Goal: Information Seeking & Learning: Learn about a topic

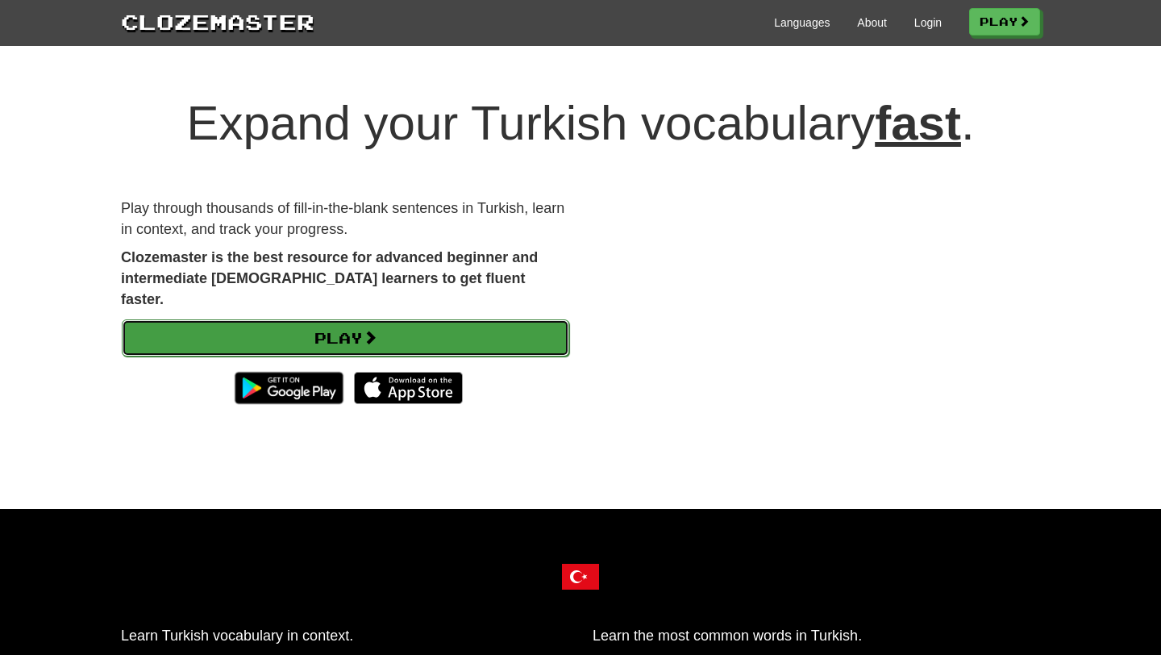
click at [327, 320] on link "Play" at bounding box center [345, 337] width 447 height 37
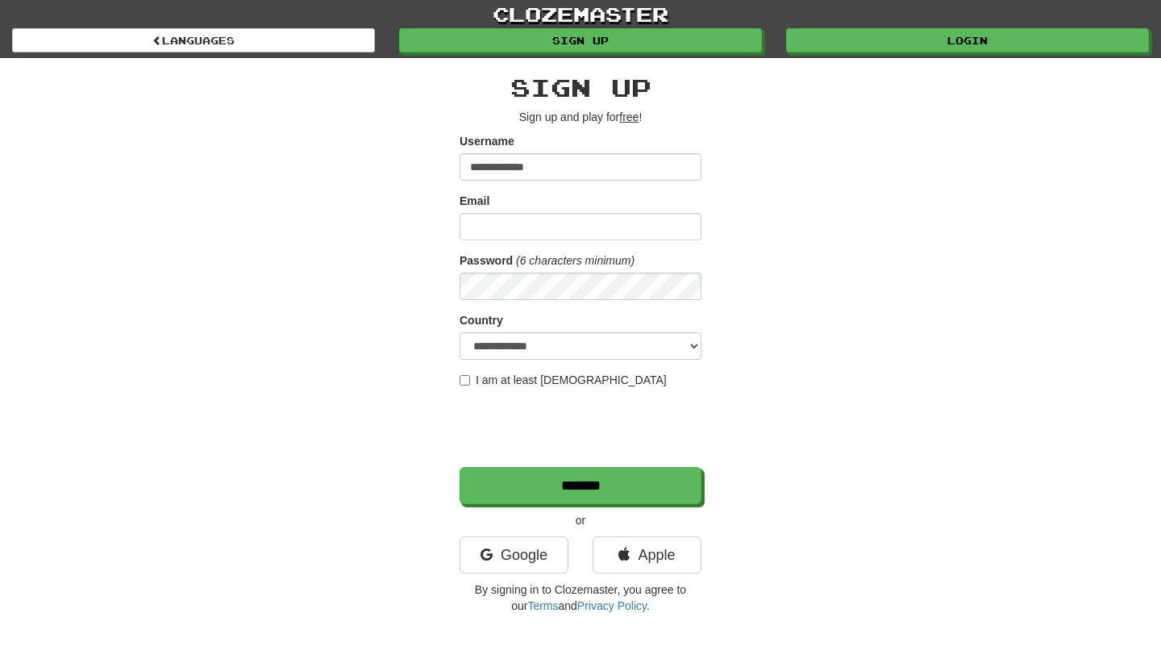
type input "**********"
select select "**"
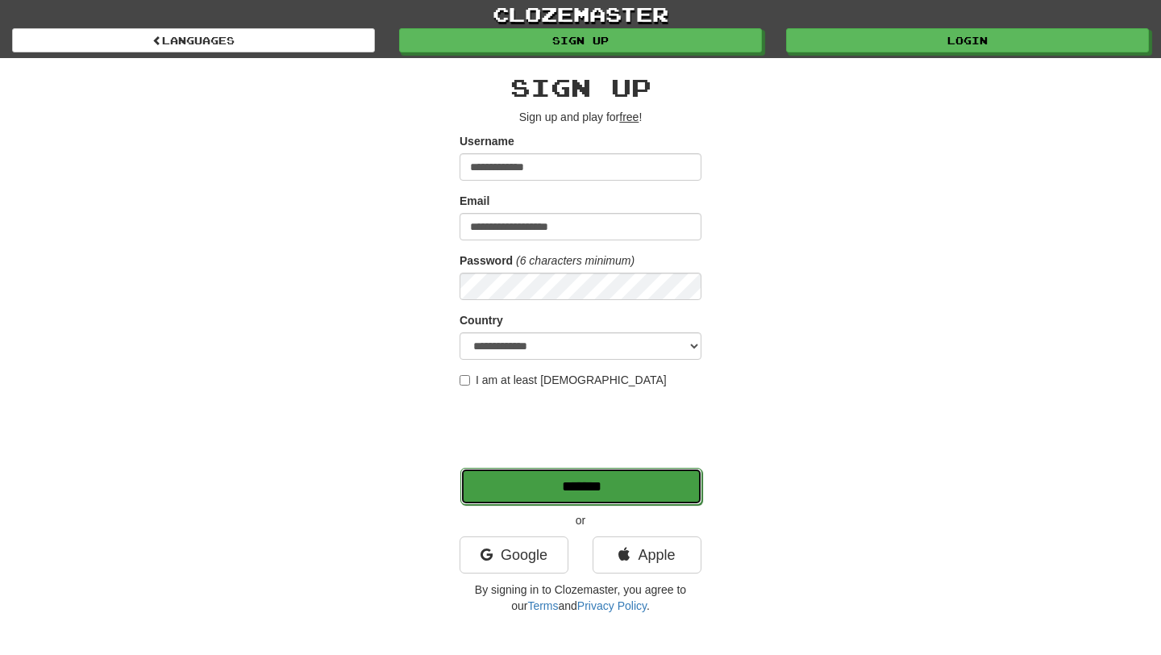
click at [592, 486] on input "*******" at bounding box center [581, 486] width 242 height 37
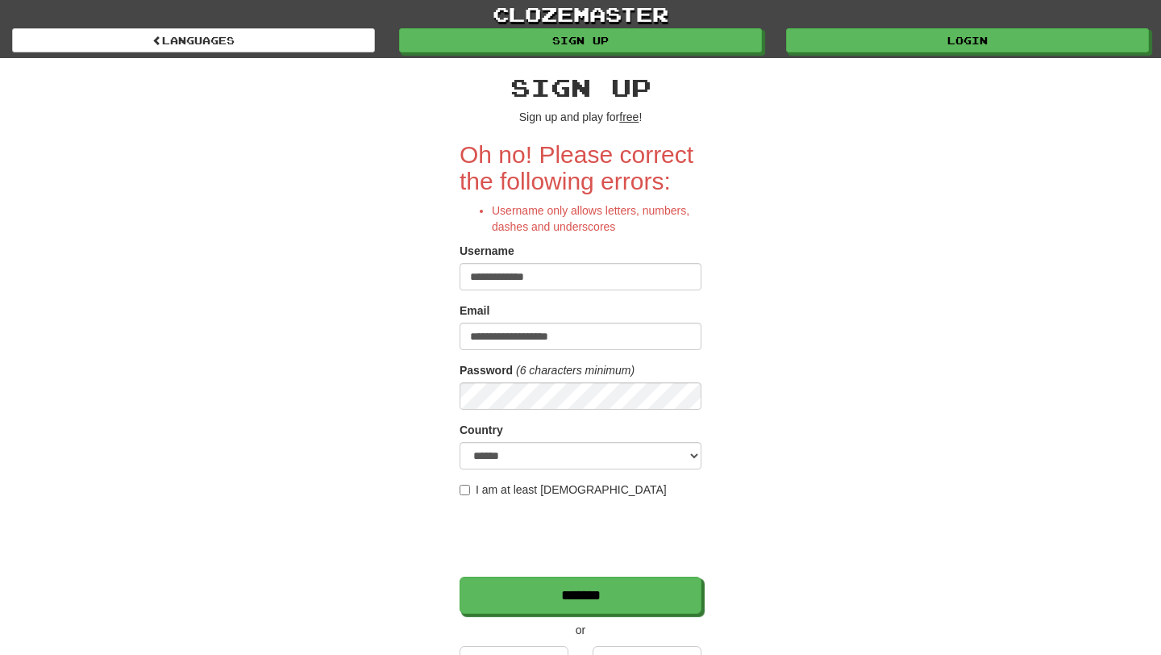
click at [511, 273] on input "**********" at bounding box center [580, 276] width 242 height 27
type input "**********"
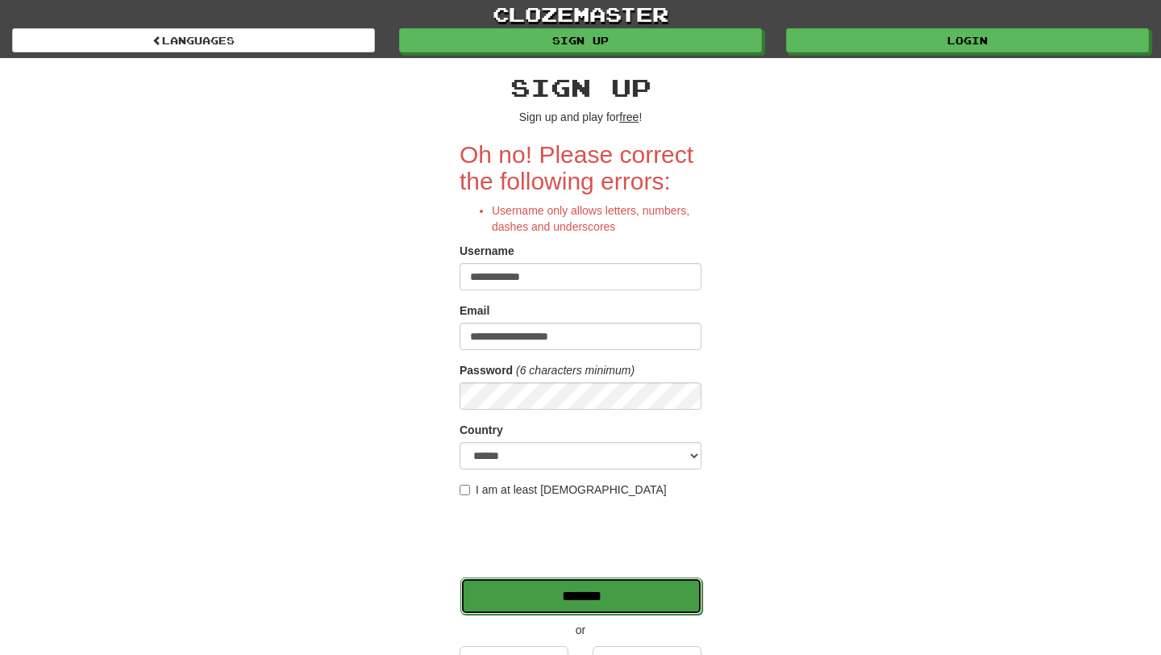
click at [597, 598] on input "*******" at bounding box center [581, 595] width 242 height 37
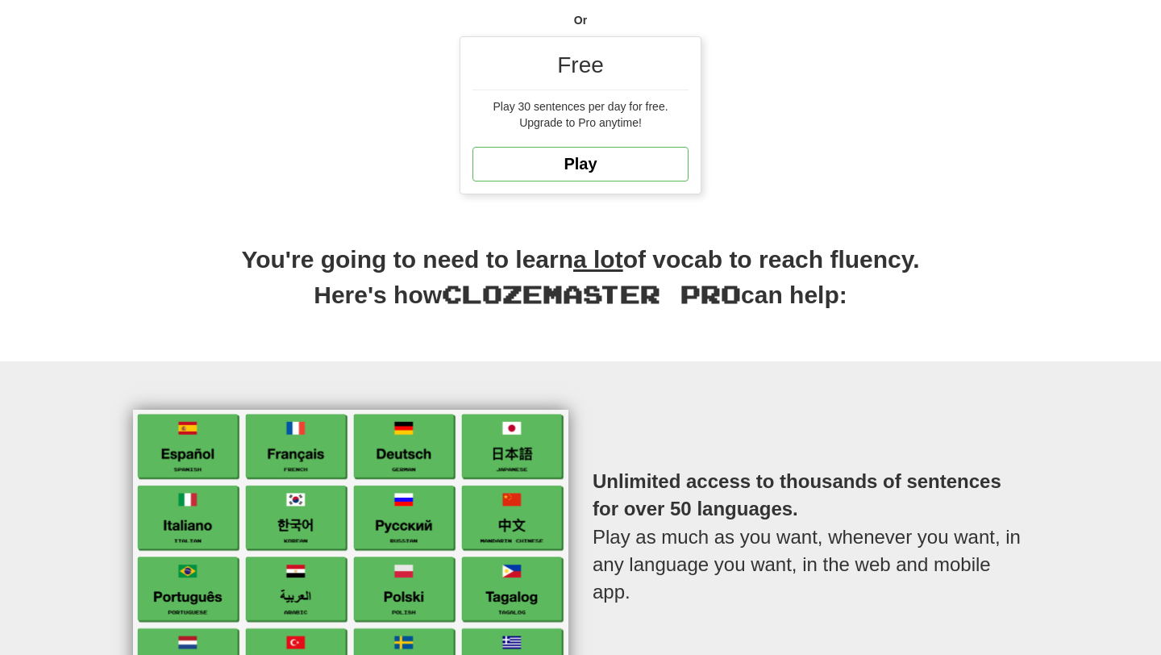
scroll to position [484, 0]
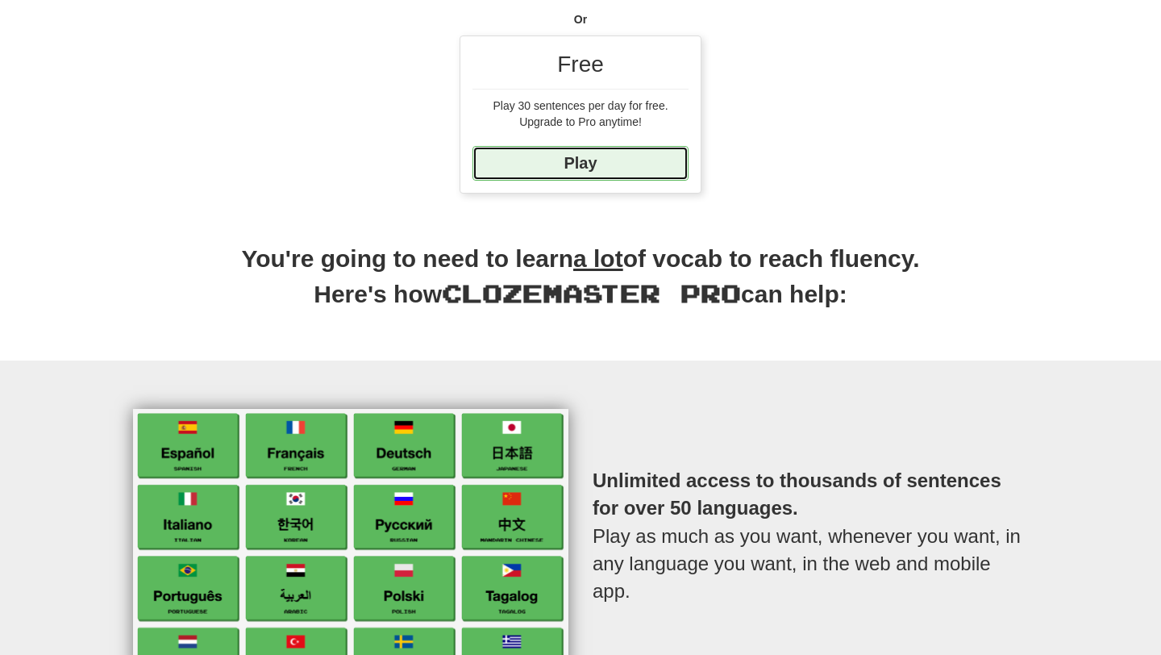
click at [617, 164] on link "Play" at bounding box center [580, 163] width 216 height 35
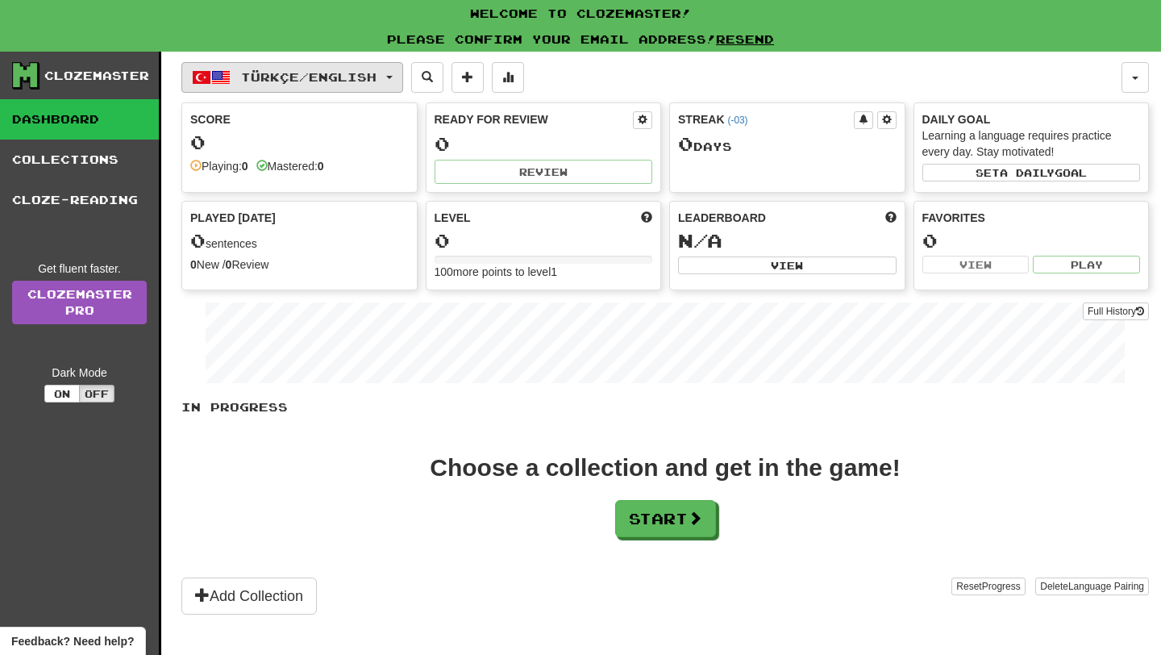
click at [376, 78] on span "Türkçe / English" at bounding box center [308, 77] width 135 height 14
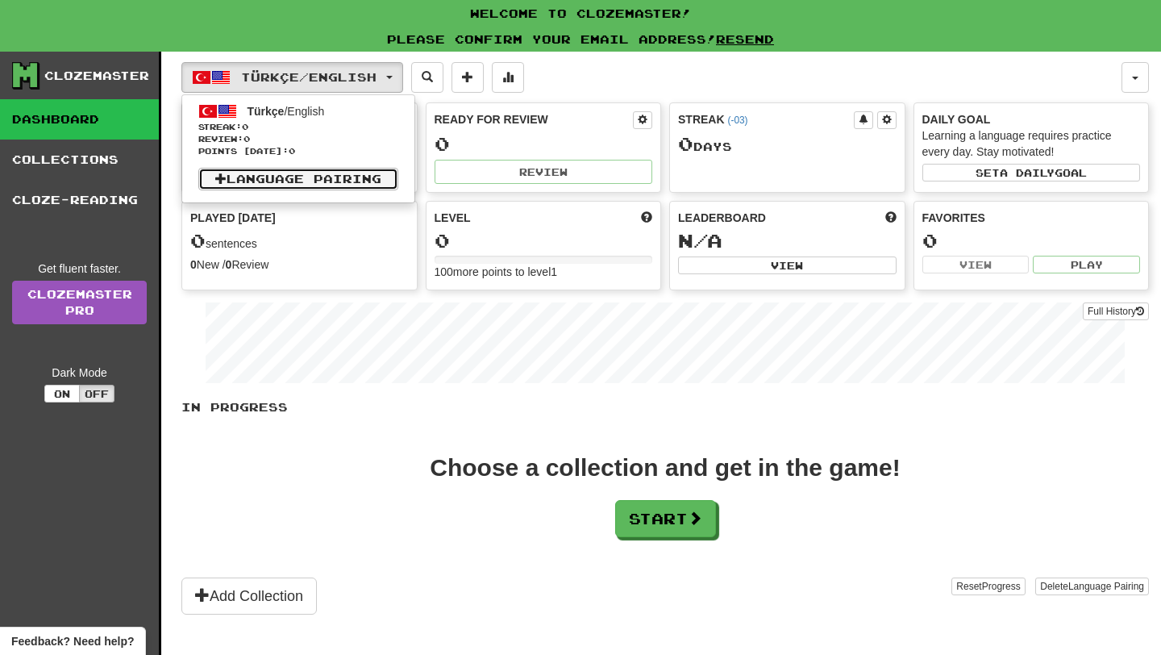
click at [306, 176] on link "Language Pairing" at bounding box center [298, 179] width 200 height 23
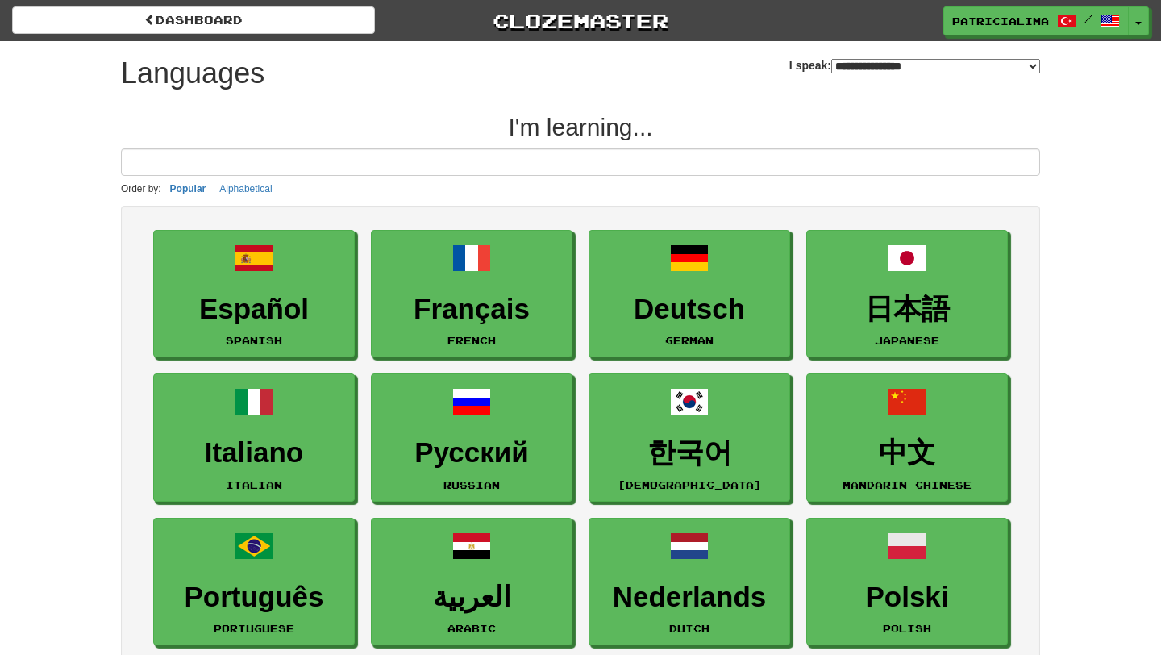
select select "*******"
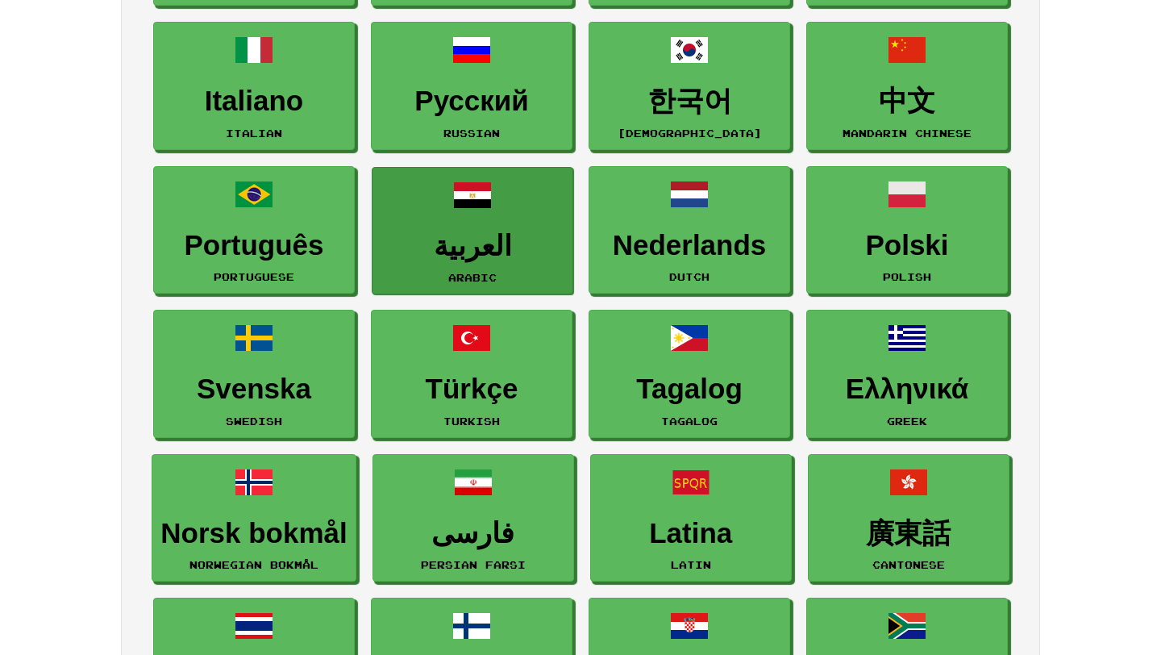
scroll to position [371, 0]
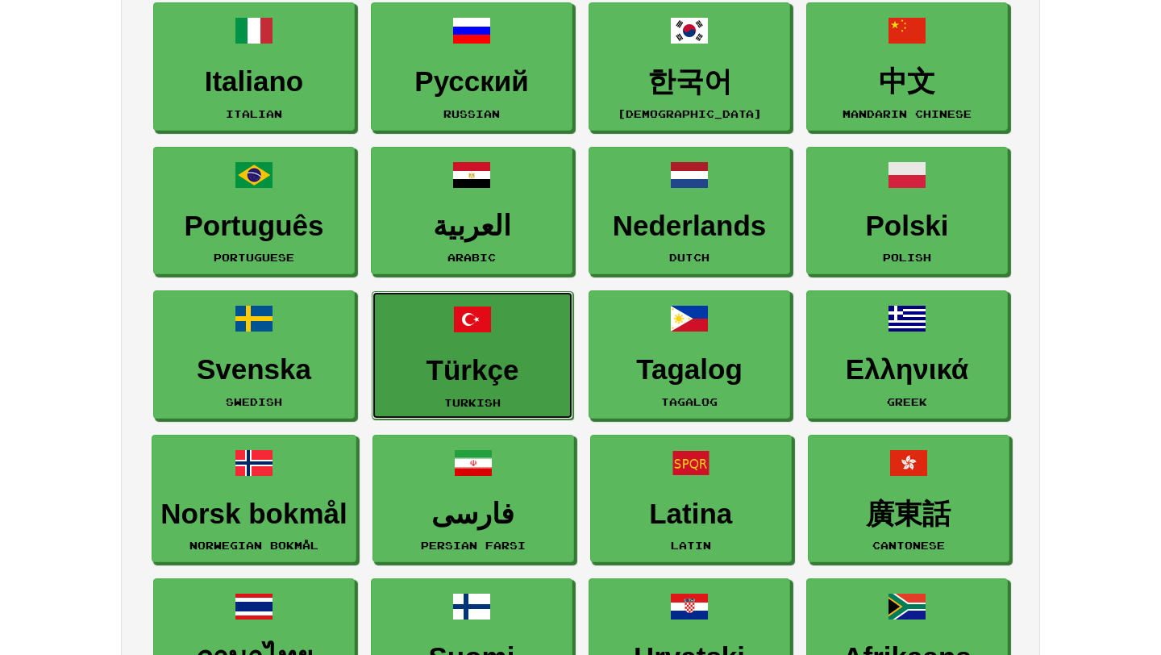
click at [478, 408] on link "Türkçe Turkish" at bounding box center [473, 355] width 202 height 128
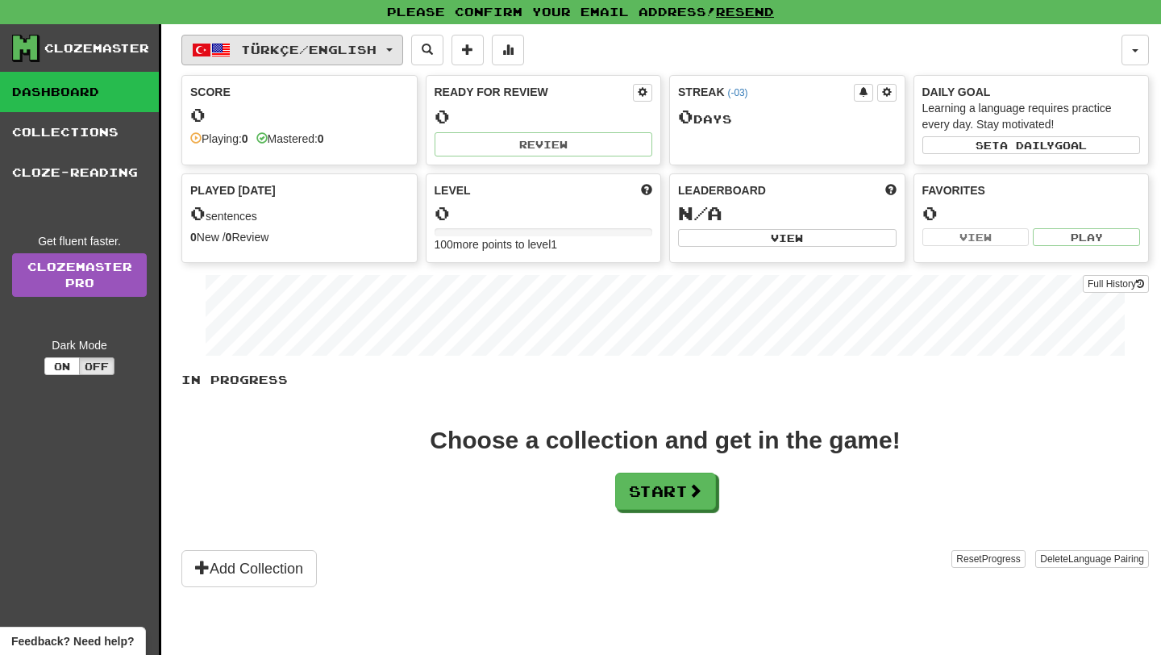
click at [368, 38] on button "Türkçe / English" at bounding box center [292, 50] width 222 height 31
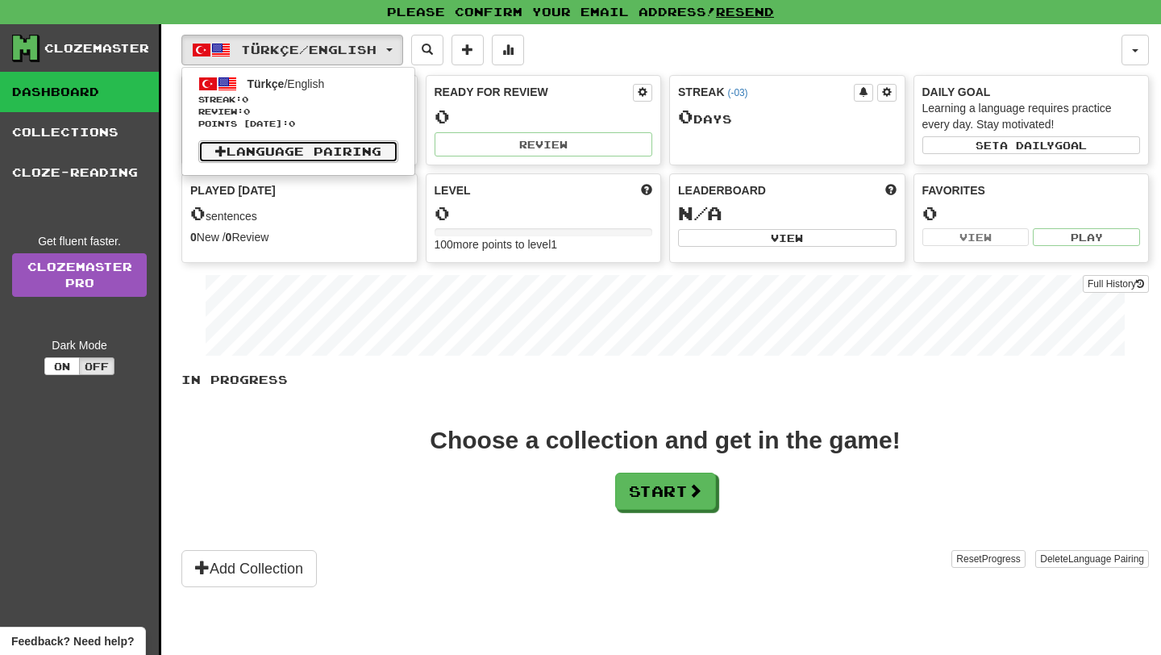
click at [318, 151] on link "Language Pairing" at bounding box center [298, 151] width 200 height 23
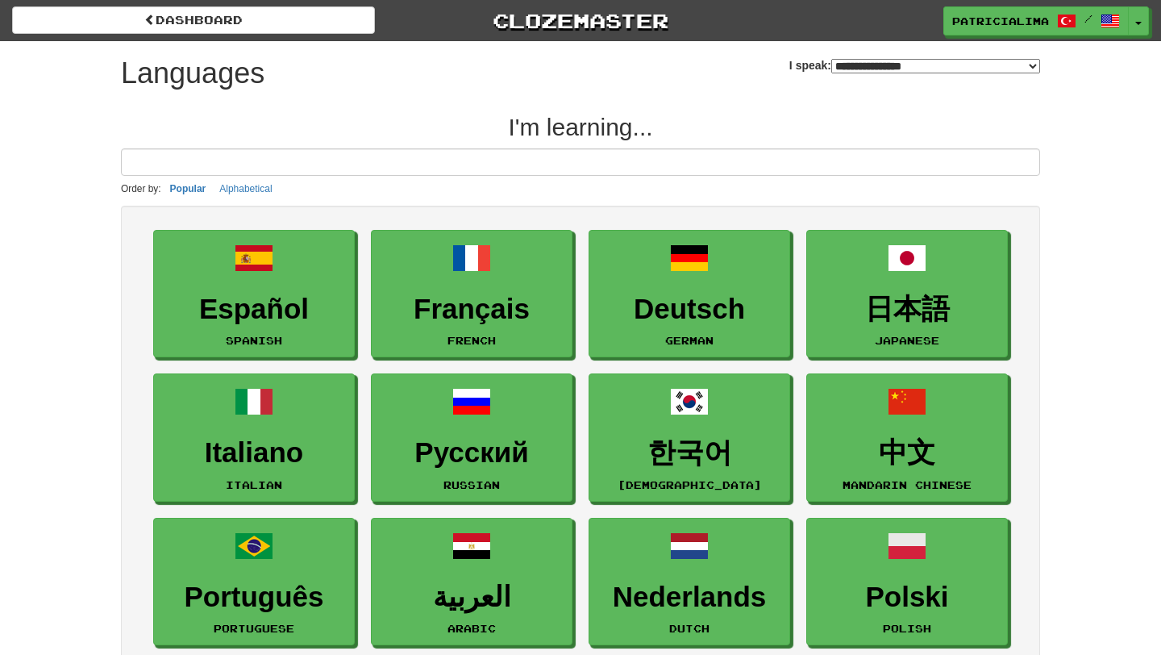
select select "*******"
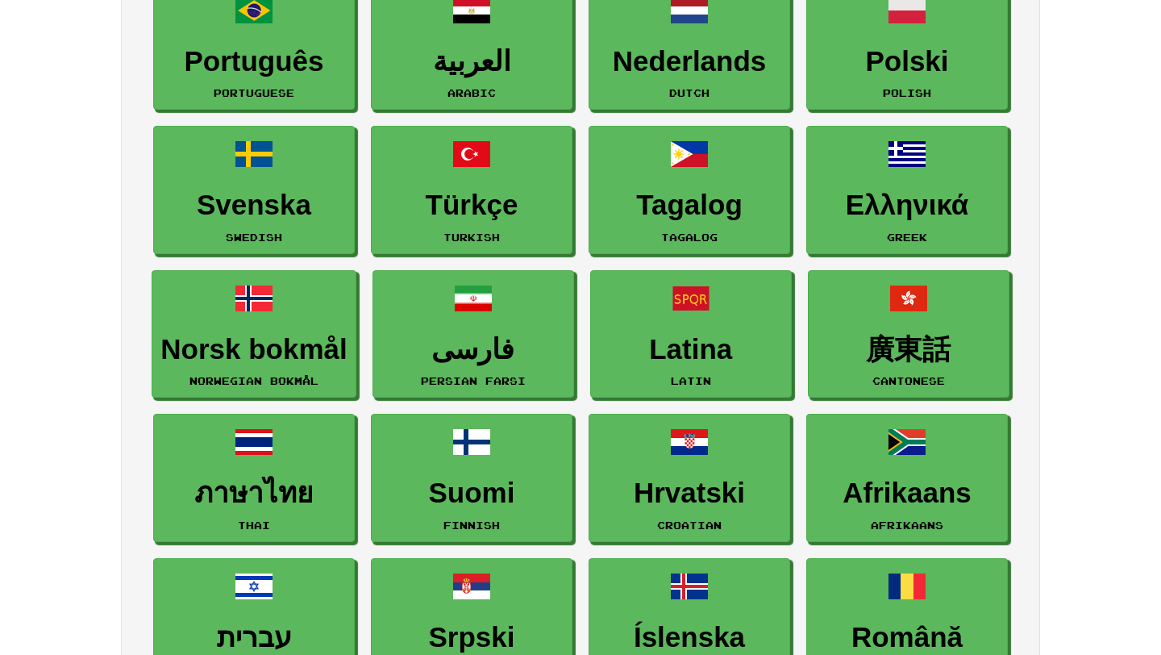
scroll to position [515, 0]
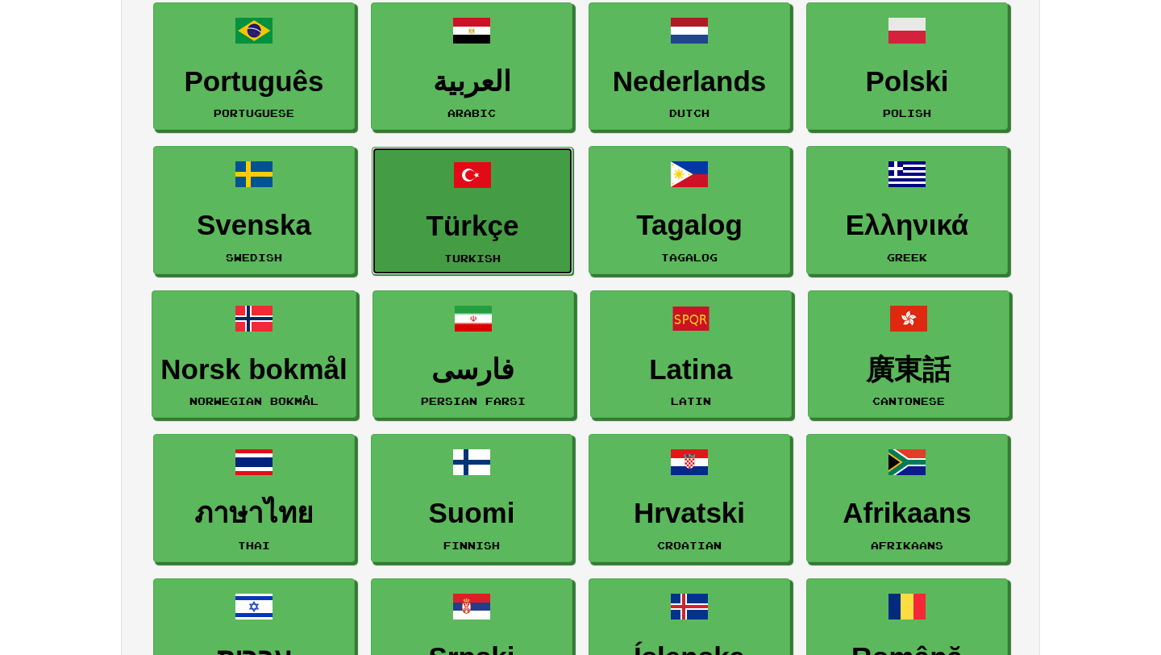
click at [480, 235] on h3 "Türkçe" at bounding box center [472, 225] width 184 height 31
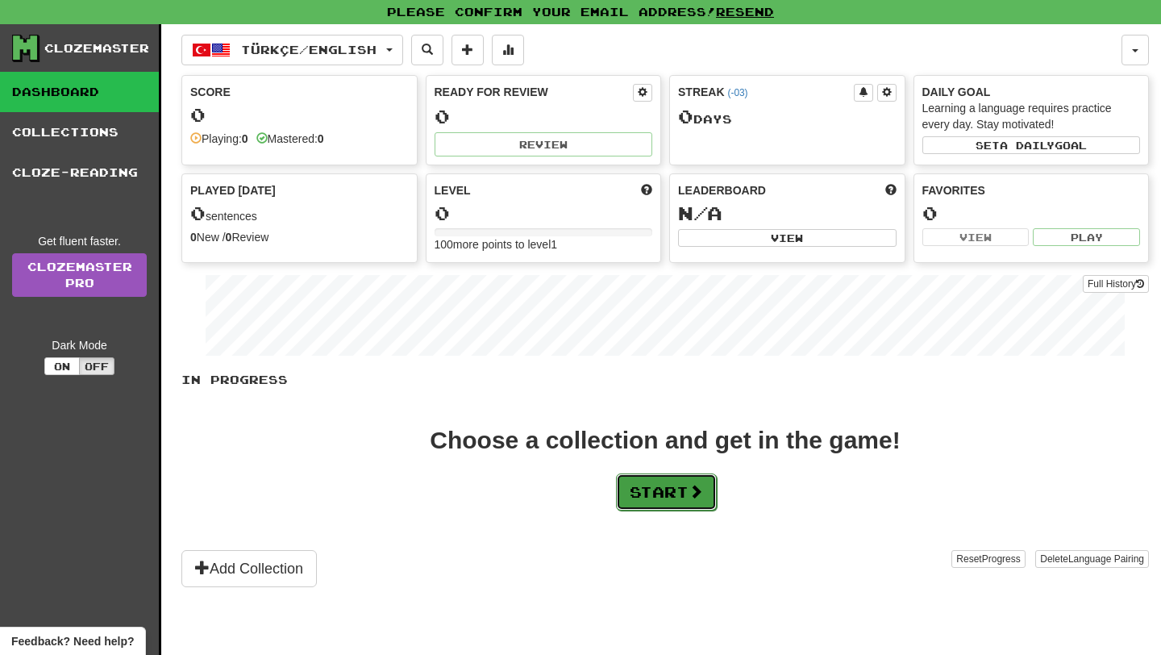
click at [669, 492] on button "Start" at bounding box center [666, 491] width 101 height 37
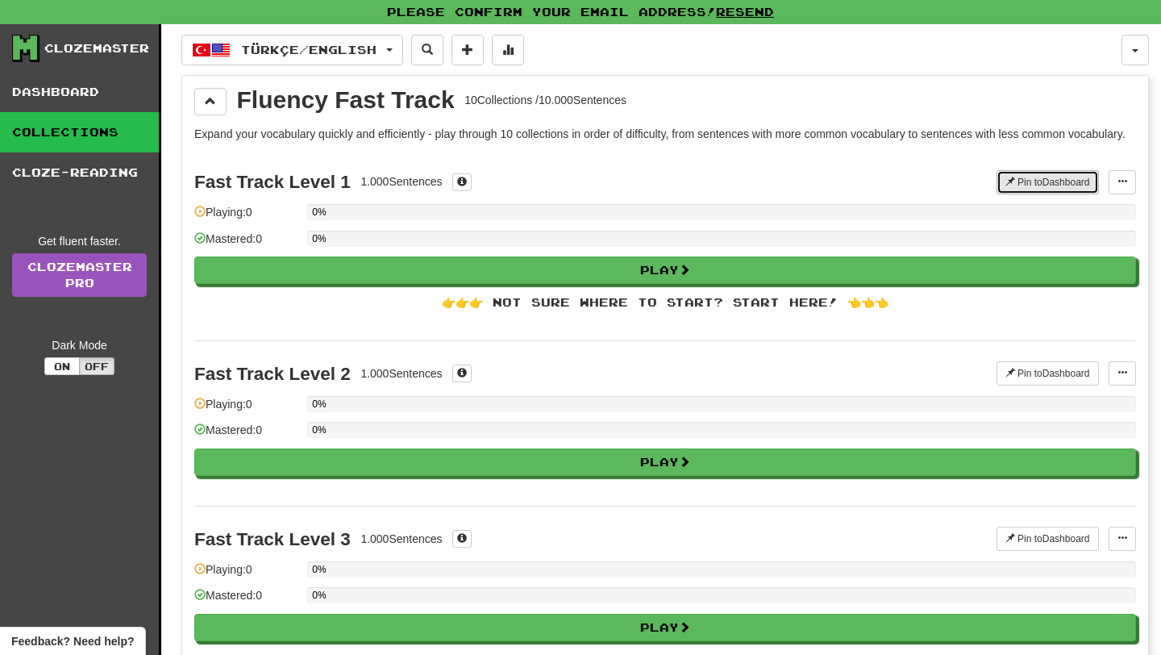
click at [1046, 194] on button "Pin to Dashboard" at bounding box center [1047, 182] width 102 height 24
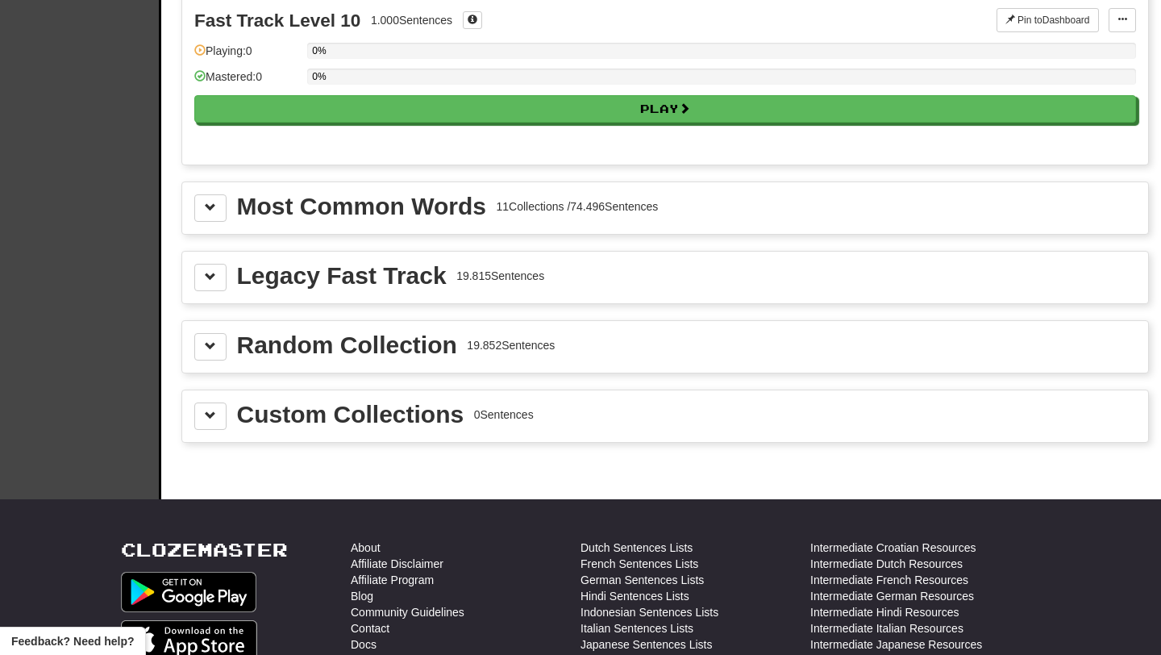
scroll to position [1673, 0]
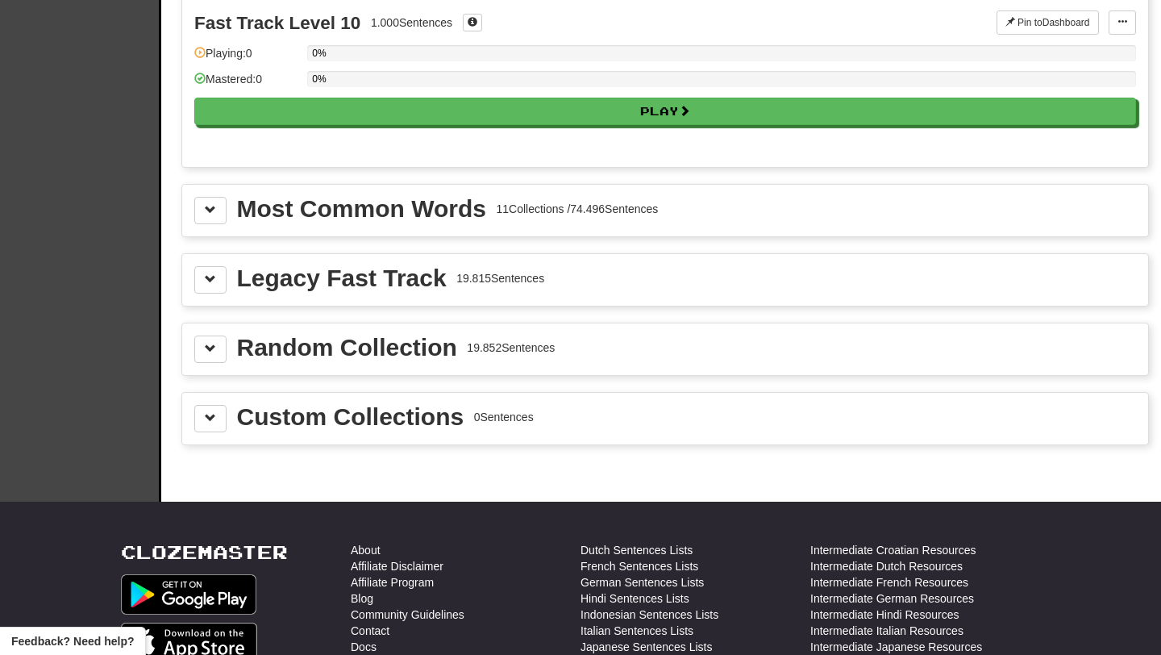
click at [476, 221] on div "Most Common Words" at bounding box center [361, 209] width 249 height 24
click at [210, 215] on span at bounding box center [210, 209] width 11 height 11
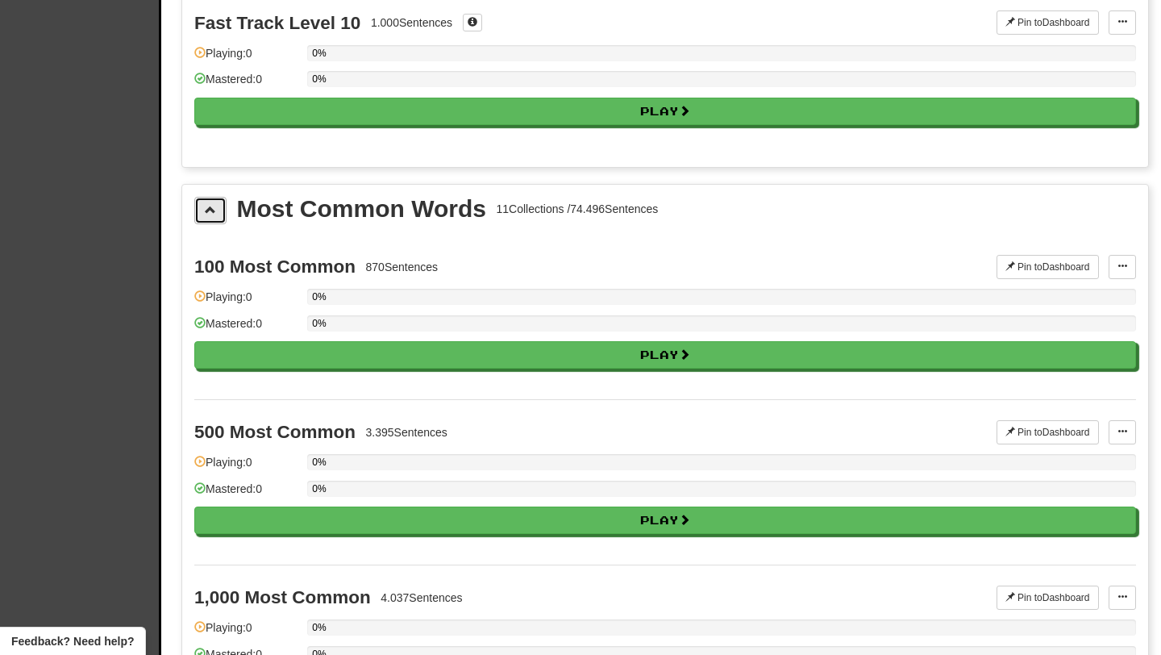
click at [210, 215] on span at bounding box center [210, 209] width 11 height 11
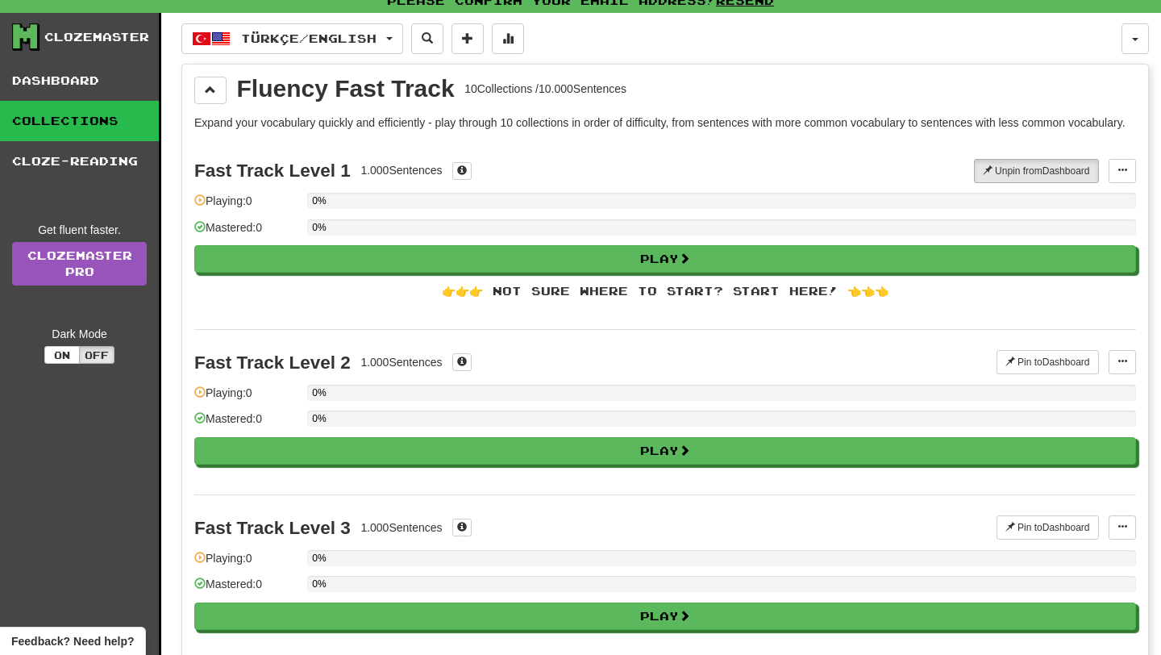
scroll to position [10, 0]
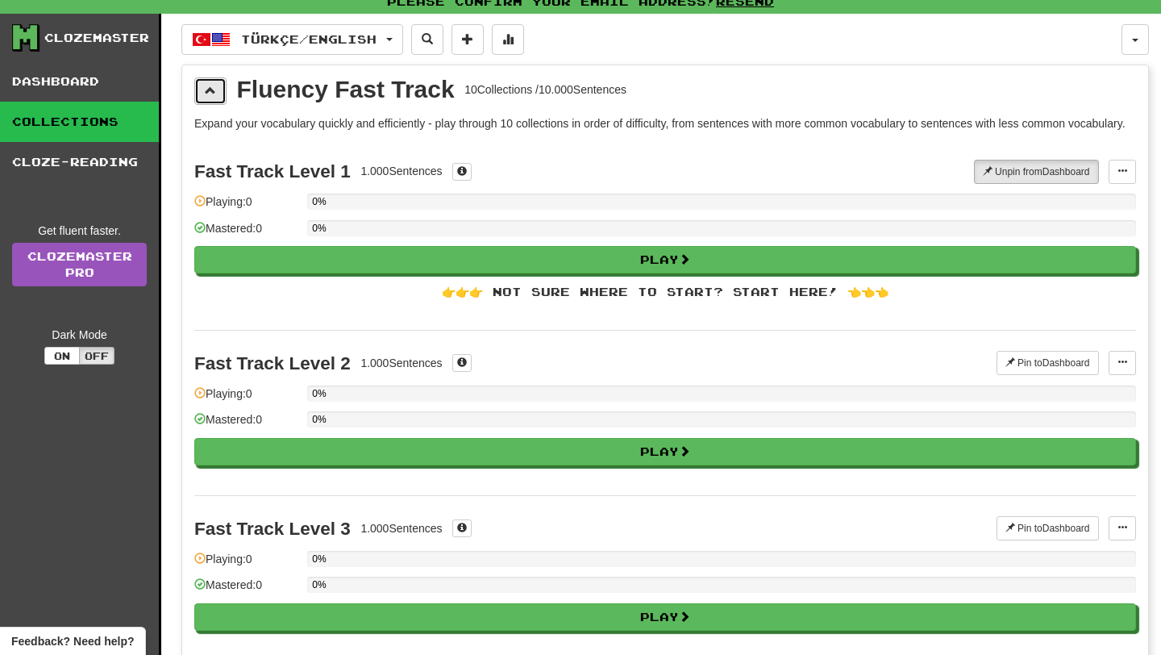
click at [214, 81] on button at bounding box center [210, 90] width 32 height 27
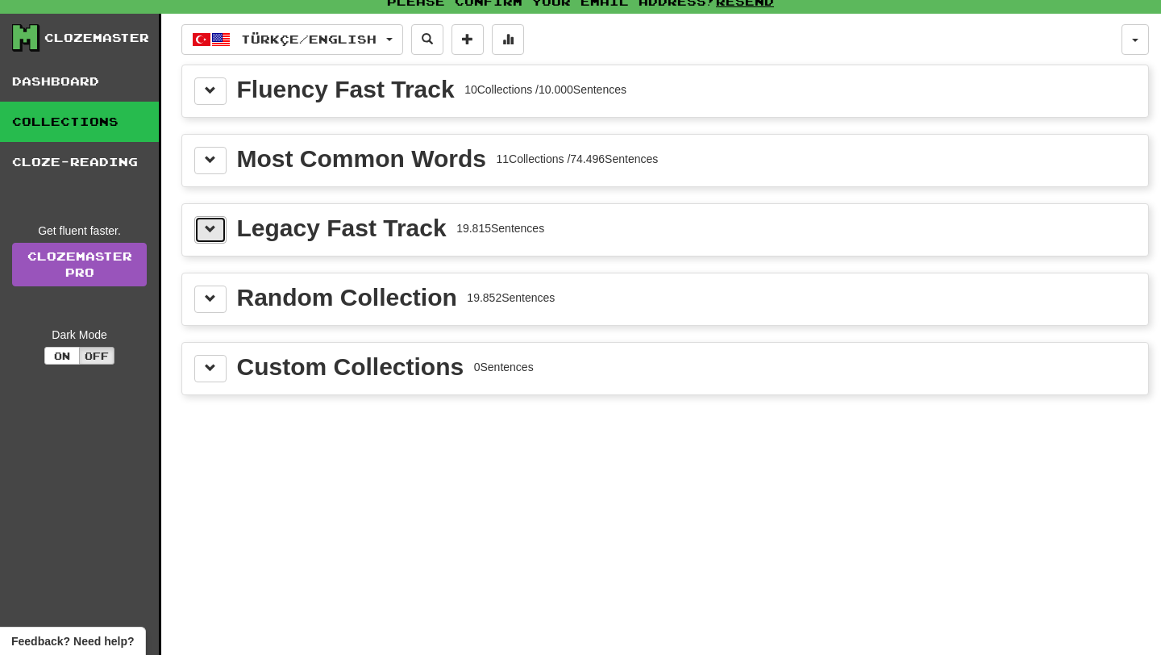
click at [217, 231] on button at bounding box center [210, 229] width 32 height 27
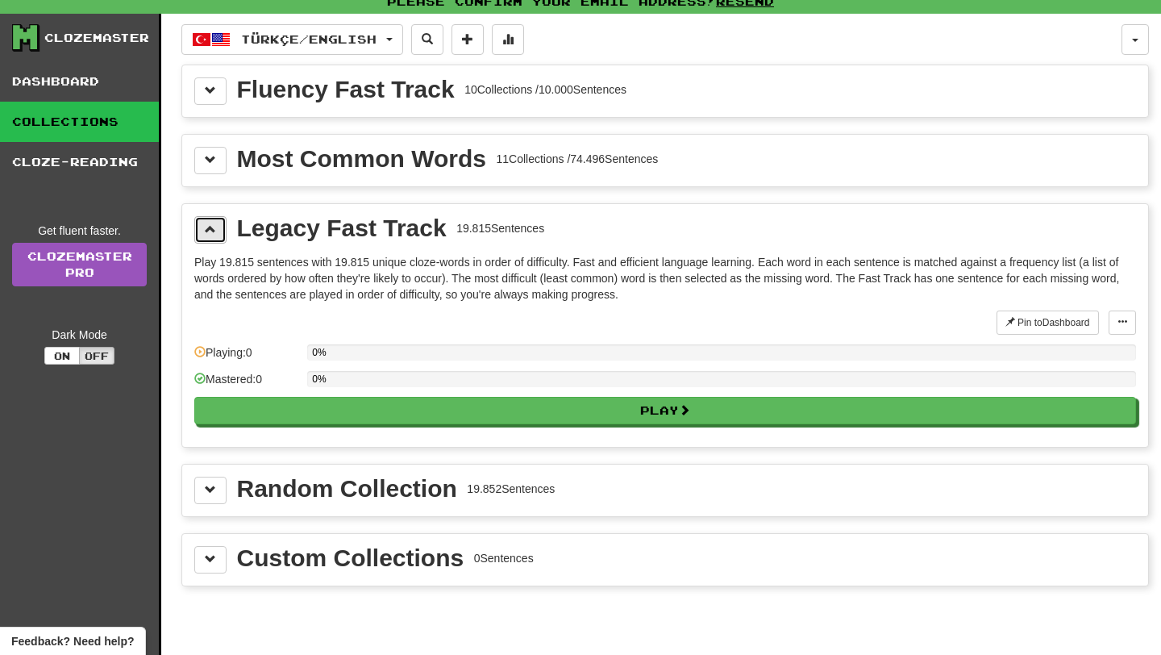
click at [217, 231] on button at bounding box center [210, 229] width 32 height 27
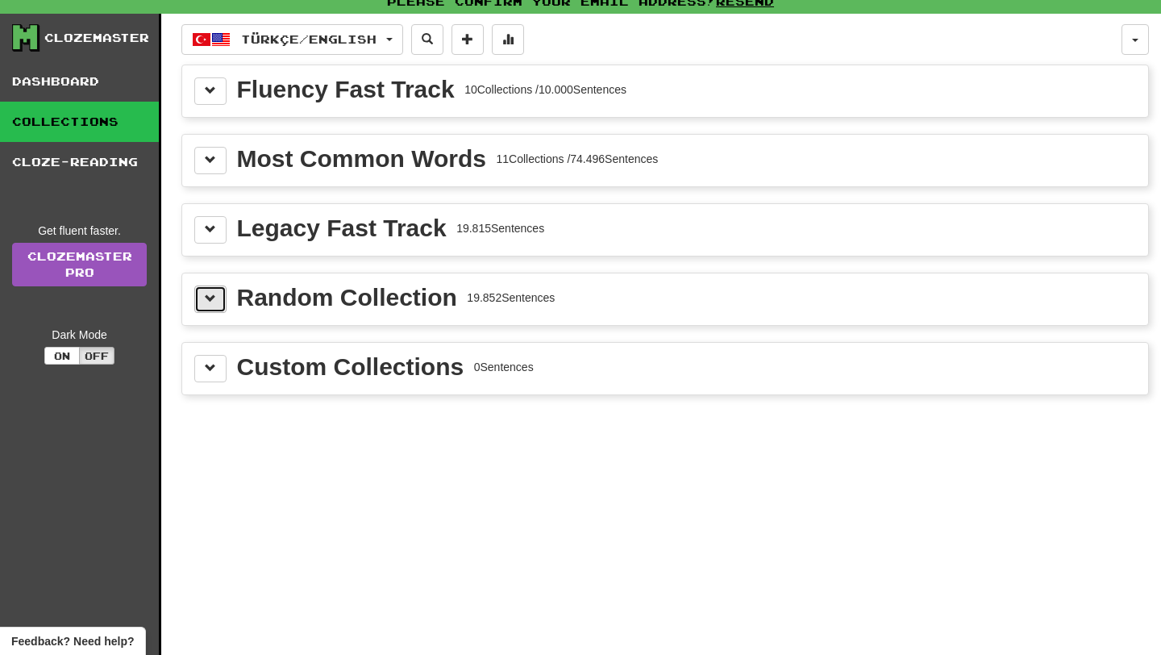
click at [213, 301] on span at bounding box center [210, 298] width 11 height 11
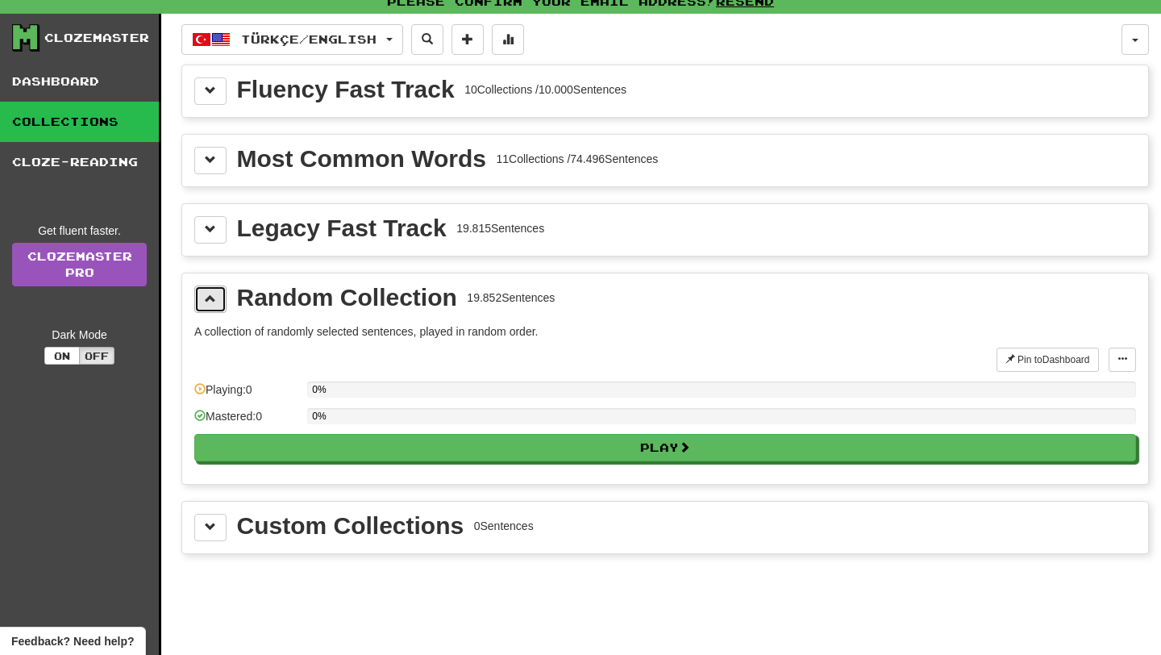
click at [213, 301] on span at bounding box center [210, 298] width 11 height 11
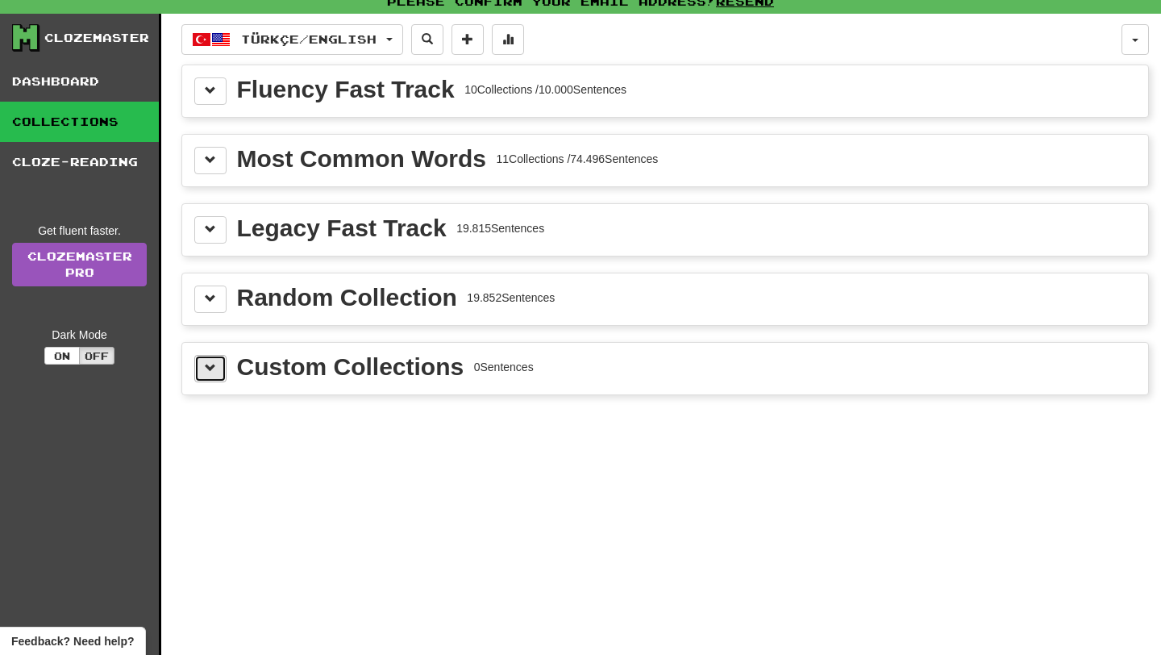
click at [213, 367] on span at bounding box center [210, 367] width 11 height 11
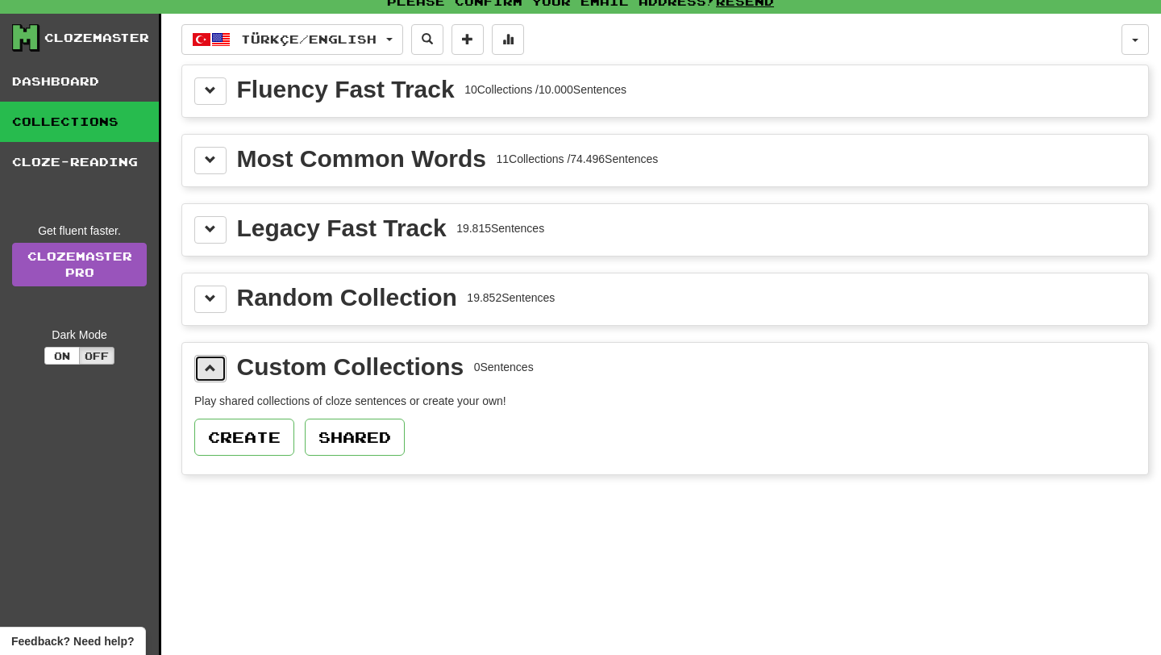
click at [213, 367] on span at bounding box center [210, 367] width 11 height 11
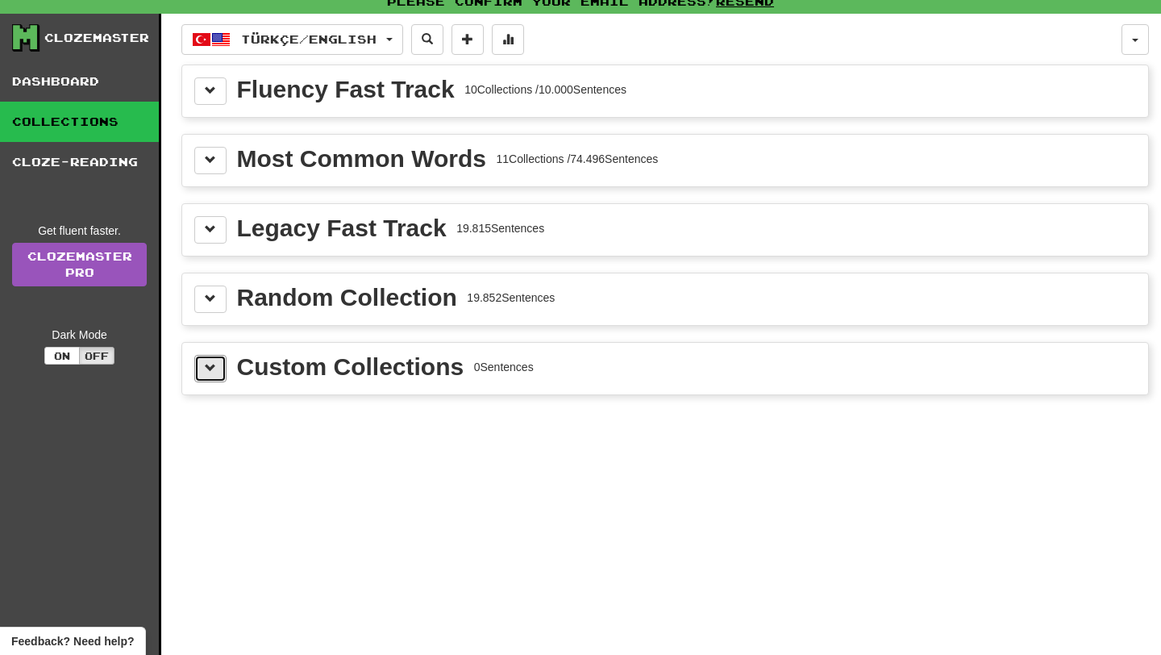
scroll to position [0, 0]
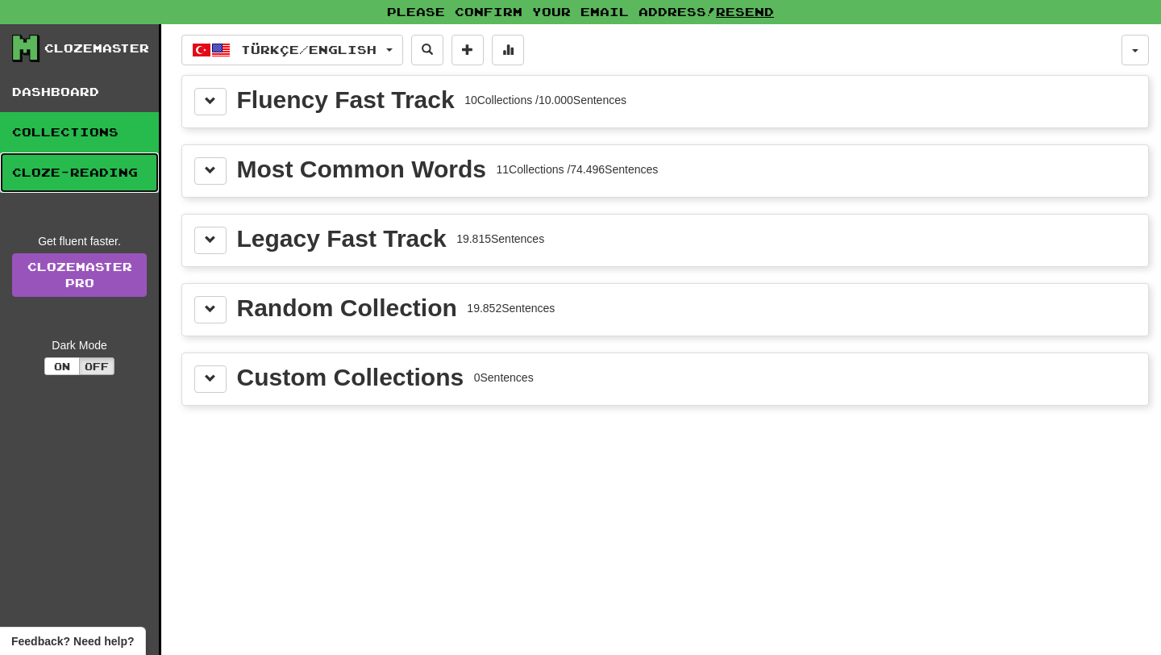
click at [102, 172] on link "Cloze-Reading" at bounding box center [79, 172] width 159 height 40
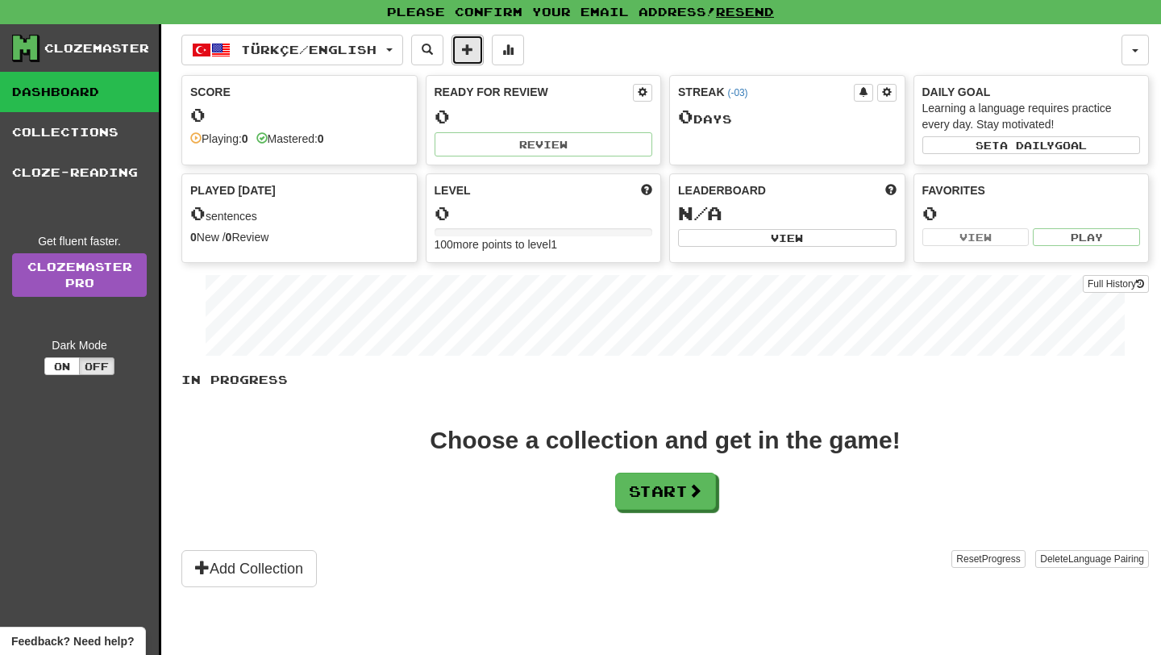
click at [473, 52] on span at bounding box center [467, 49] width 11 height 11
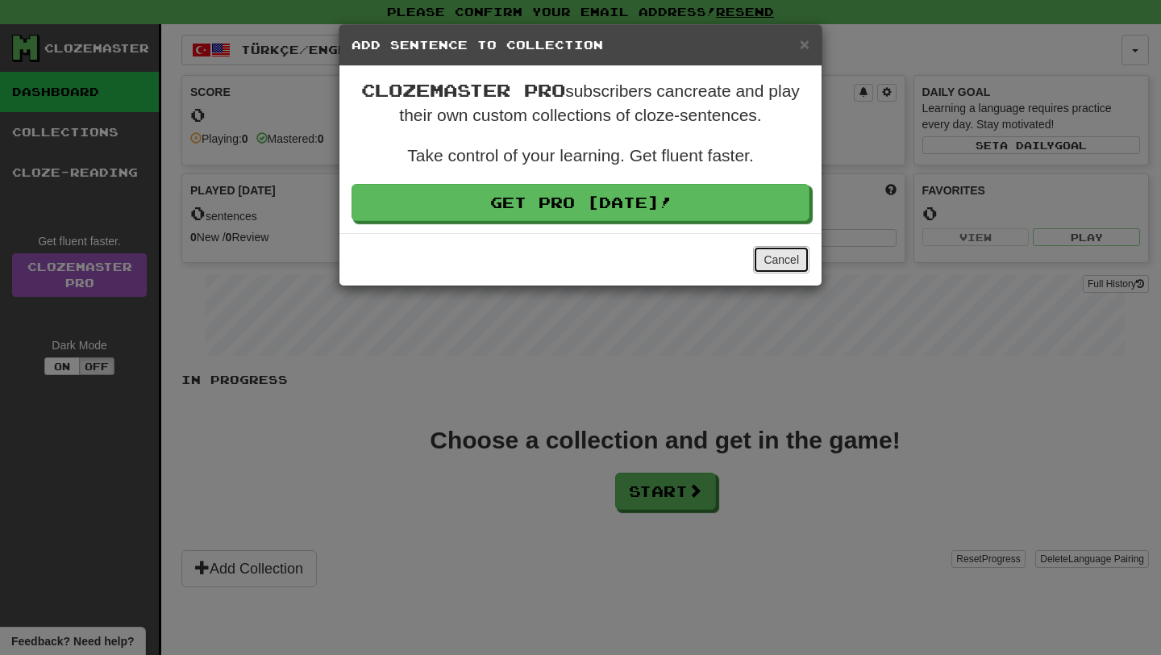
click at [796, 252] on button "Cancel" at bounding box center [781, 259] width 56 height 27
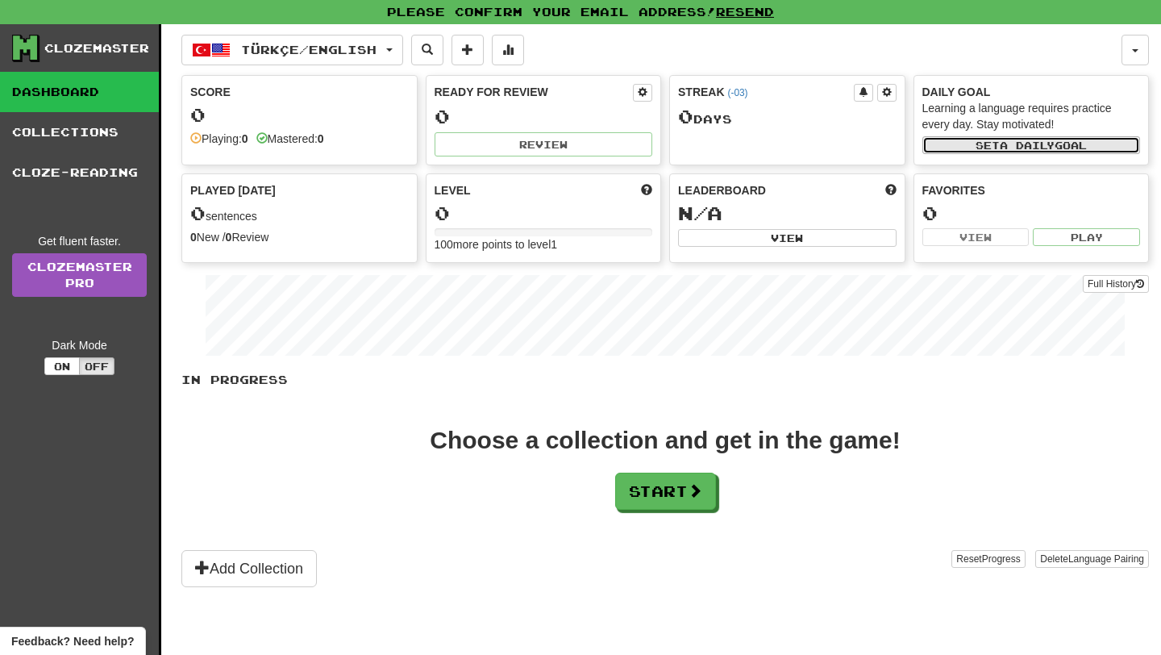
click at [1055, 151] on button "Set a daily goal" at bounding box center [1031, 145] width 218 height 18
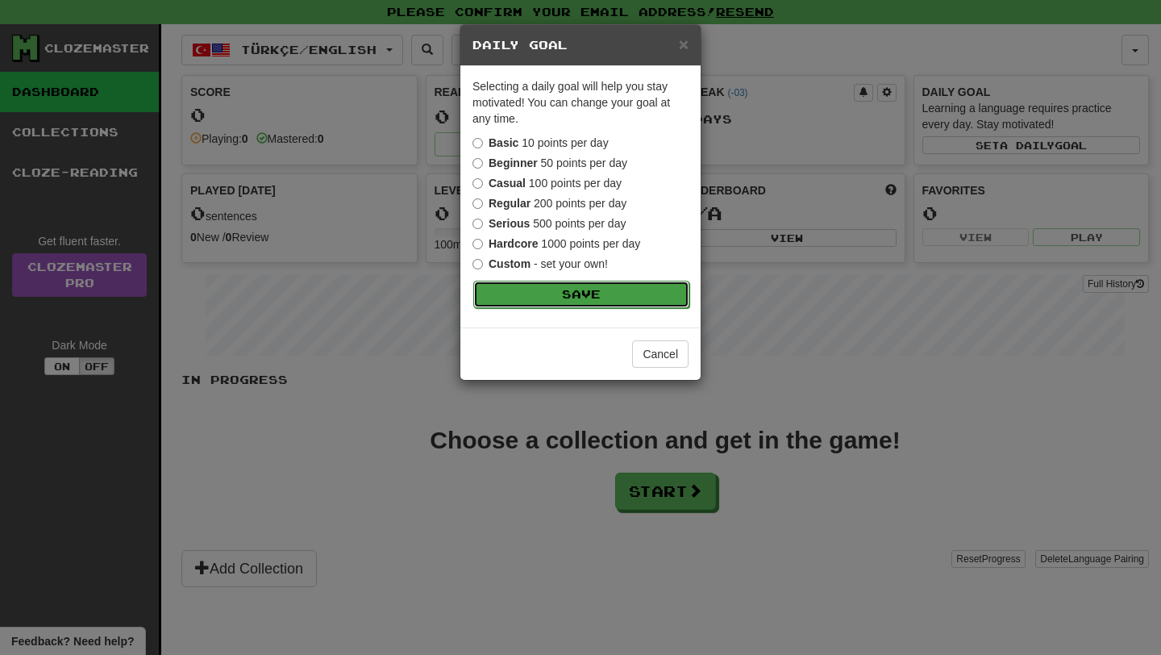
click at [636, 298] on button "Save" at bounding box center [581, 294] width 216 height 27
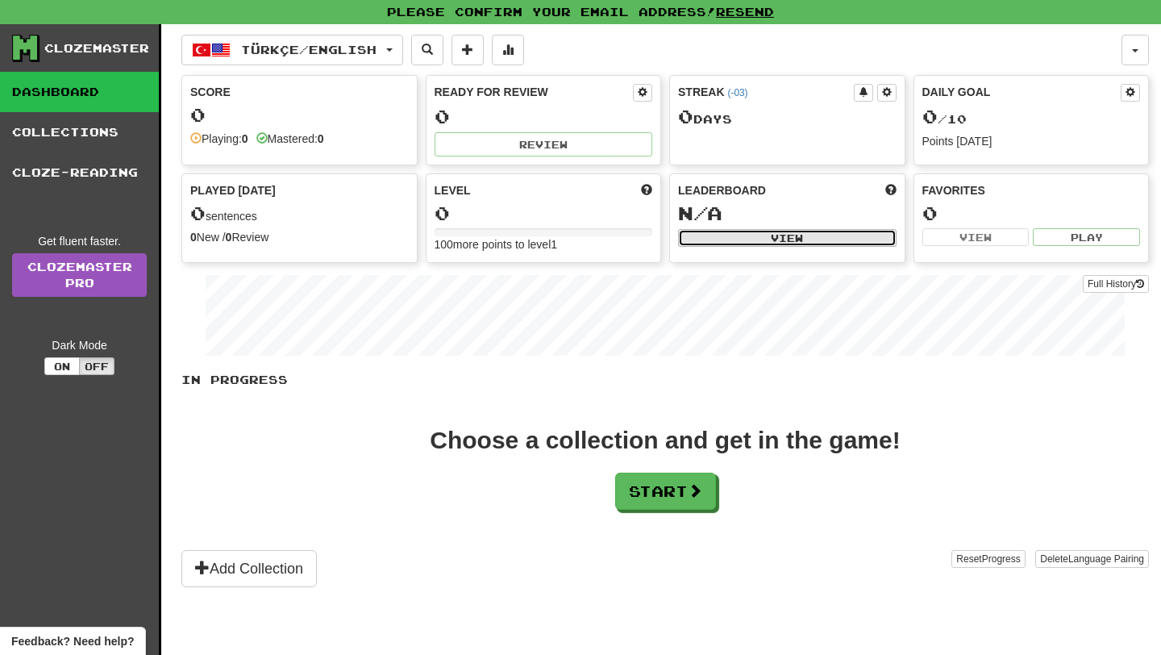
click at [769, 237] on button "View" at bounding box center [787, 238] width 218 height 18
select select "**********"
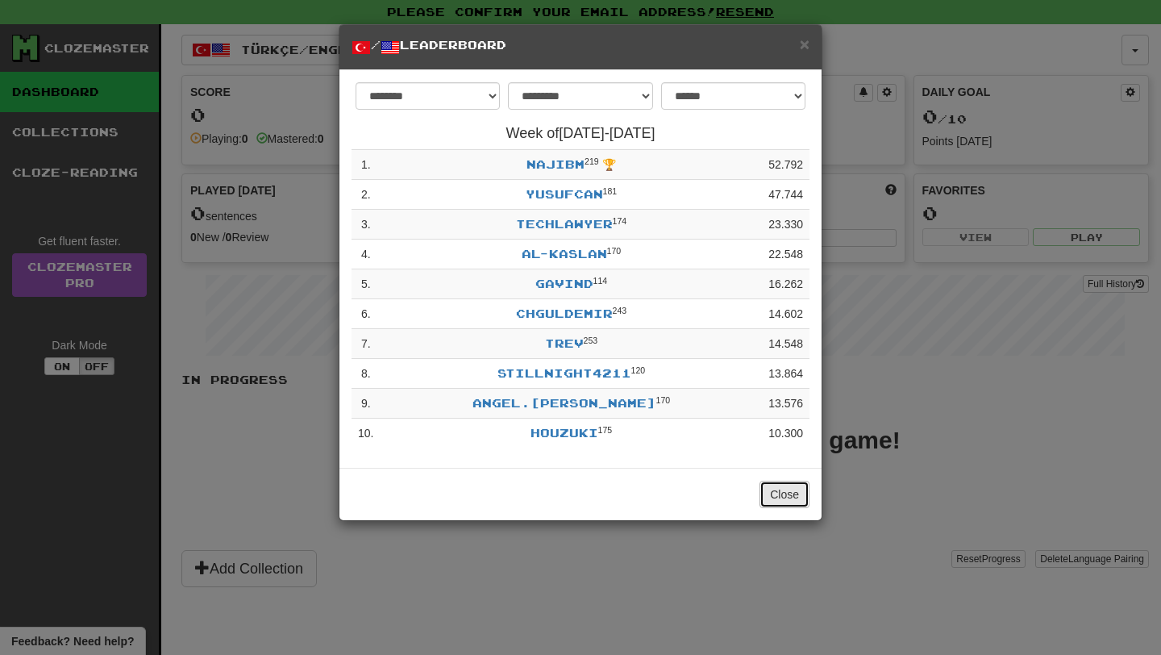
click at [787, 500] on button "Close" at bounding box center [784, 493] width 50 height 27
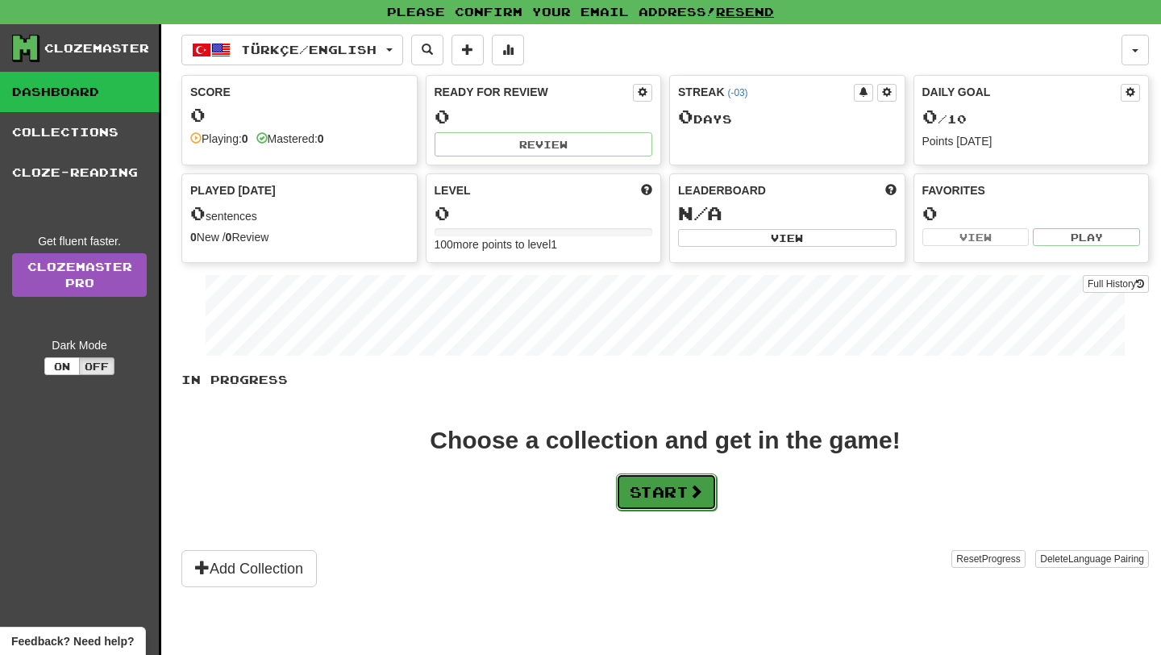
click at [681, 499] on button "Start" at bounding box center [666, 491] width 101 height 37
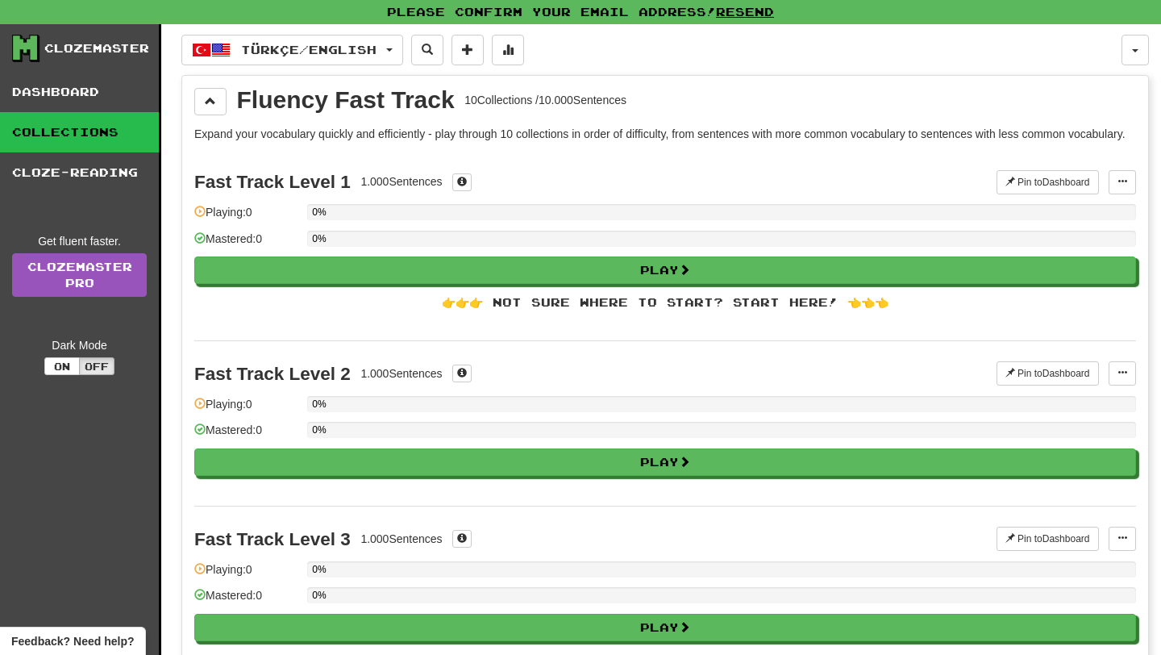
click at [340, 220] on div "0%" at bounding box center [721, 212] width 829 height 16
click at [1124, 186] on span at bounding box center [1122, 182] width 10 height 10
click at [1107, 142] on p "Expand your vocabulary quickly and efficiently - play through 10 collections in…" at bounding box center [665, 134] width 942 height 16
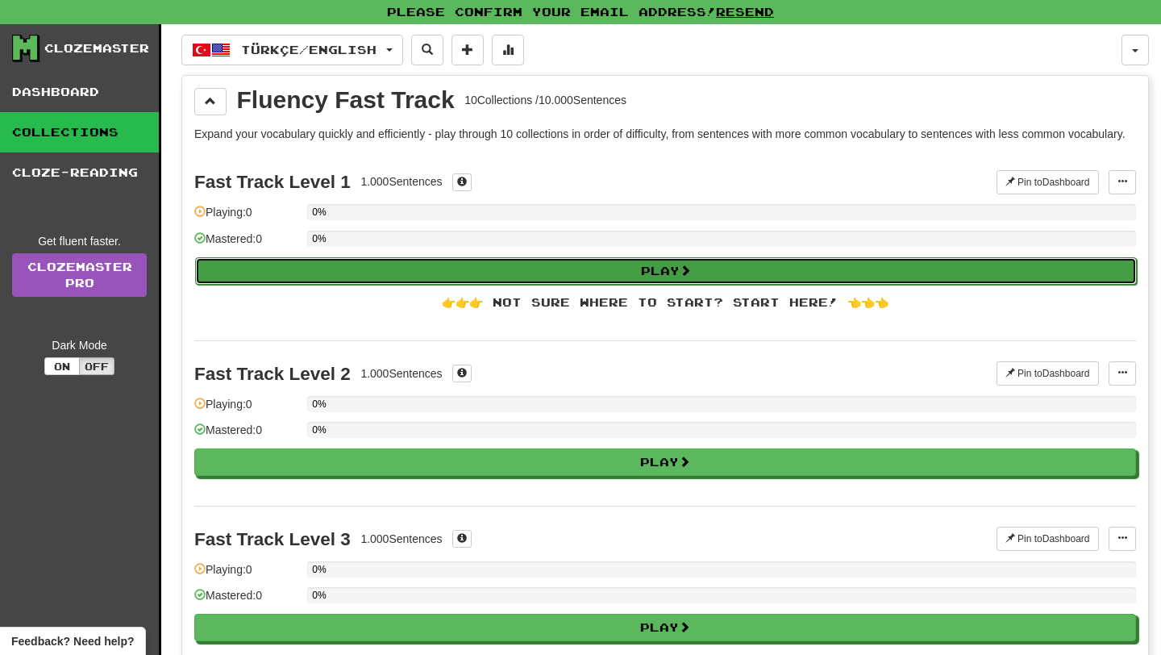
click at [902, 285] on button "Play" at bounding box center [666, 270] width 942 height 27
select select "**"
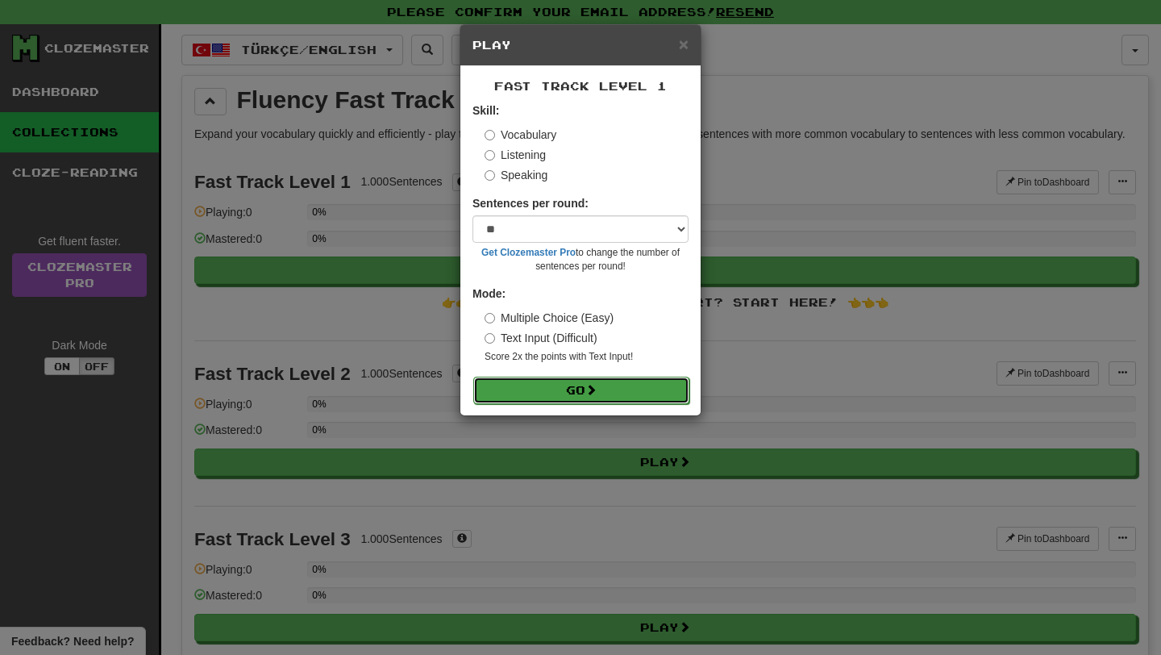
click at [568, 382] on button "Go" at bounding box center [581, 389] width 216 height 27
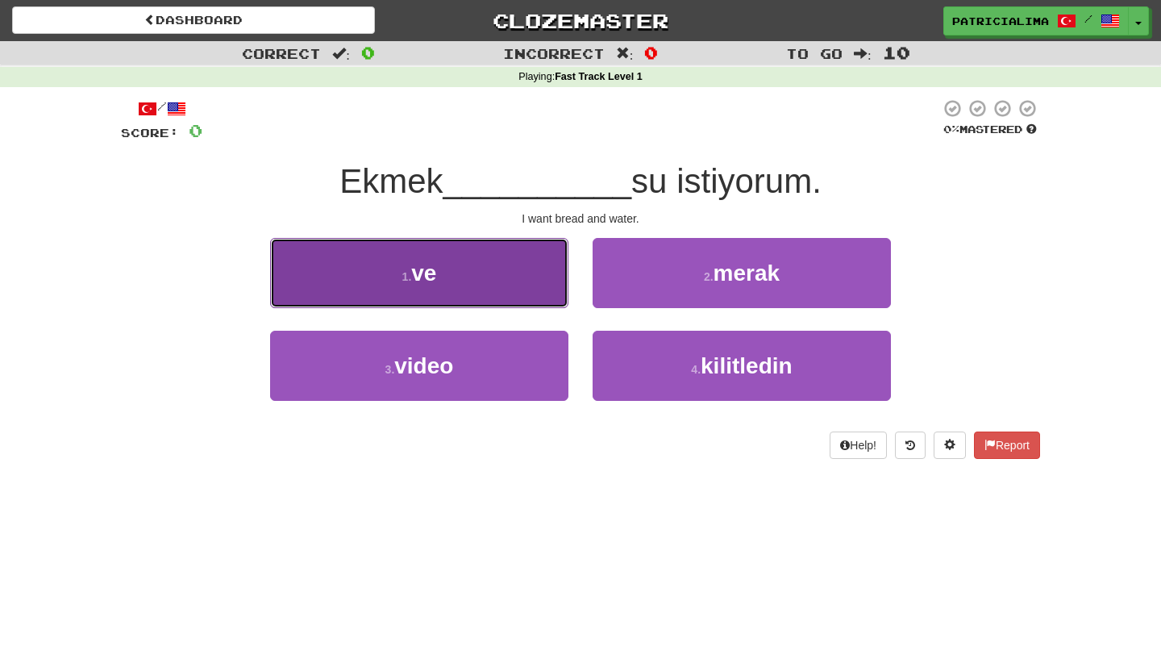
click at [530, 244] on button "1 . ve" at bounding box center [419, 273] width 298 height 70
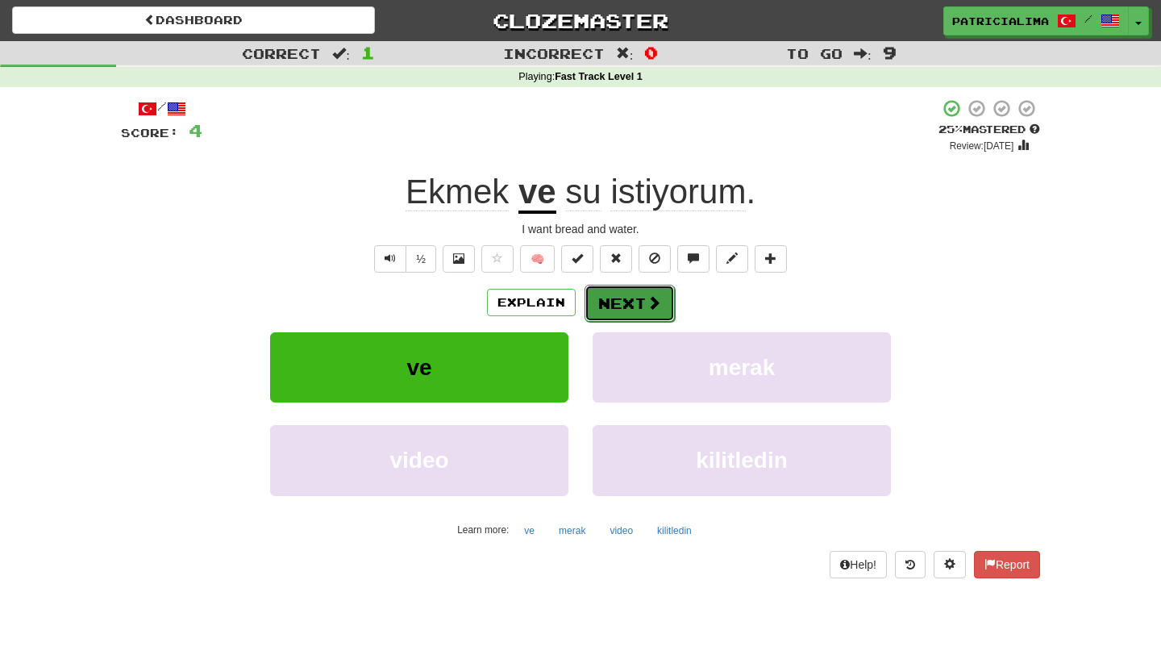
click at [623, 304] on button "Next" at bounding box center [629, 303] width 90 height 37
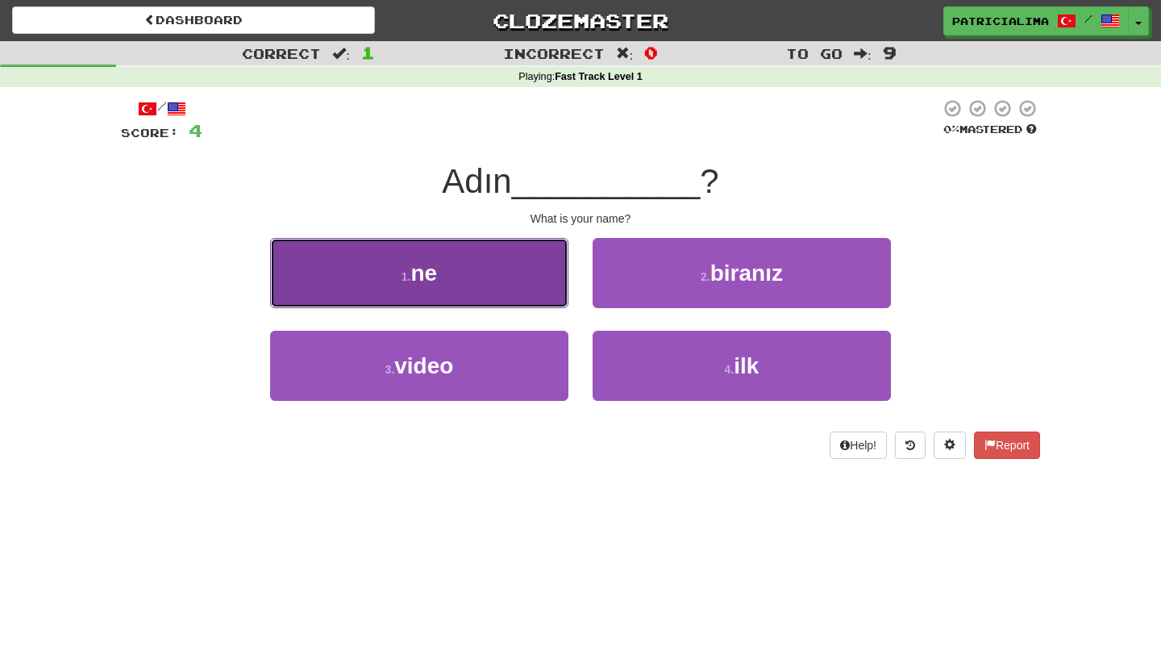
click at [471, 257] on button "1 . ne" at bounding box center [419, 273] width 298 height 70
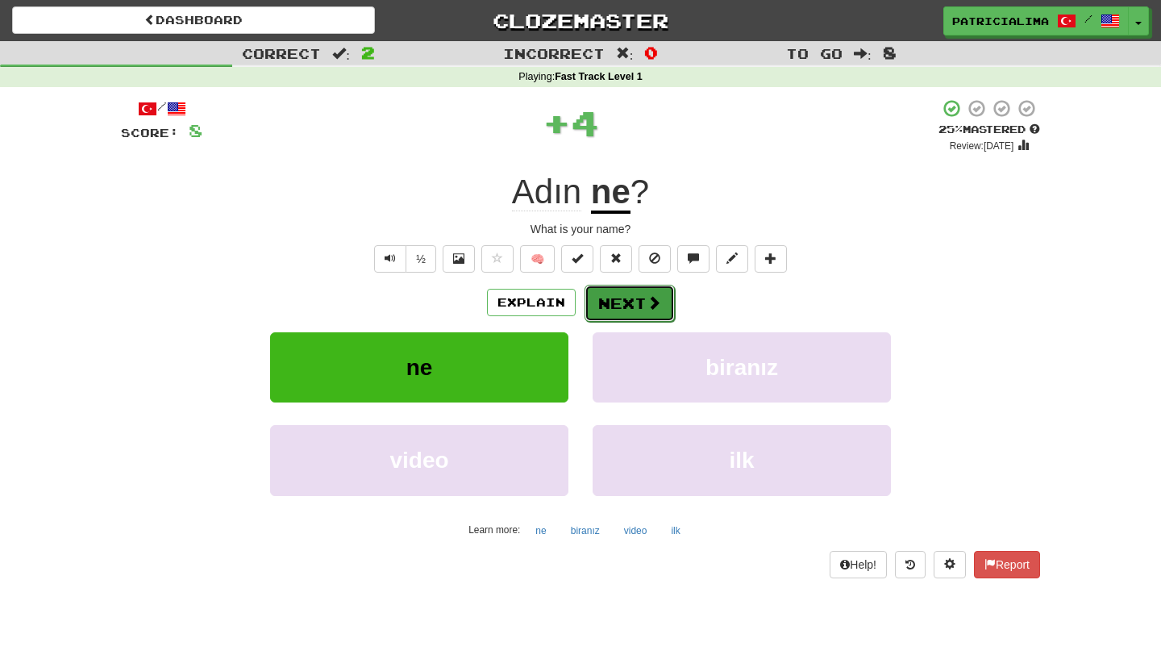
click at [623, 305] on button "Next" at bounding box center [629, 303] width 90 height 37
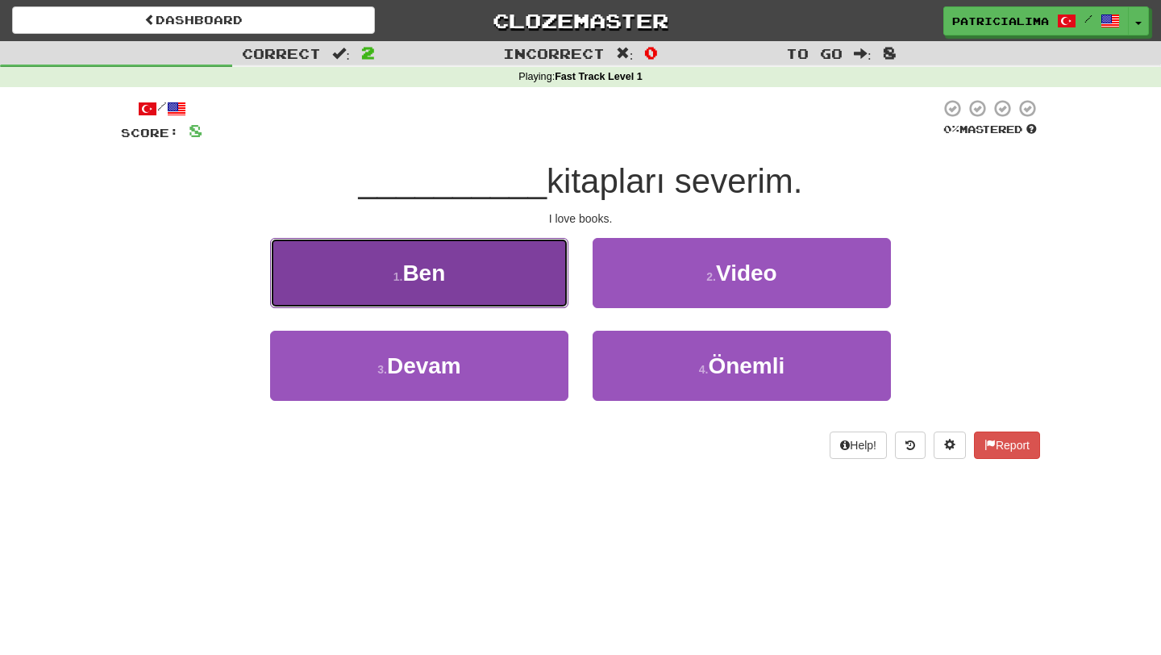
click at [476, 274] on button "1 . Ben" at bounding box center [419, 273] width 298 height 70
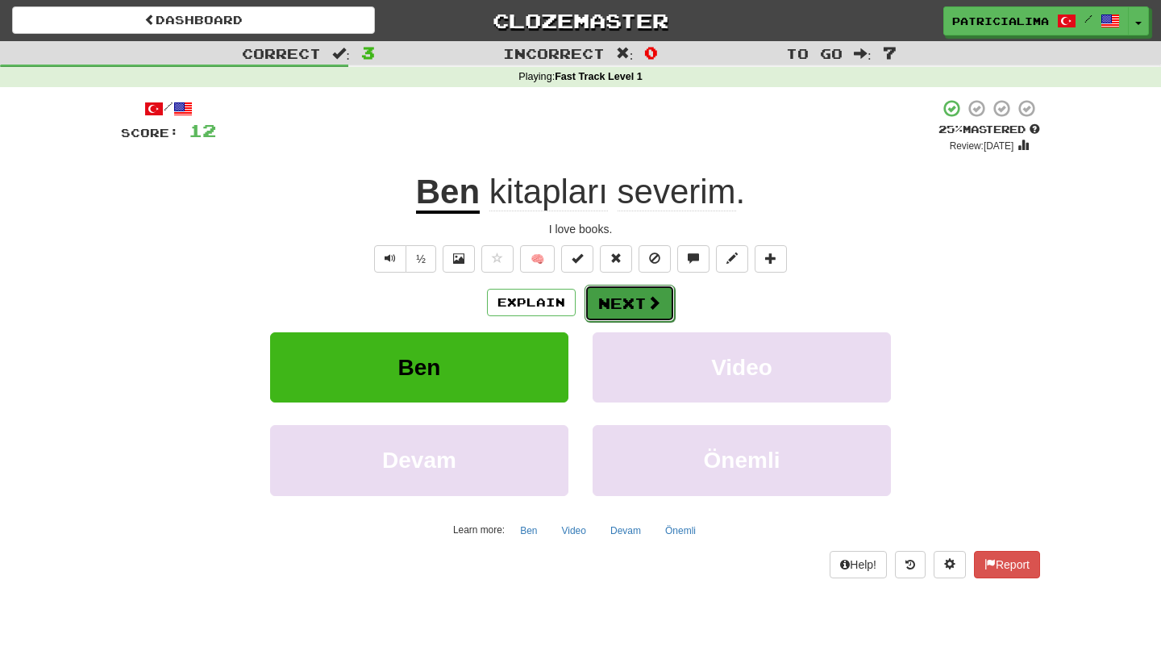
click at [614, 301] on button "Next" at bounding box center [629, 303] width 90 height 37
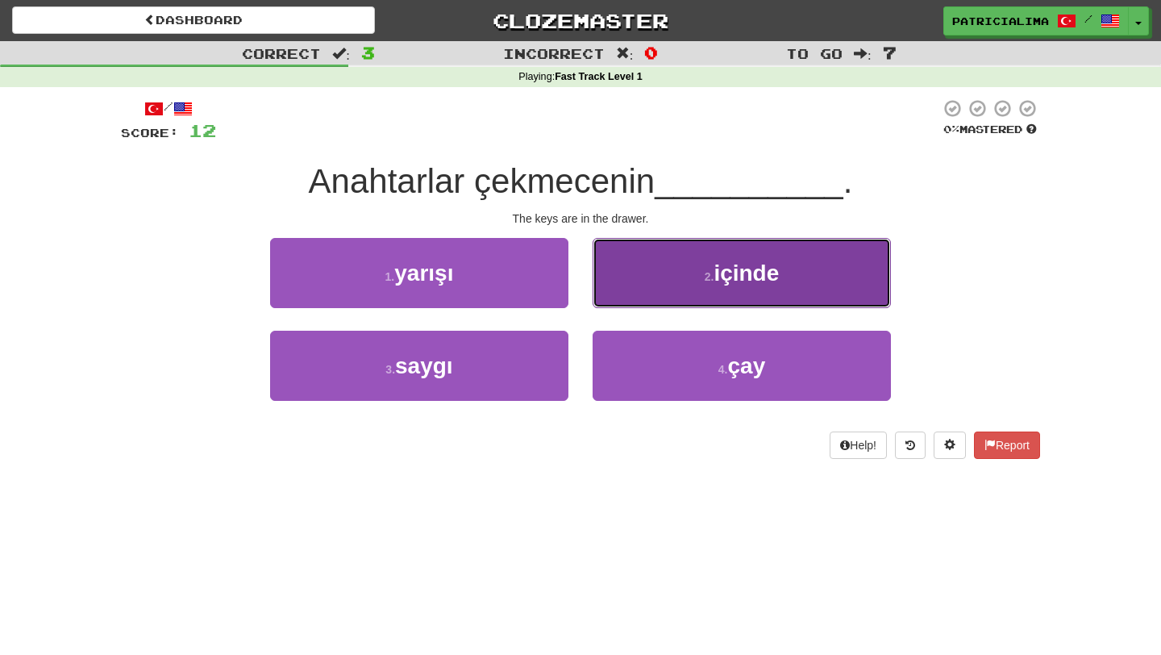
click at [688, 285] on button "2 . içinde" at bounding box center [741, 273] width 298 height 70
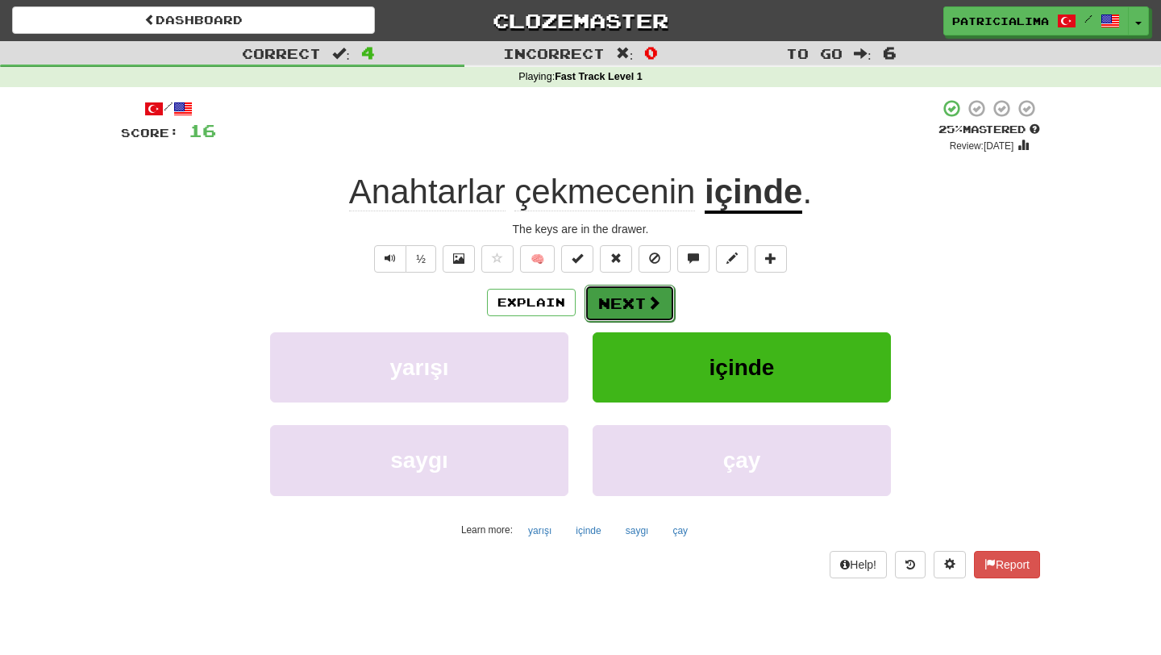
click at [634, 307] on button "Next" at bounding box center [629, 303] width 90 height 37
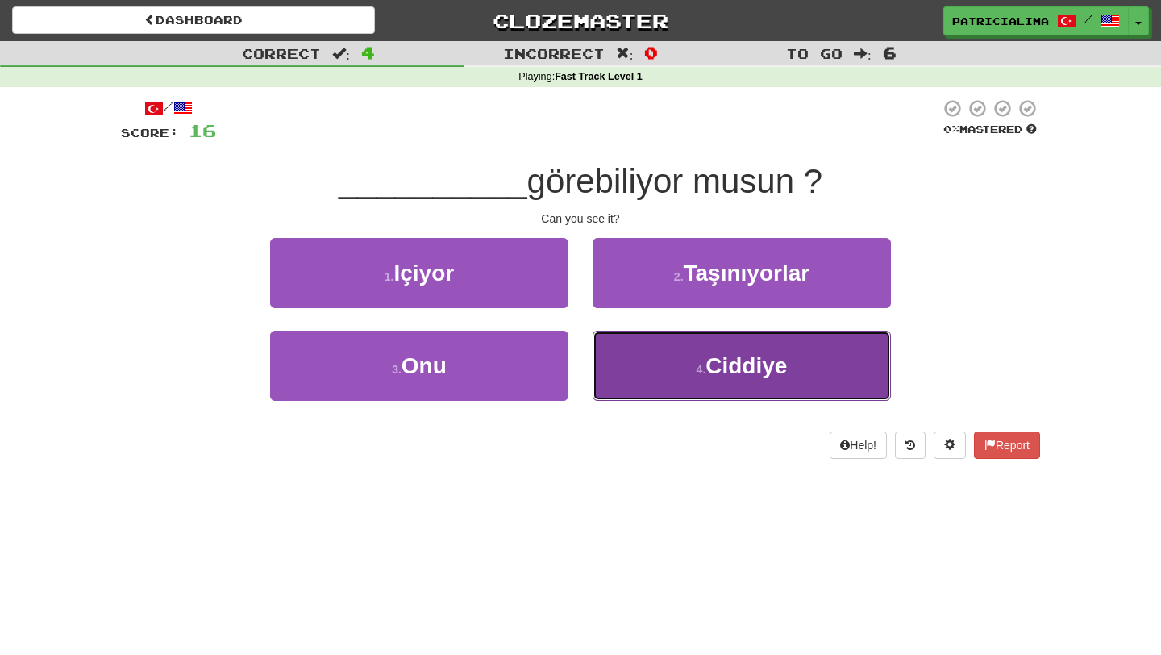
click at [726, 363] on span "Ciddiye" at bounding box center [745, 365] width 81 height 25
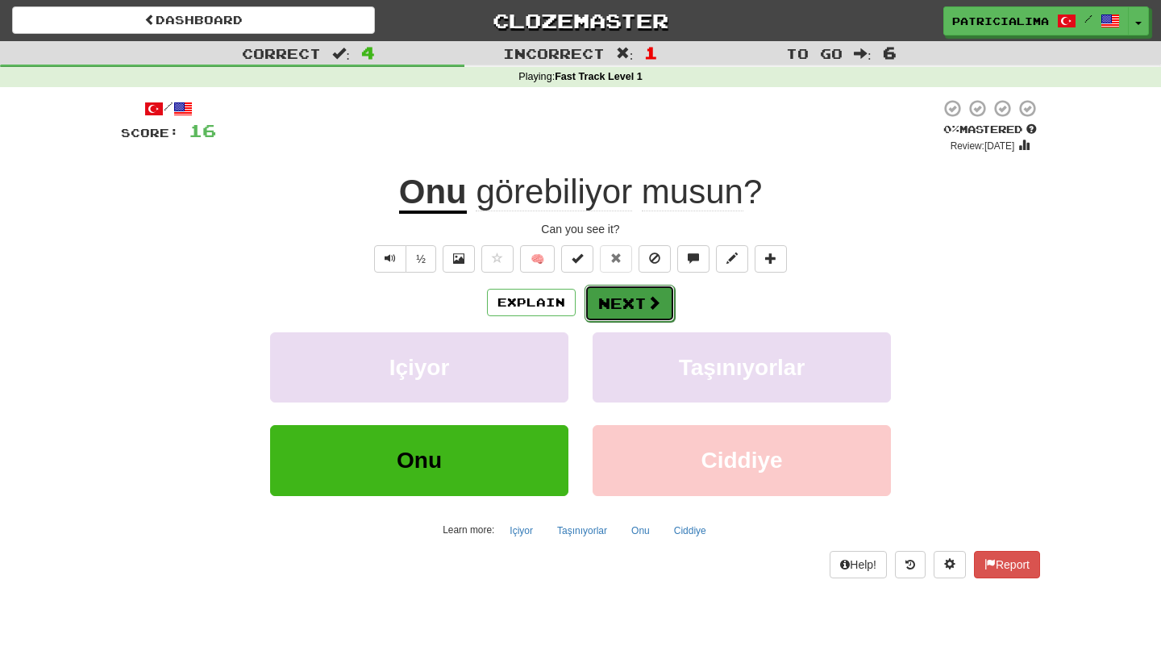
click at [630, 306] on button "Next" at bounding box center [629, 303] width 90 height 37
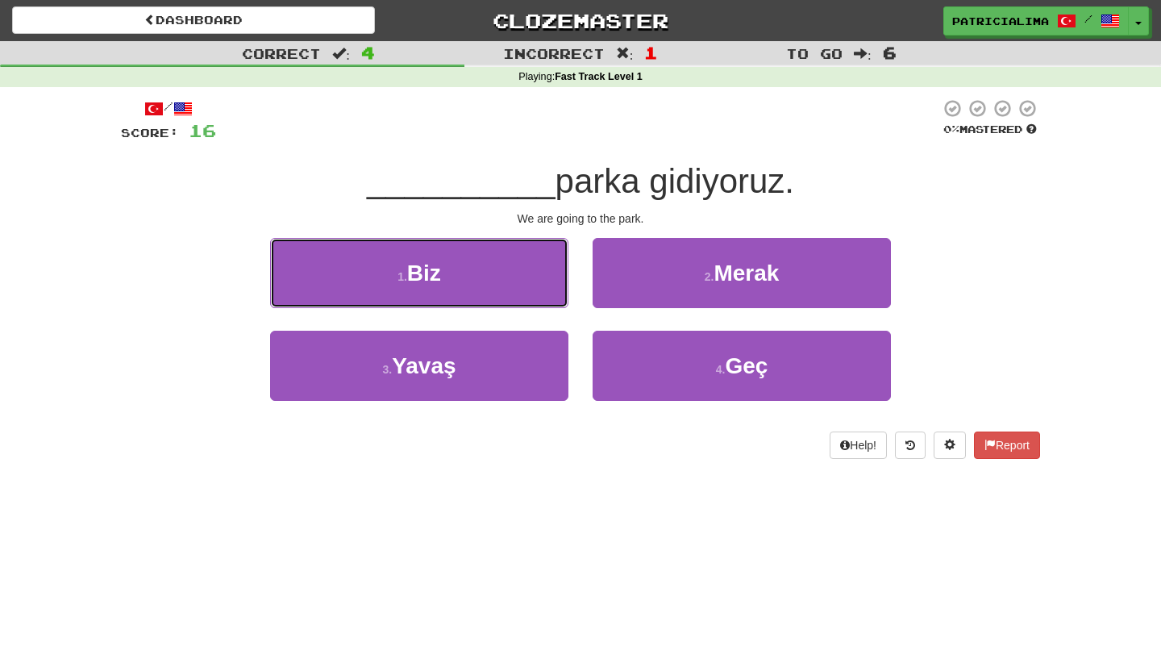
click at [526, 273] on button "1 . Biz" at bounding box center [419, 273] width 298 height 70
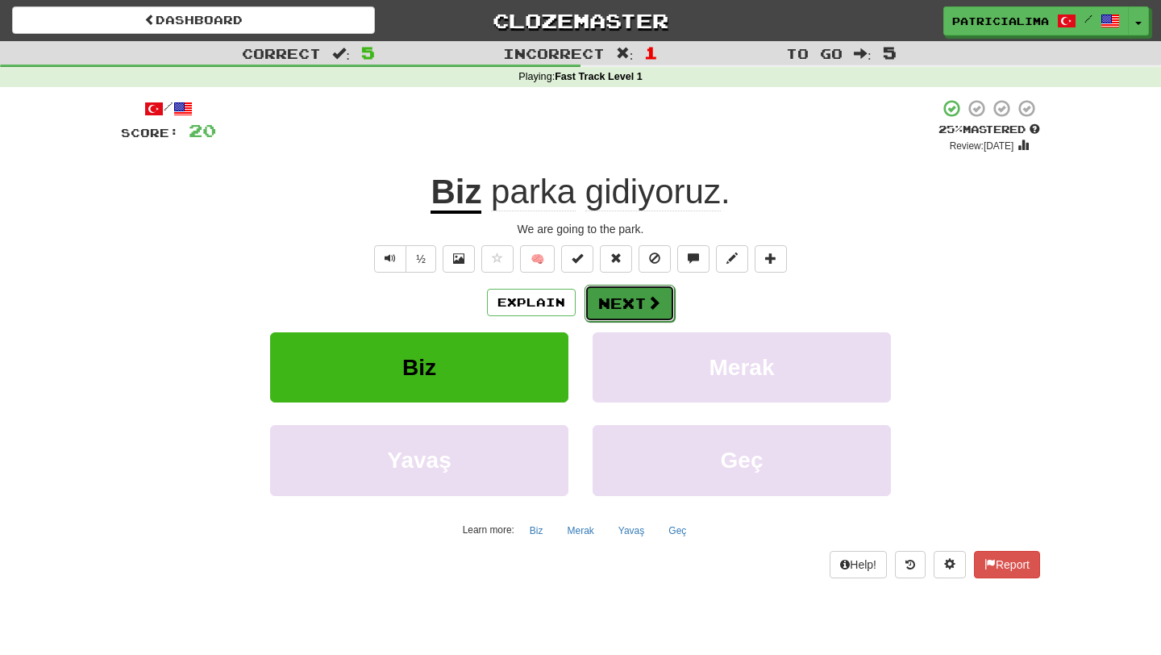
click at [631, 309] on button "Next" at bounding box center [629, 303] width 90 height 37
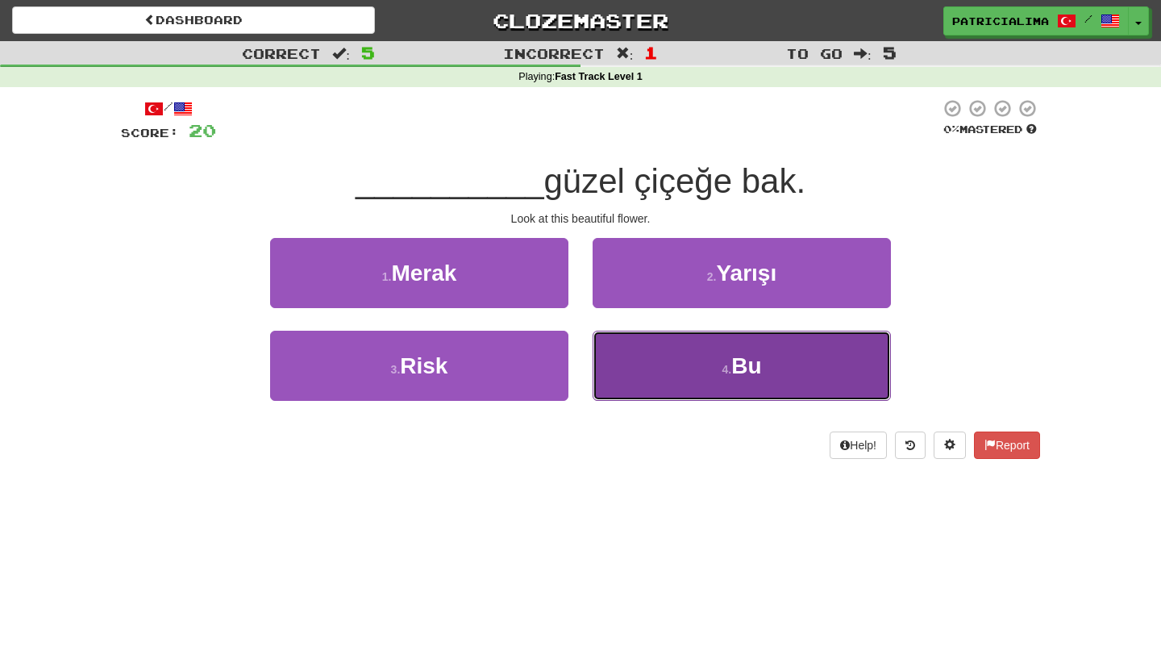
click at [703, 376] on button "4 . Bu" at bounding box center [741, 366] width 298 height 70
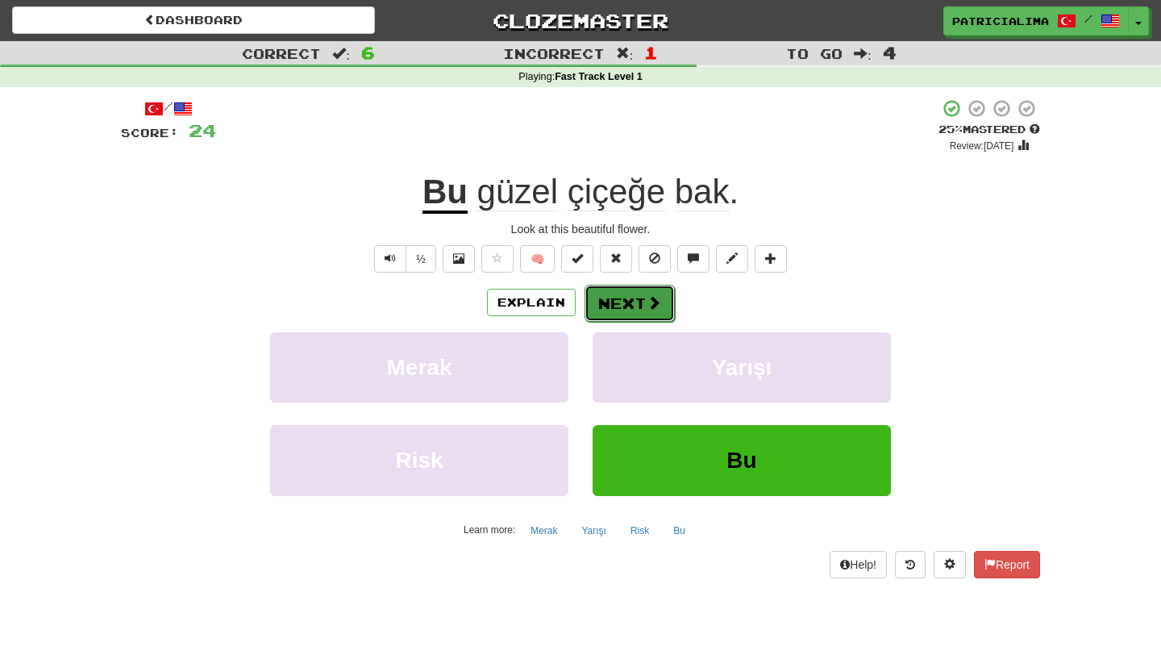
click at [625, 302] on button "Next" at bounding box center [629, 303] width 90 height 37
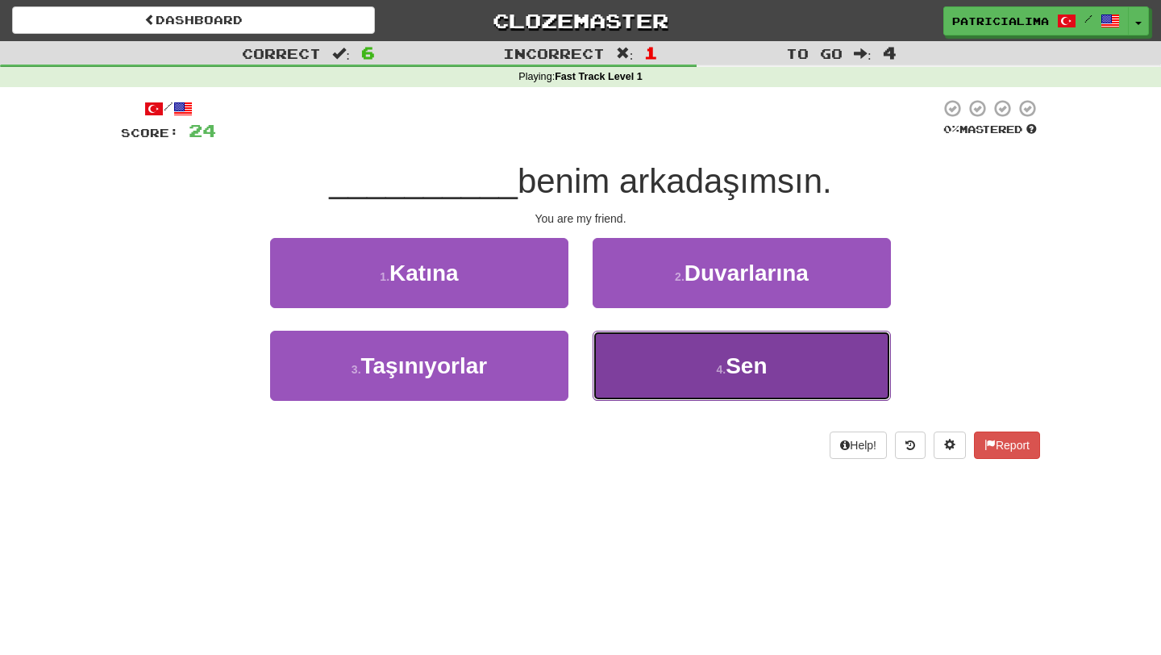
click at [688, 374] on button "4 . Sen" at bounding box center [741, 366] width 298 height 70
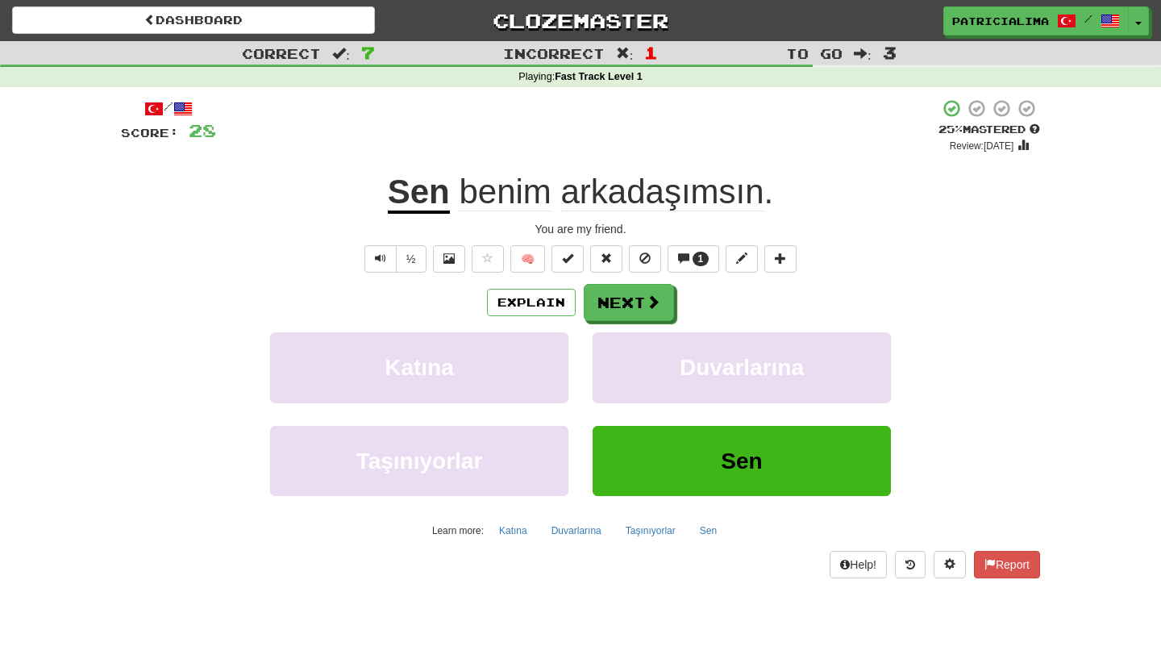
click at [499, 202] on span "benim" at bounding box center [505, 192] width 92 height 39
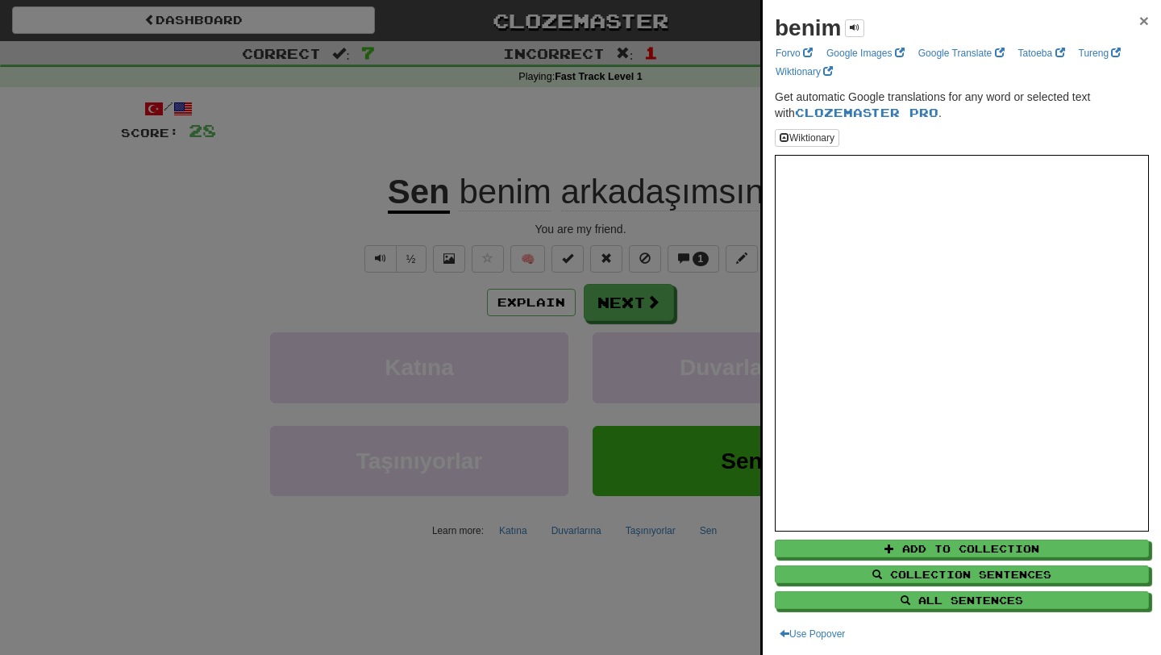
click at [1146, 19] on span "×" at bounding box center [1144, 20] width 10 height 19
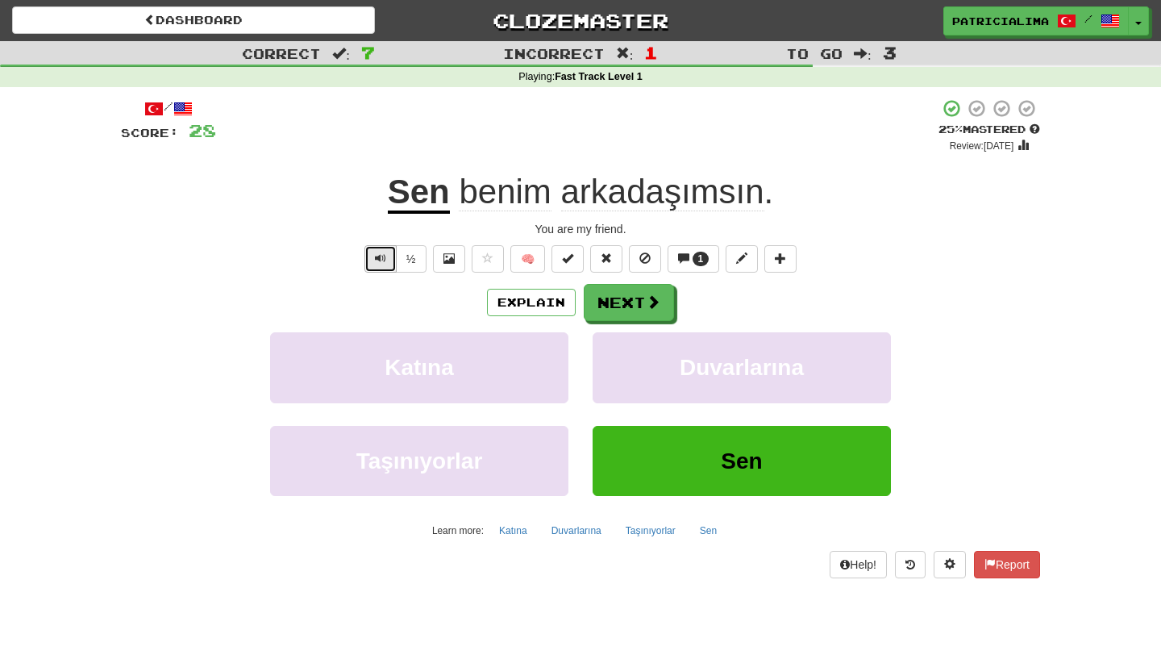
click at [385, 262] on span "Text-to-speech controls" at bounding box center [380, 257] width 11 height 11
click at [624, 304] on button "Next" at bounding box center [629, 303] width 90 height 37
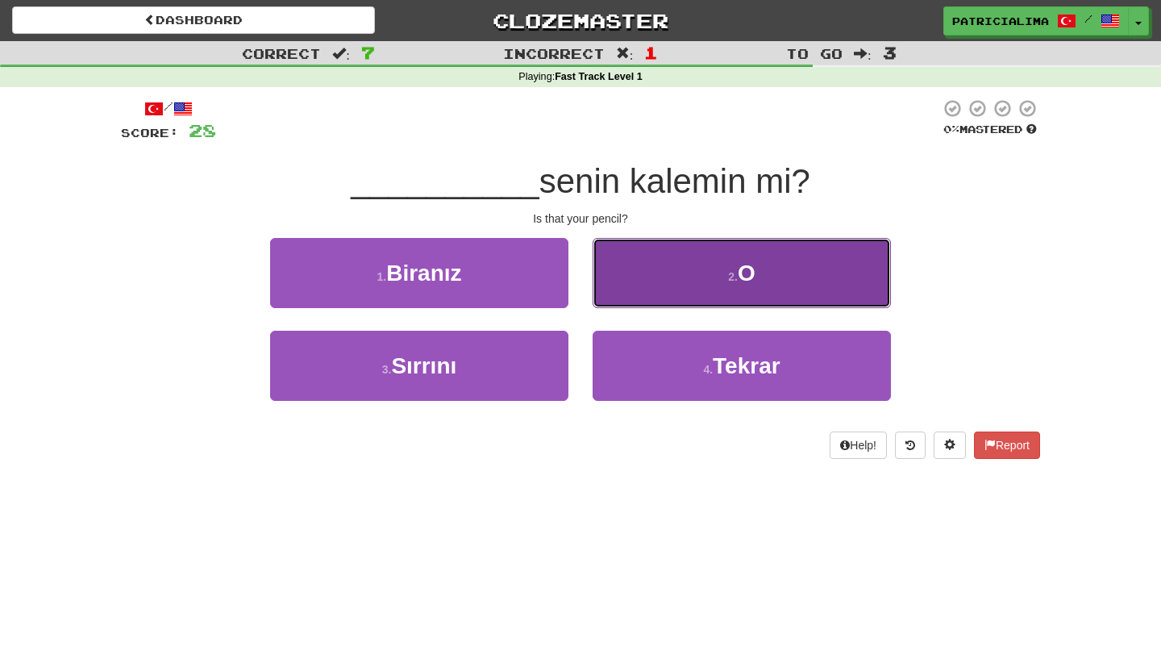
click at [711, 248] on button "2 . O" at bounding box center [741, 273] width 298 height 70
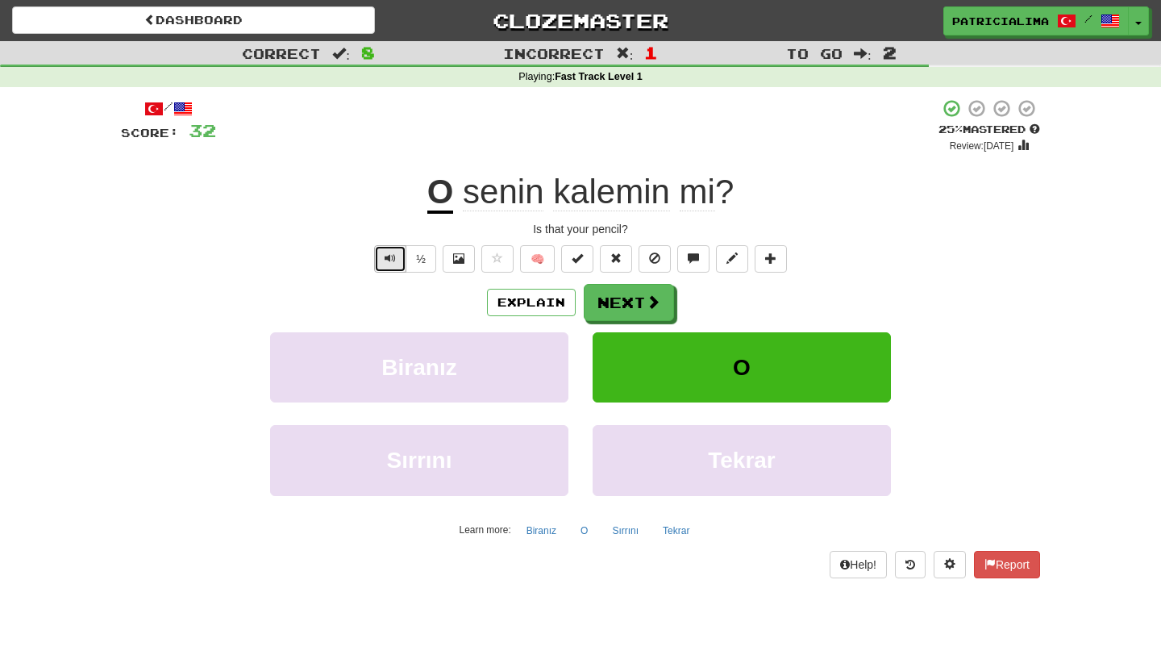
click at [391, 264] on span "Text-to-speech controls" at bounding box center [390, 257] width 11 height 11
click at [643, 301] on button "Next" at bounding box center [629, 303] width 90 height 37
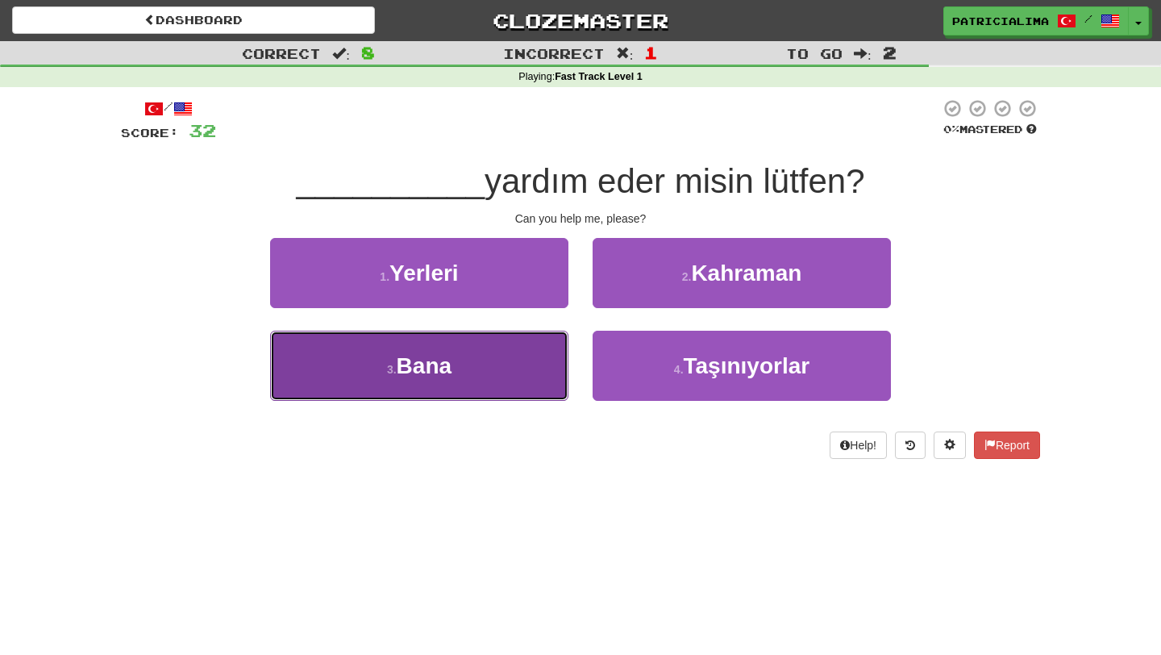
click at [488, 380] on button "3 . [GEOGRAPHIC_DATA]" at bounding box center [419, 366] width 298 height 70
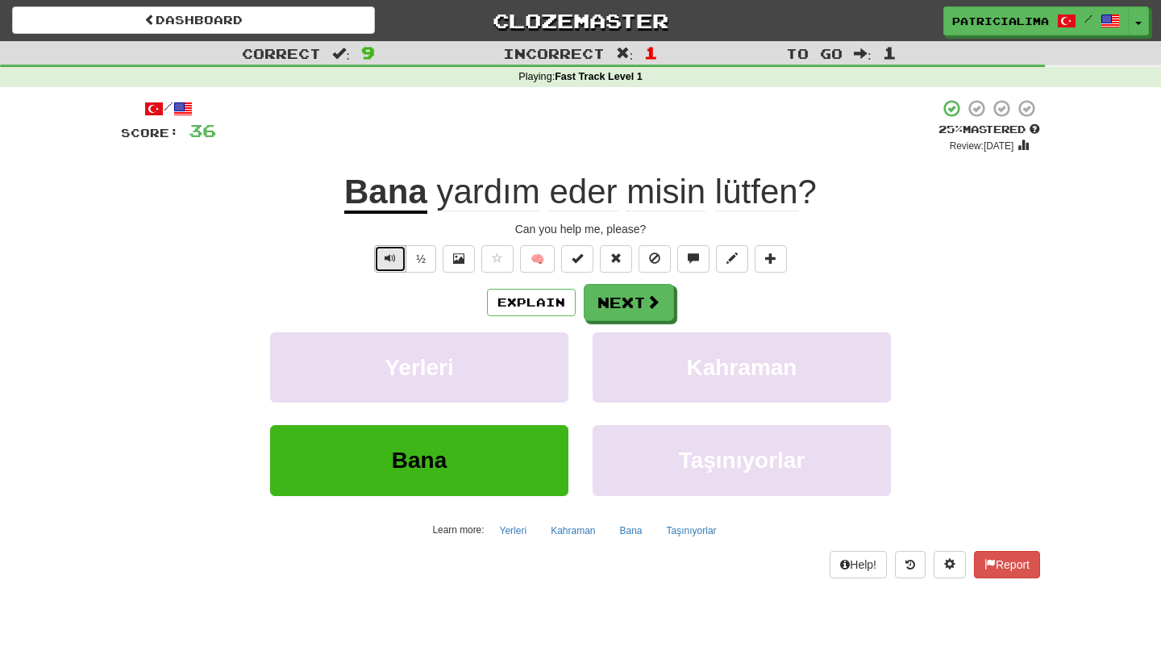
click at [383, 272] on button "Text-to-speech controls" at bounding box center [390, 258] width 32 height 27
click at [383, 258] on button "Text-to-speech controls" at bounding box center [390, 258] width 32 height 27
click at [385, 259] on button "Text-to-speech controls" at bounding box center [390, 258] width 32 height 27
click at [629, 304] on button "Next" at bounding box center [629, 303] width 90 height 37
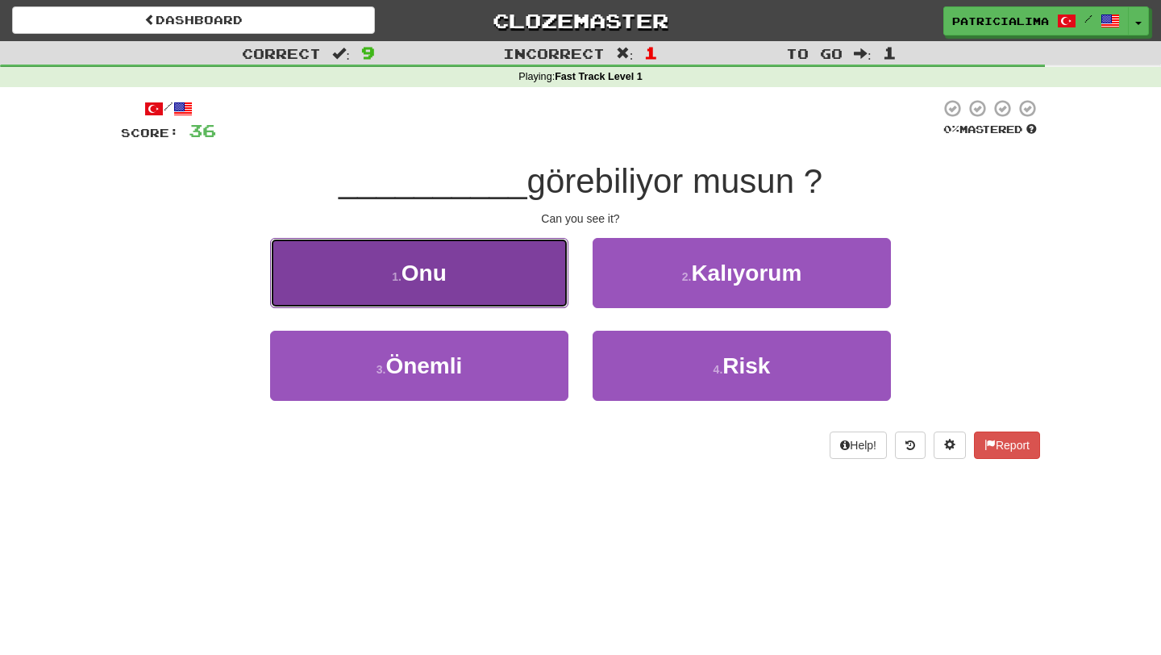
click at [496, 253] on button "1 . Onu" at bounding box center [419, 273] width 298 height 70
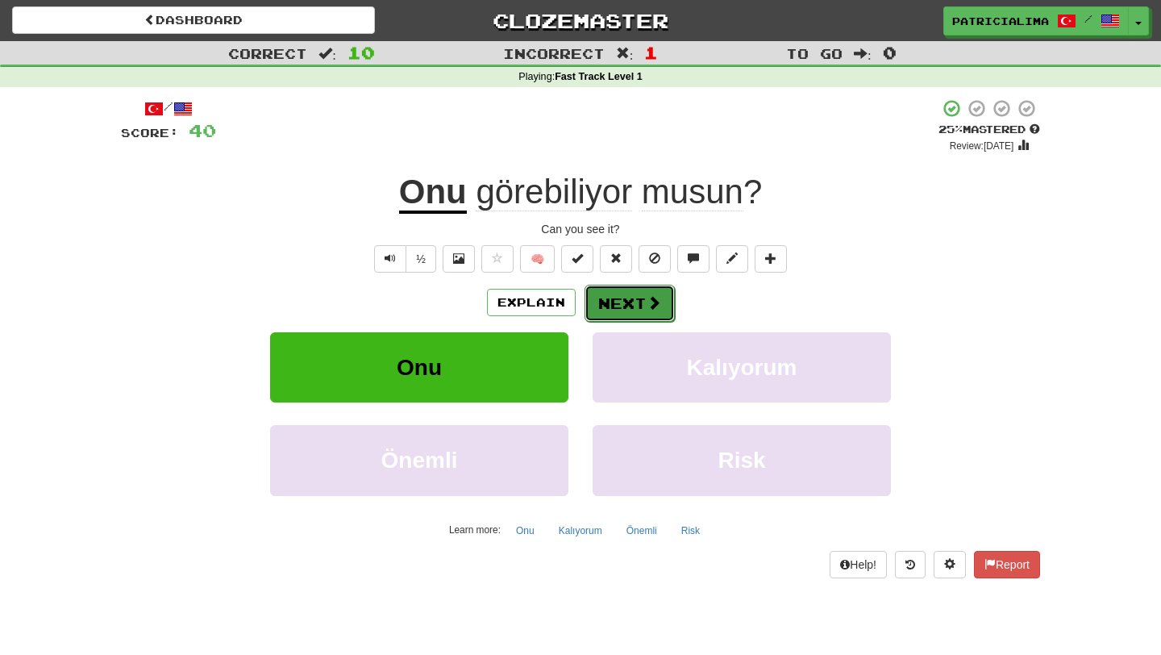
click at [650, 298] on span at bounding box center [653, 302] width 15 height 15
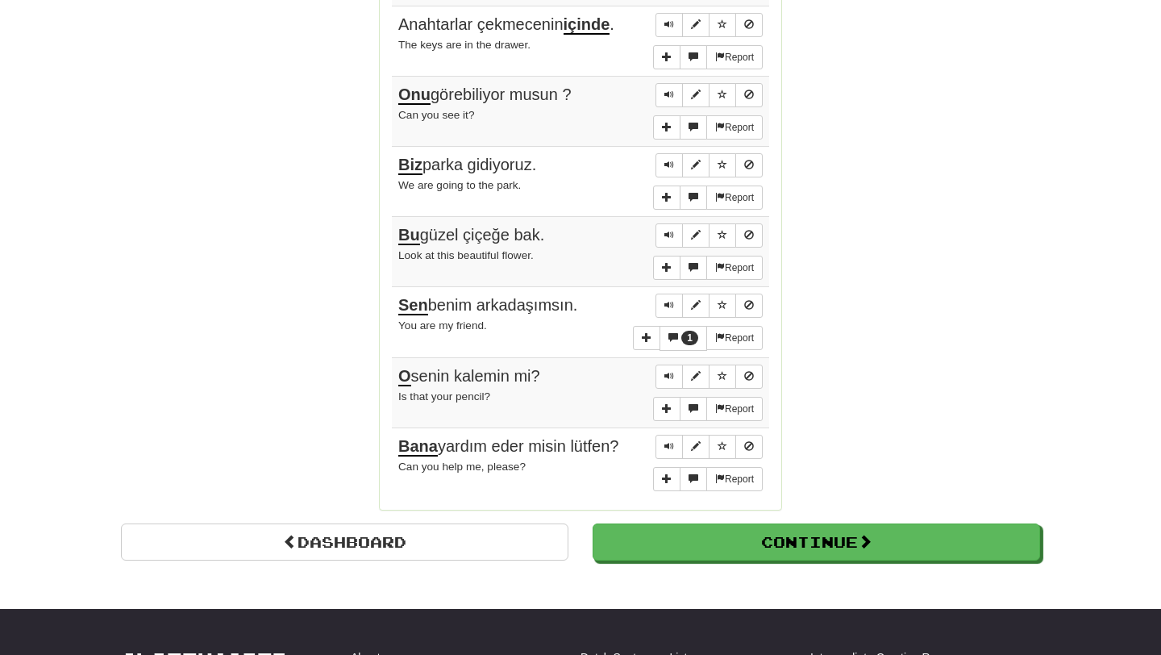
scroll to position [1281, 0]
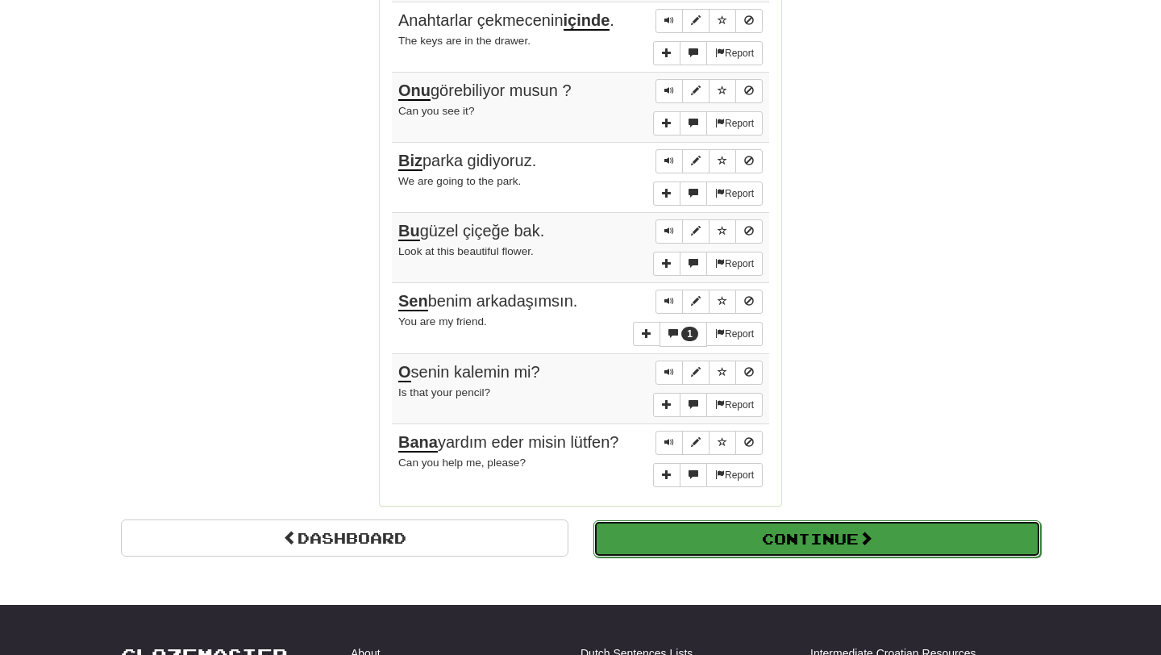
click at [855, 526] on button "Continue" at bounding box center [816, 538] width 447 height 37
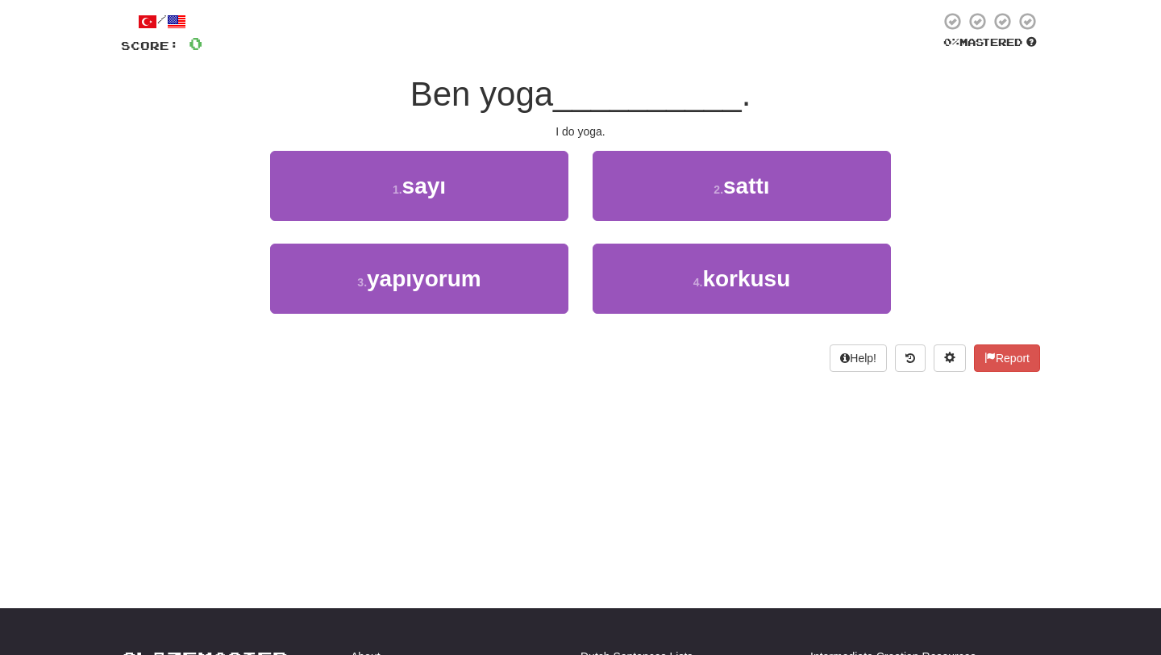
scroll to position [0, 0]
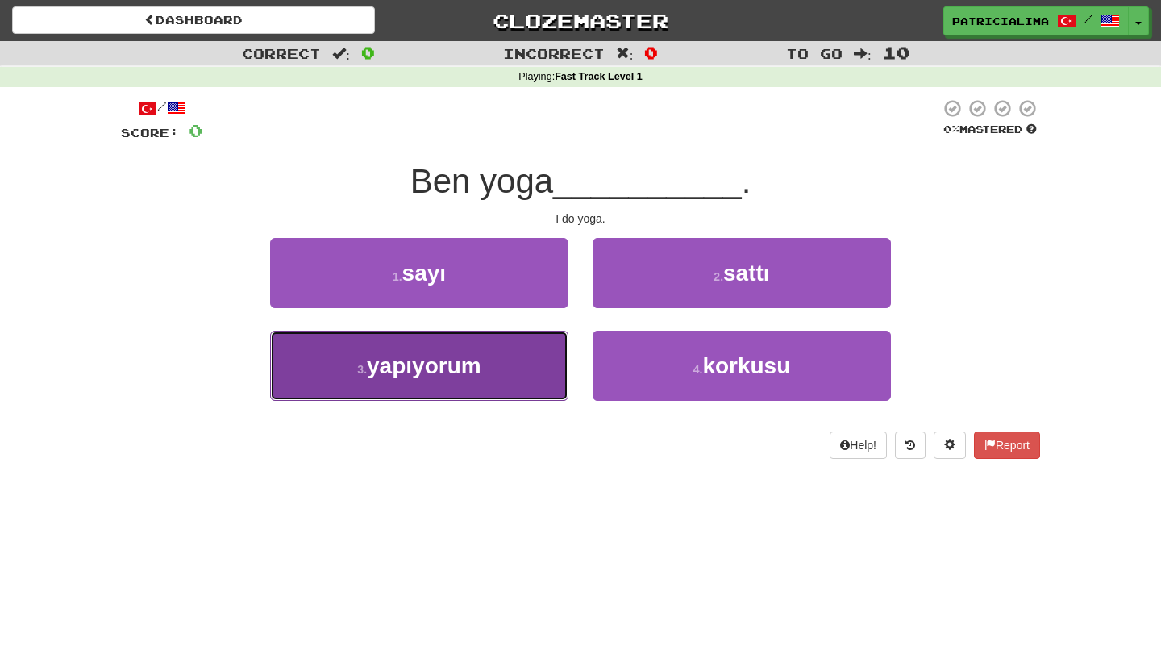
click at [489, 372] on button "3 . yapıyorum" at bounding box center [419, 366] width 298 height 70
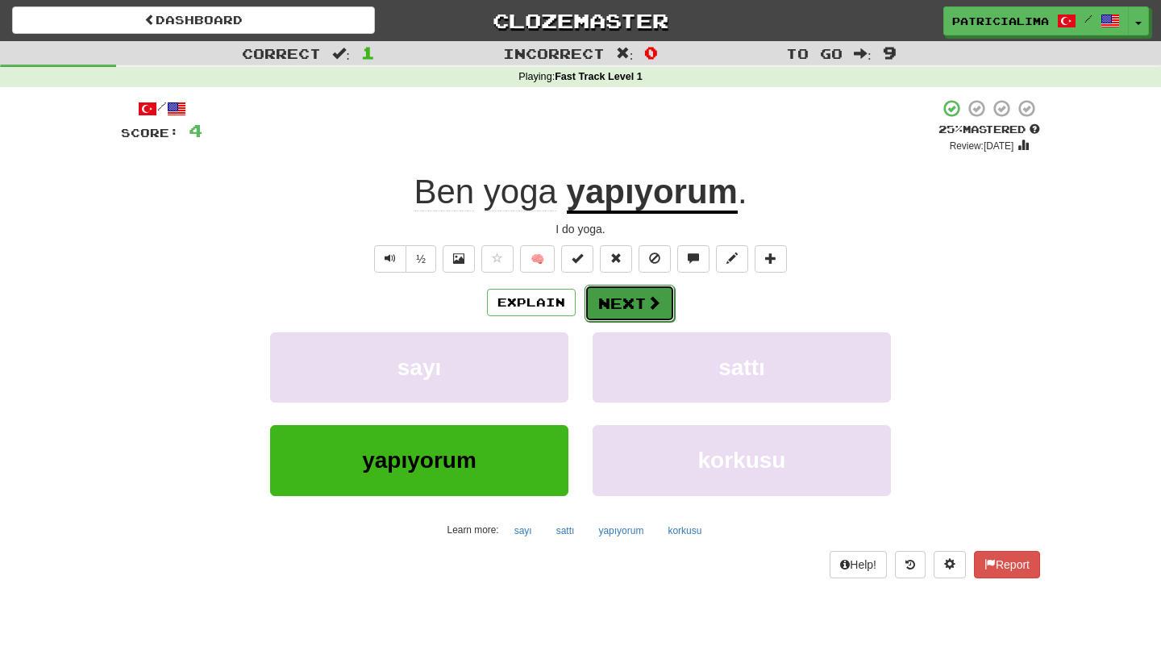
click at [640, 301] on button "Next" at bounding box center [629, 303] width 90 height 37
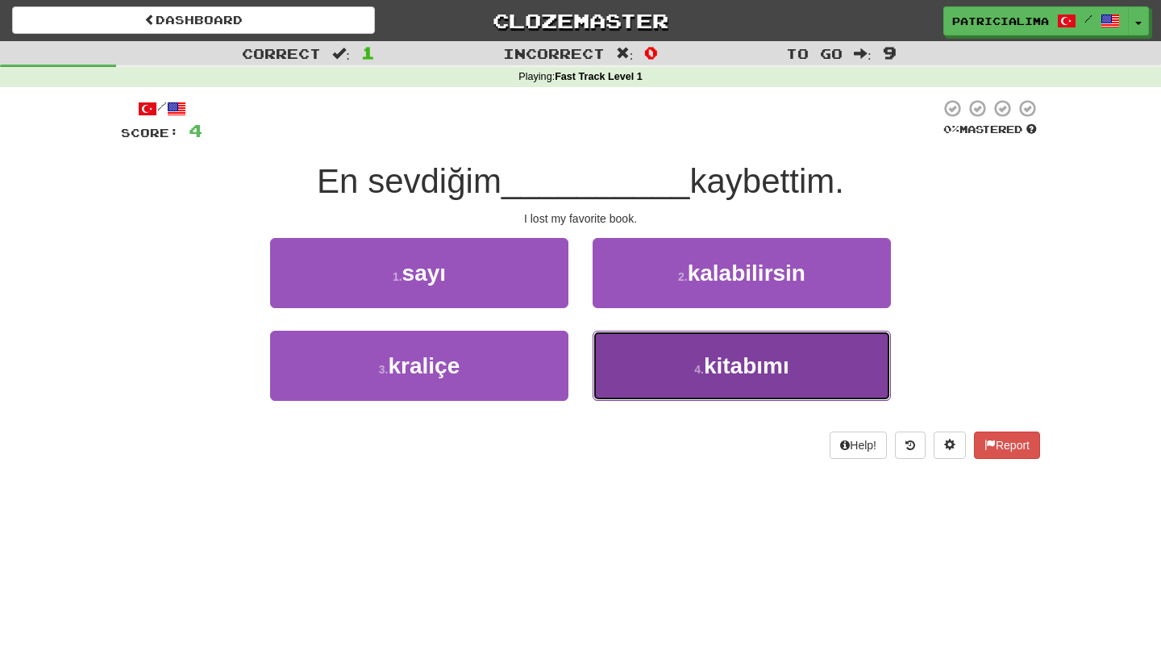
click at [716, 391] on button "4 . kitabımı" at bounding box center [741, 366] width 298 height 70
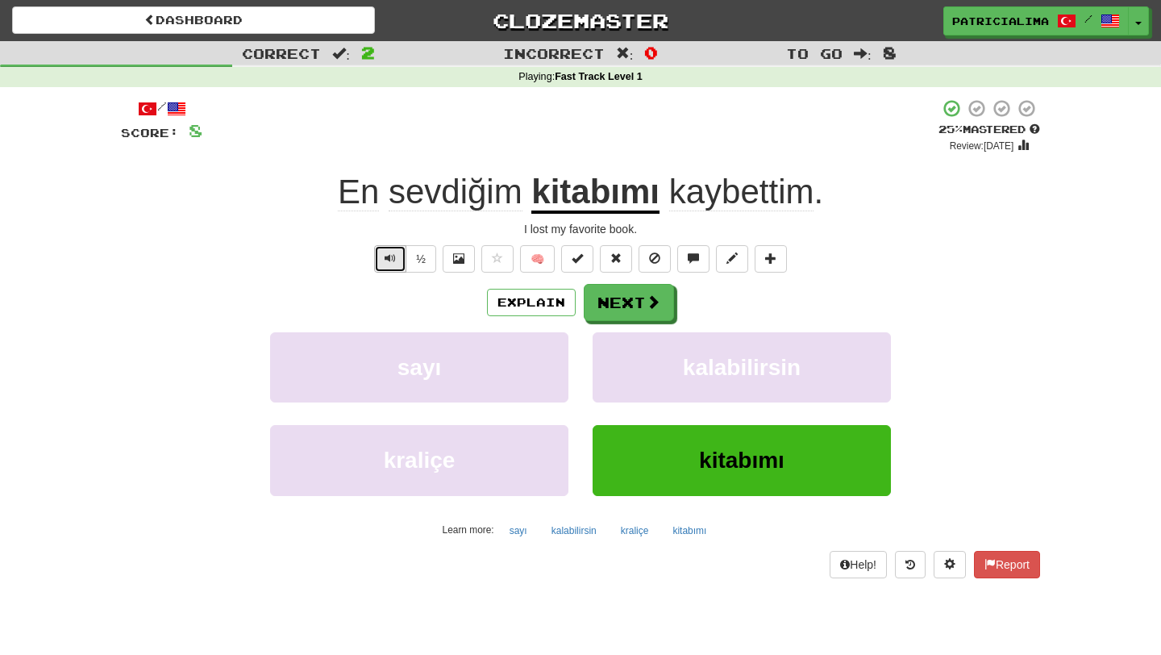
click at [391, 257] on span "Text-to-speech controls" at bounding box center [390, 257] width 11 height 11
click at [618, 301] on button "Next" at bounding box center [629, 303] width 90 height 37
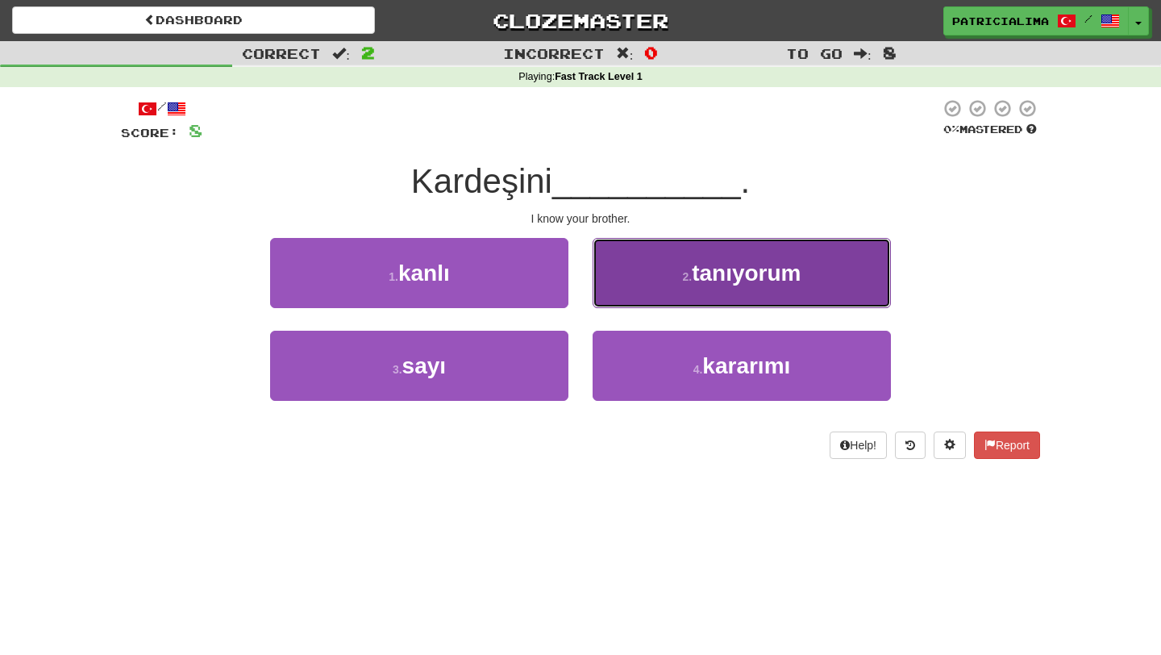
click at [705, 280] on span "tanıyorum" at bounding box center [746, 272] width 109 height 25
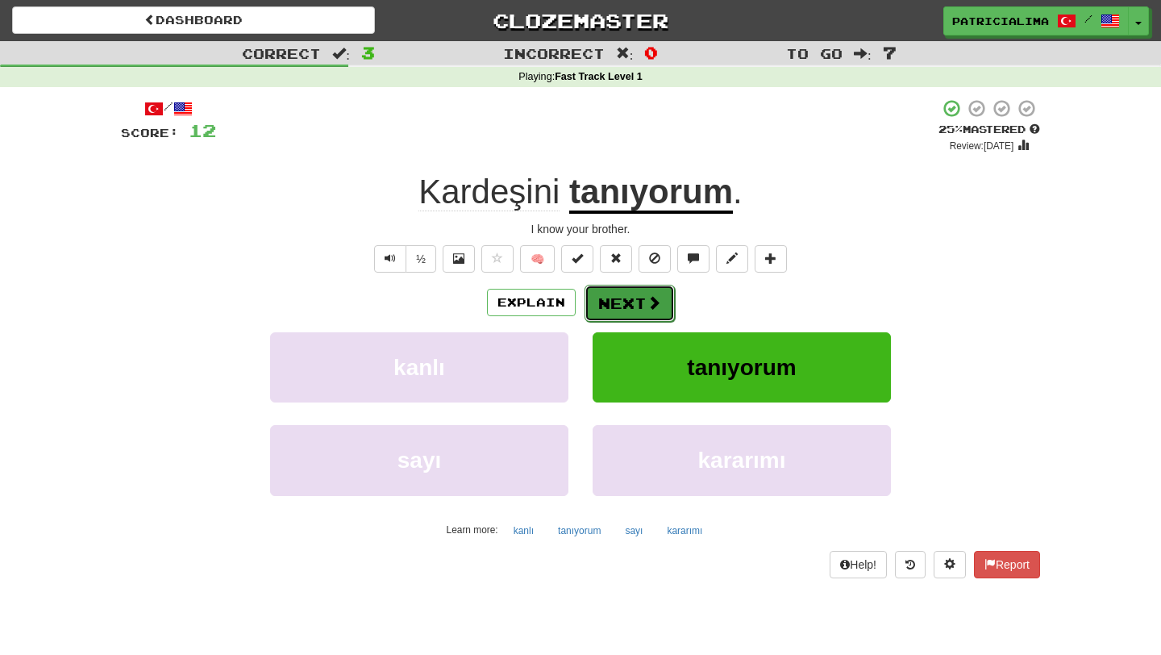
click at [620, 306] on button "Next" at bounding box center [629, 303] width 90 height 37
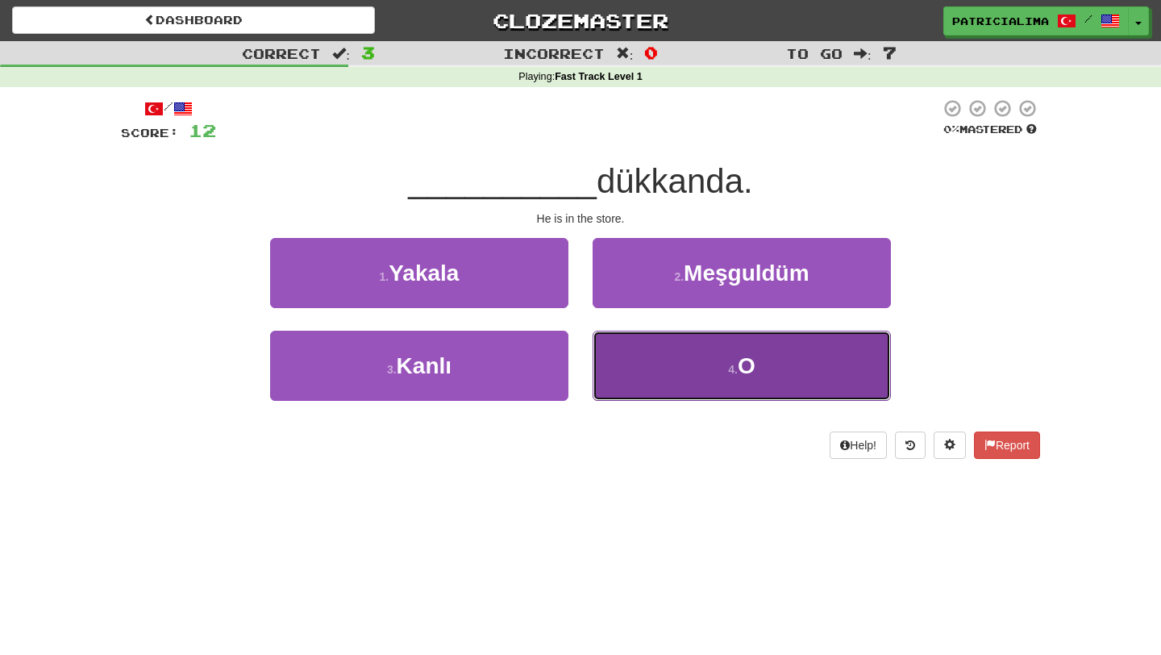
click at [675, 349] on button "4 . O" at bounding box center [741, 366] width 298 height 70
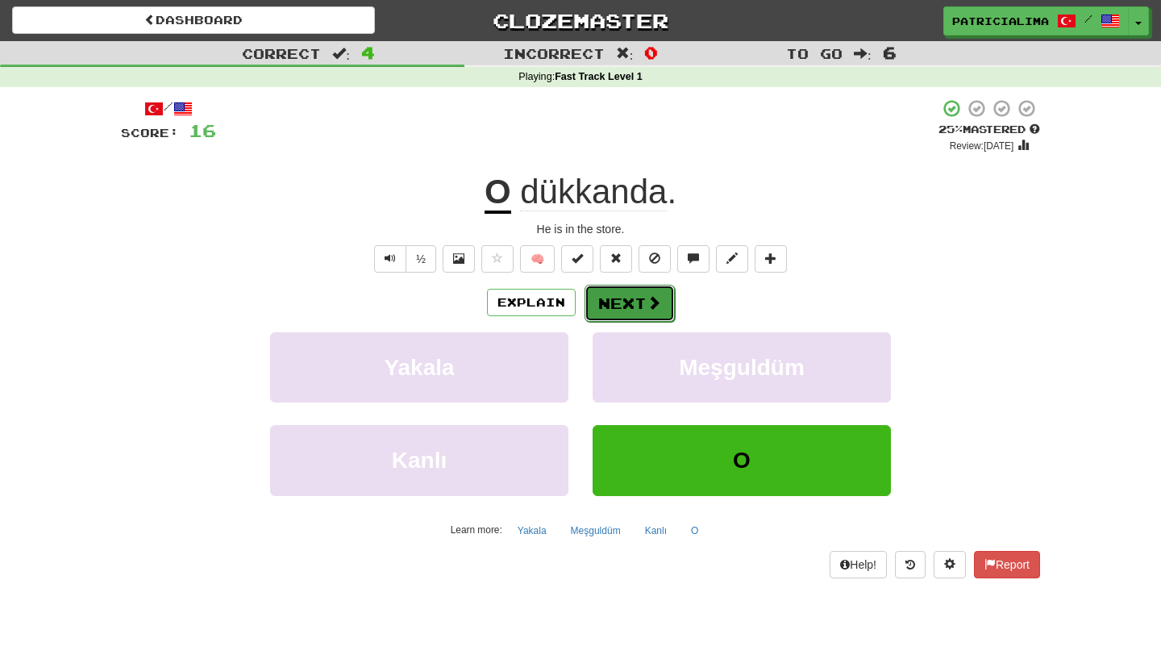
click at [619, 297] on button "Next" at bounding box center [629, 303] width 90 height 37
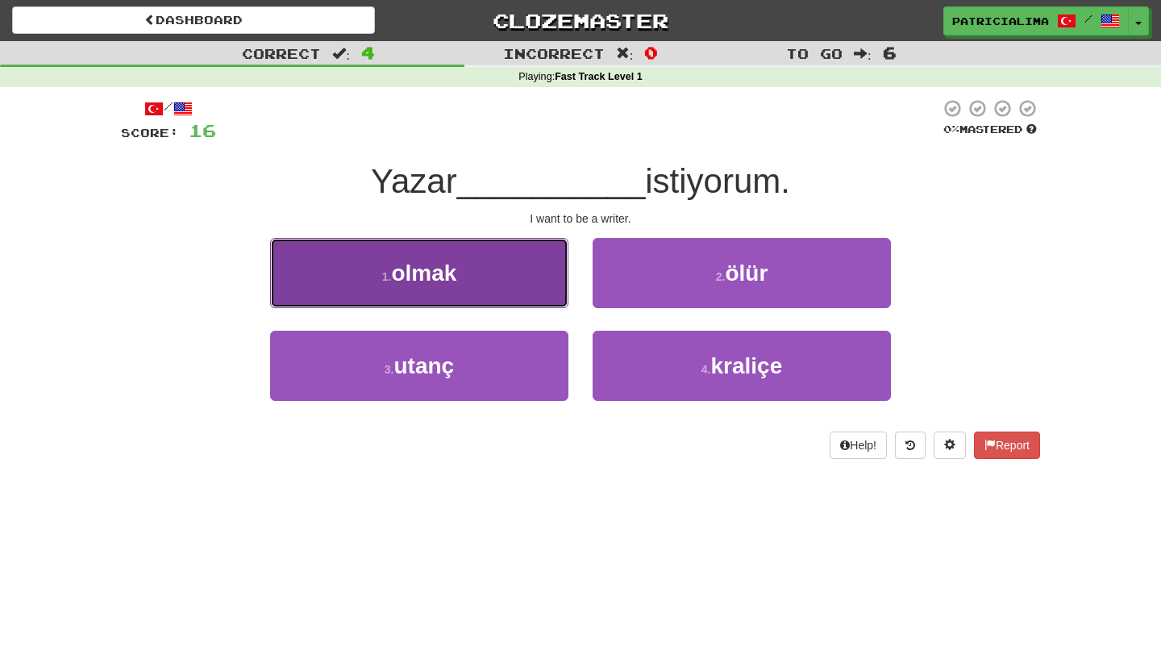
click at [472, 262] on button "1 . olmak" at bounding box center [419, 273] width 298 height 70
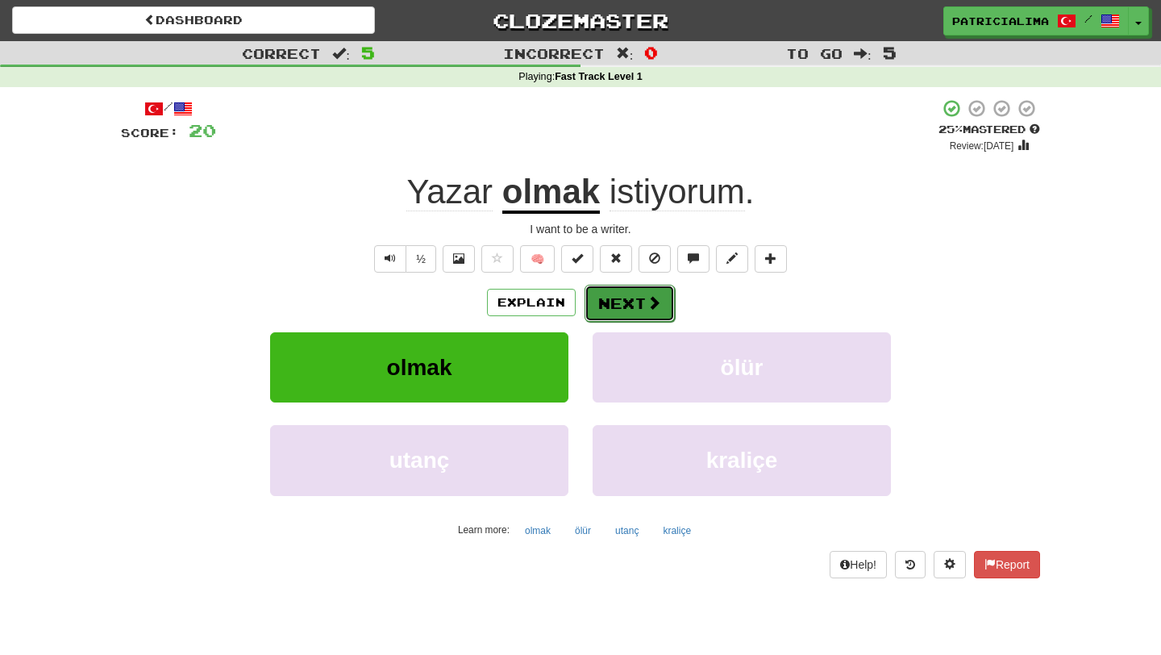
click at [623, 305] on button "Next" at bounding box center [629, 303] width 90 height 37
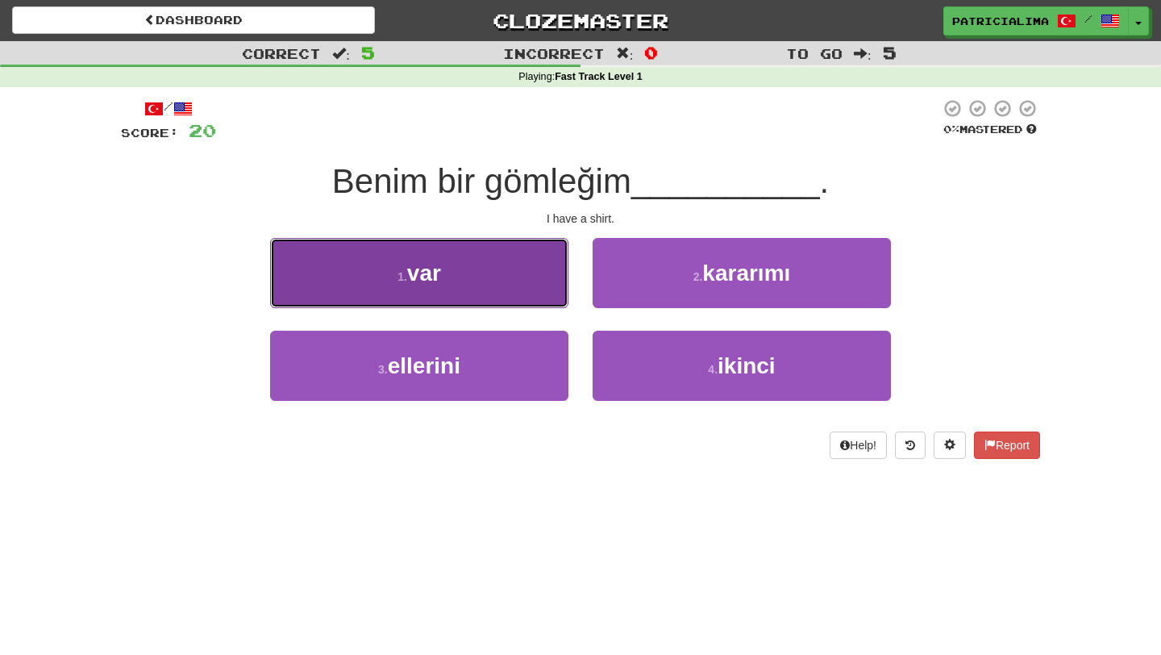
click at [510, 279] on button "1 . var" at bounding box center [419, 273] width 298 height 70
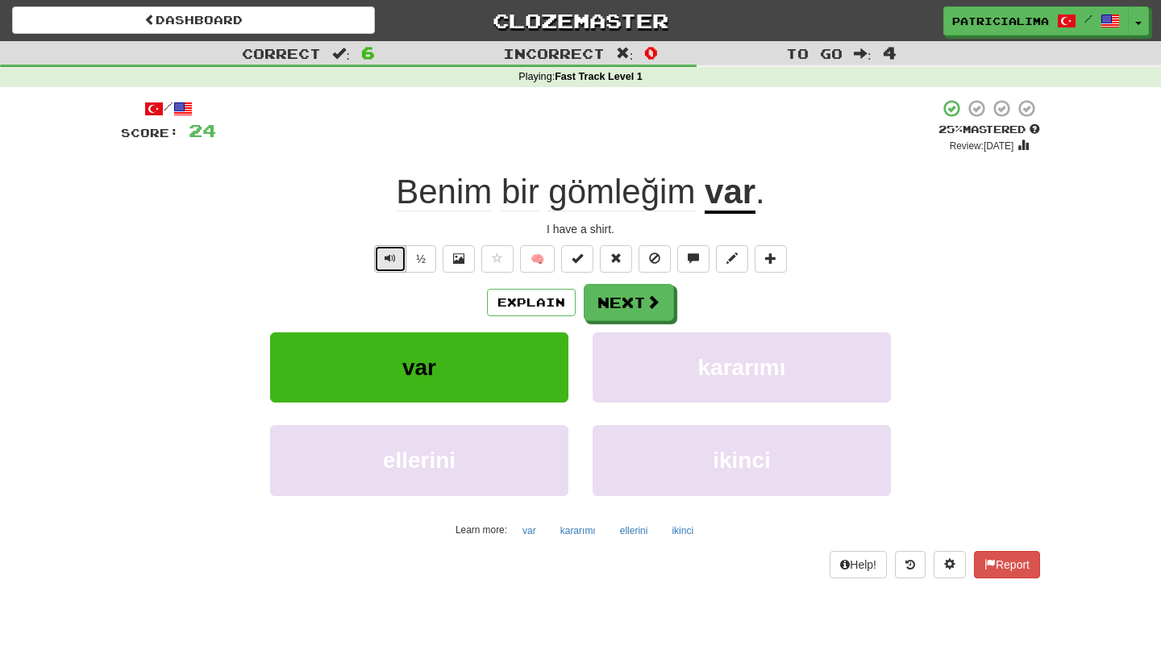
click at [396, 262] on span "Text-to-speech controls" at bounding box center [390, 257] width 11 height 11
click at [618, 309] on button "Next" at bounding box center [629, 303] width 90 height 37
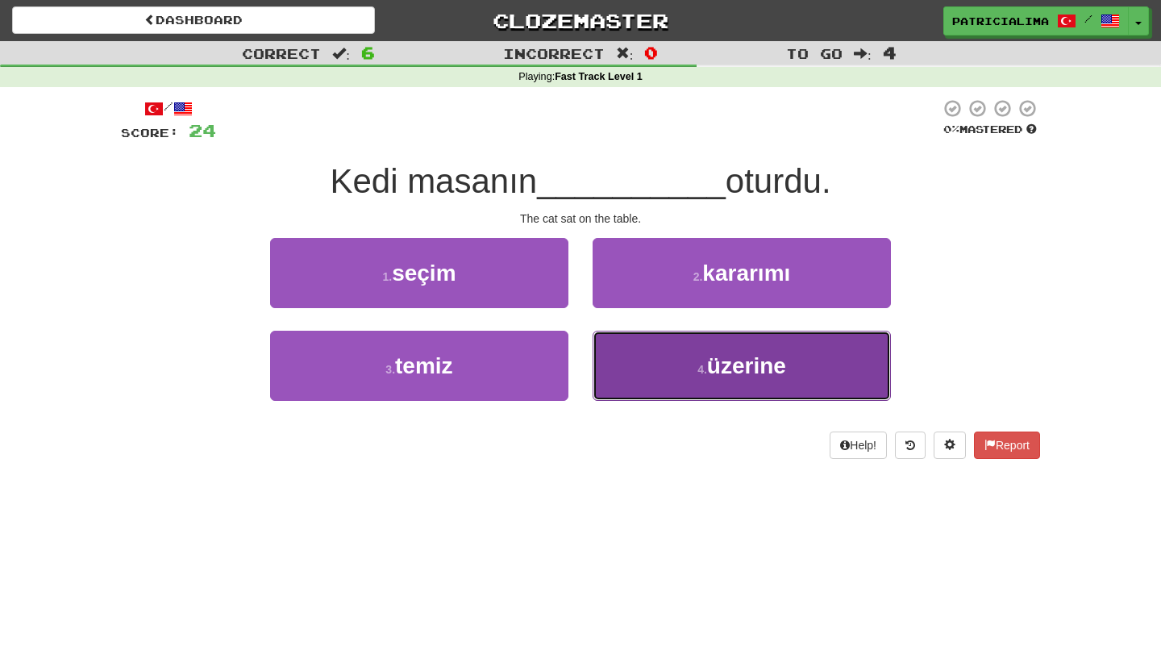
click at [659, 360] on button "4 . üzerine" at bounding box center [741, 366] width 298 height 70
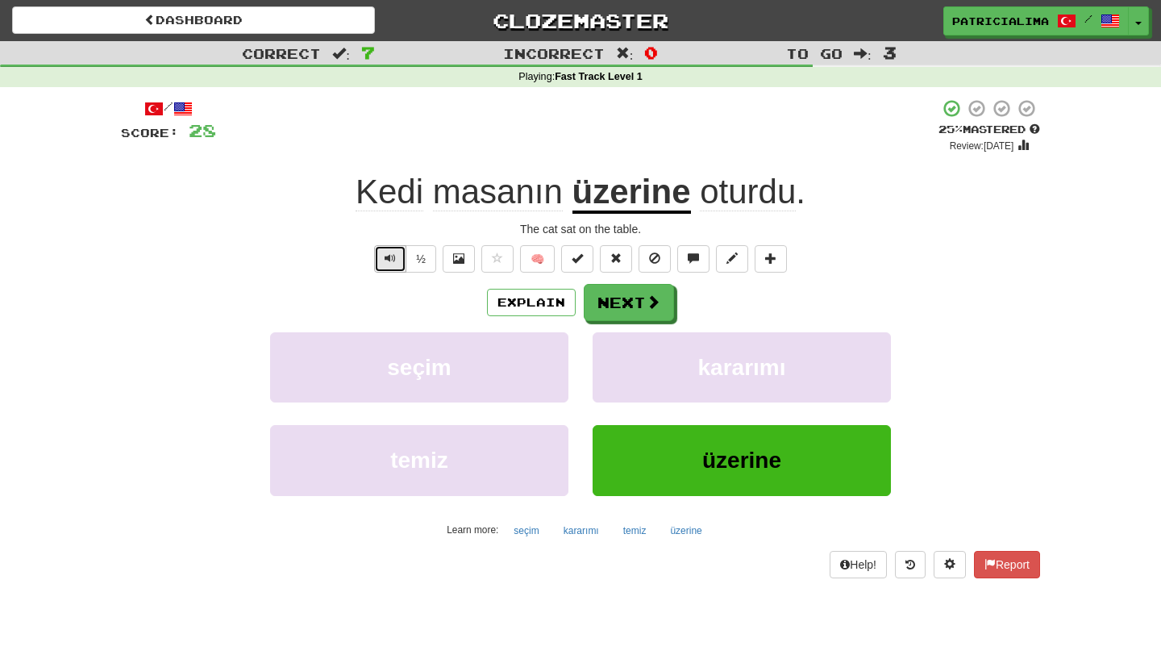
click at [393, 258] on span "Text-to-speech controls" at bounding box center [390, 257] width 11 height 11
click at [622, 309] on button "Next" at bounding box center [629, 303] width 90 height 37
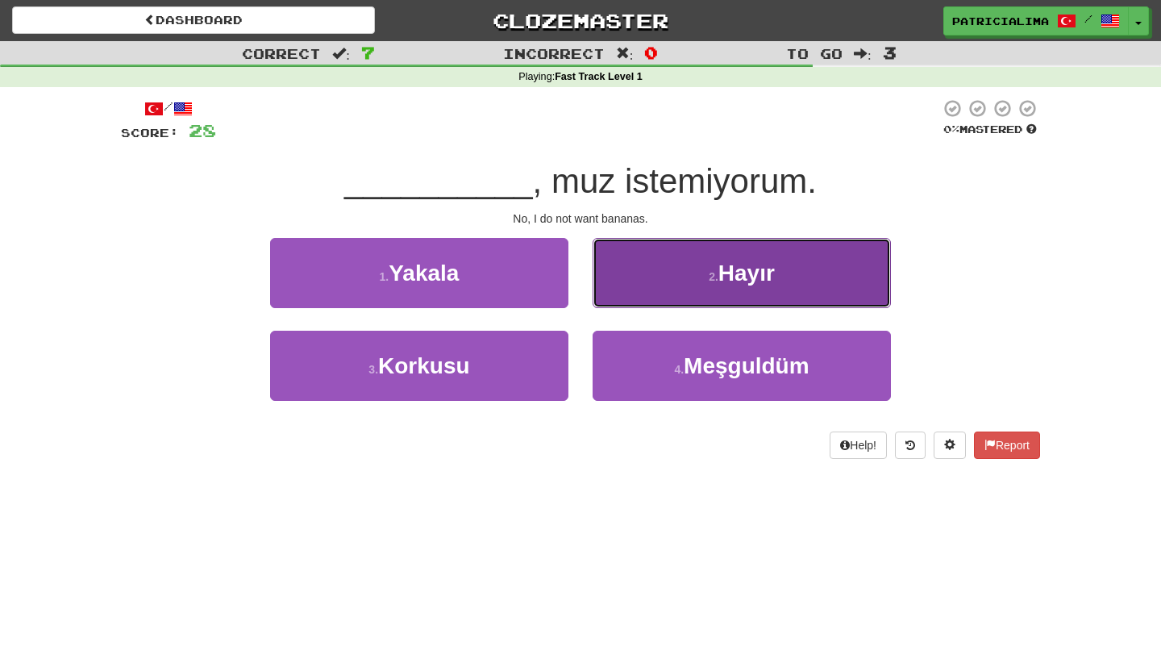
click at [657, 279] on button "2 . [GEOGRAPHIC_DATA]" at bounding box center [741, 273] width 298 height 70
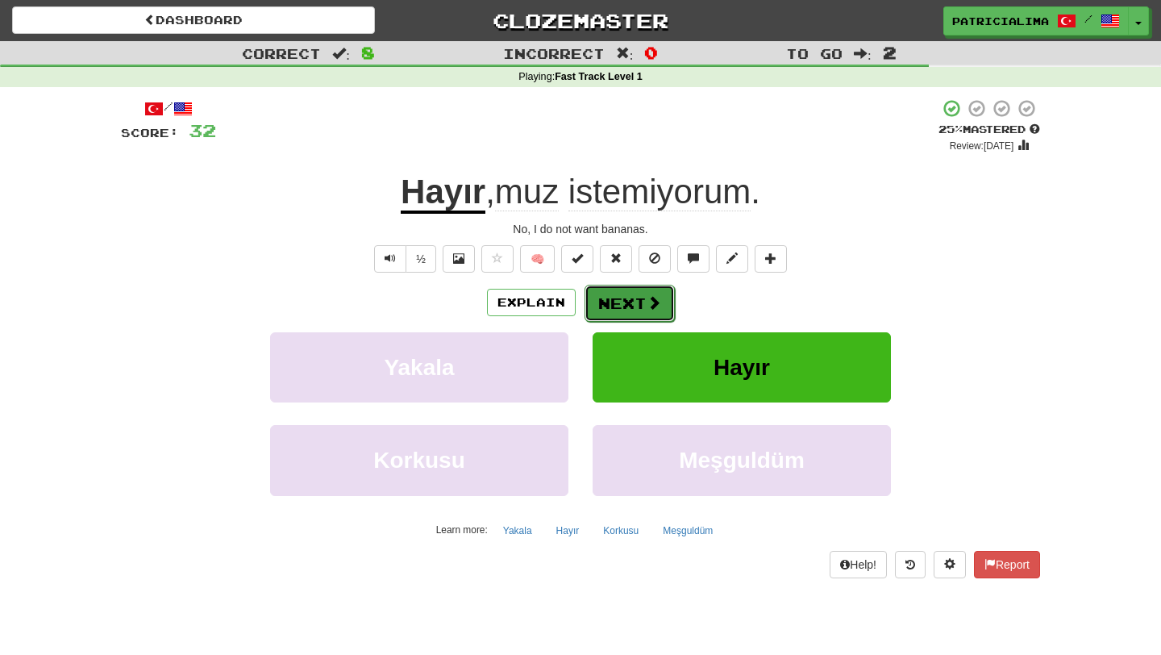
click at [640, 302] on button "Next" at bounding box center [629, 303] width 90 height 37
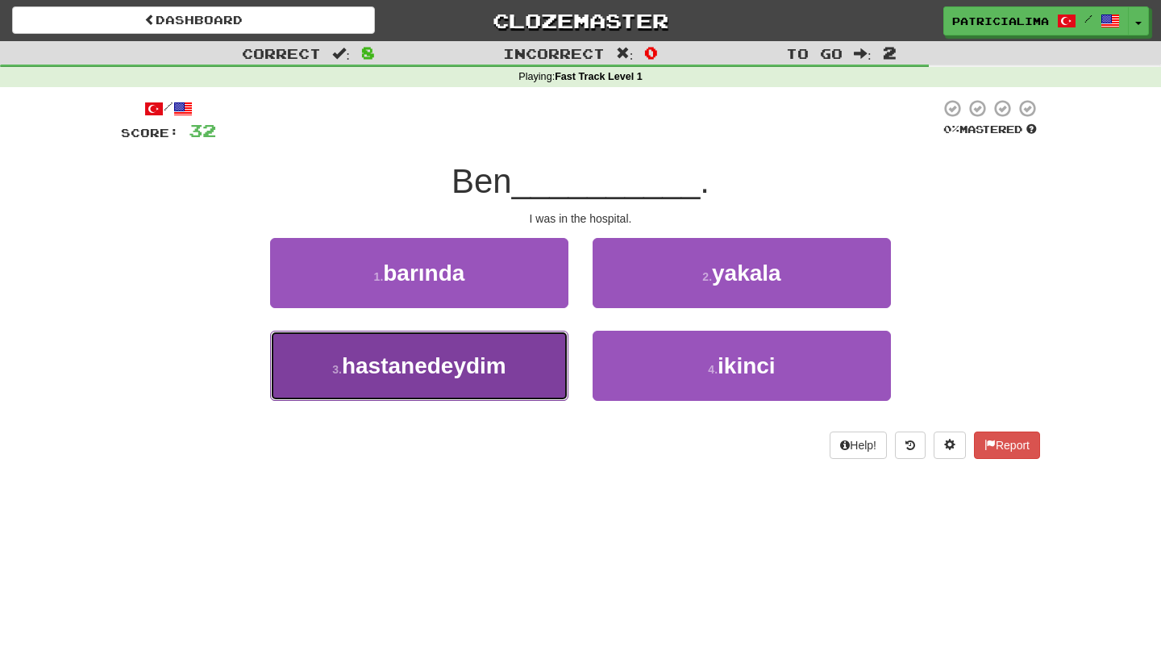
click at [468, 375] on span "hastanedeydim" at bounding box center [424, 365] width 164 height 25
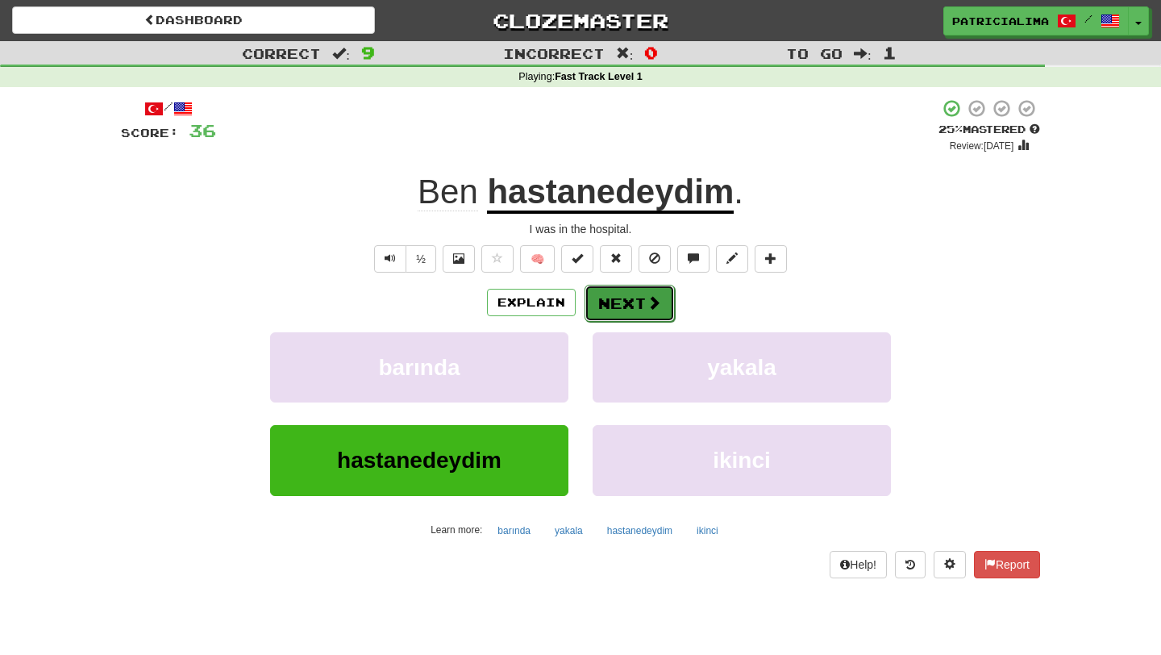
click at [626, 297] on button "Next" at bounding box center [629, 303] width 90 height 37
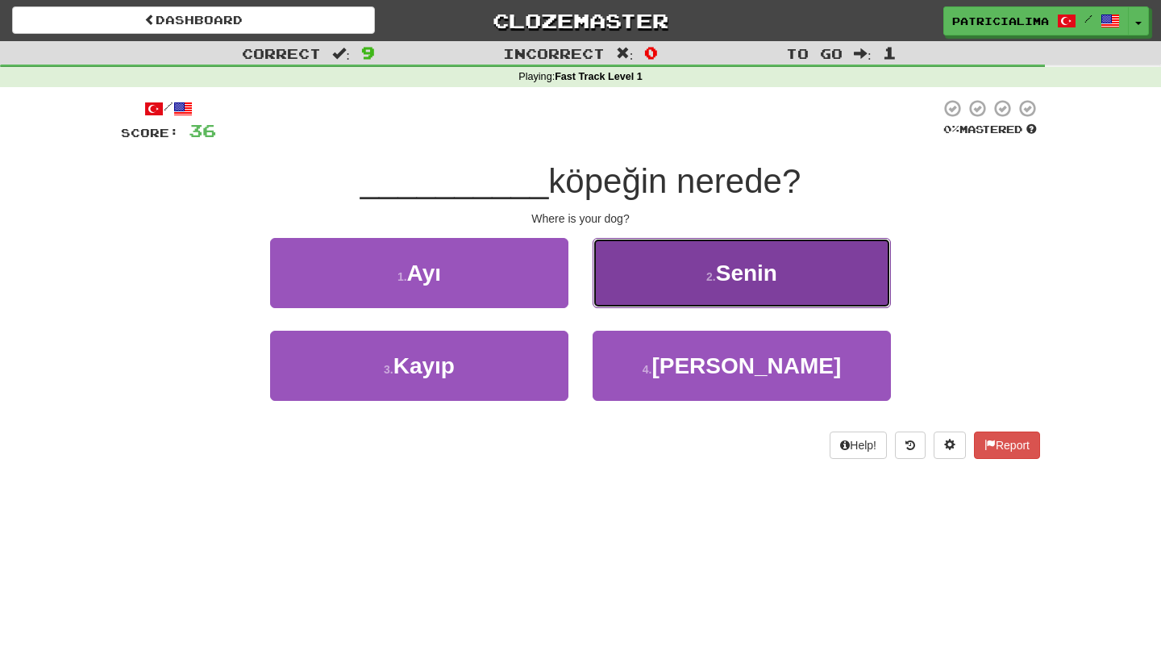
click at [726, 285] on span "Senin" at bounding box center [746, 272] width 61 height 25
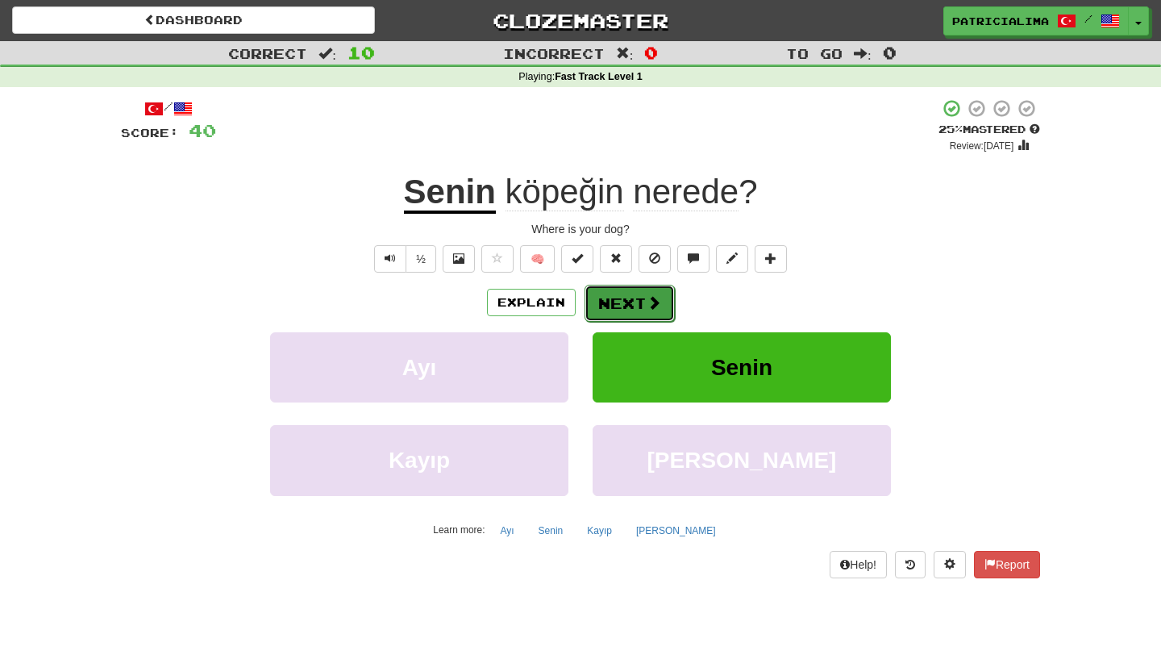
click at [639, 304] on button "Next" at bounding box center [629, 303] width 90 height 37
